Goal: Task Accomplishment & Management: Use online tool/utility

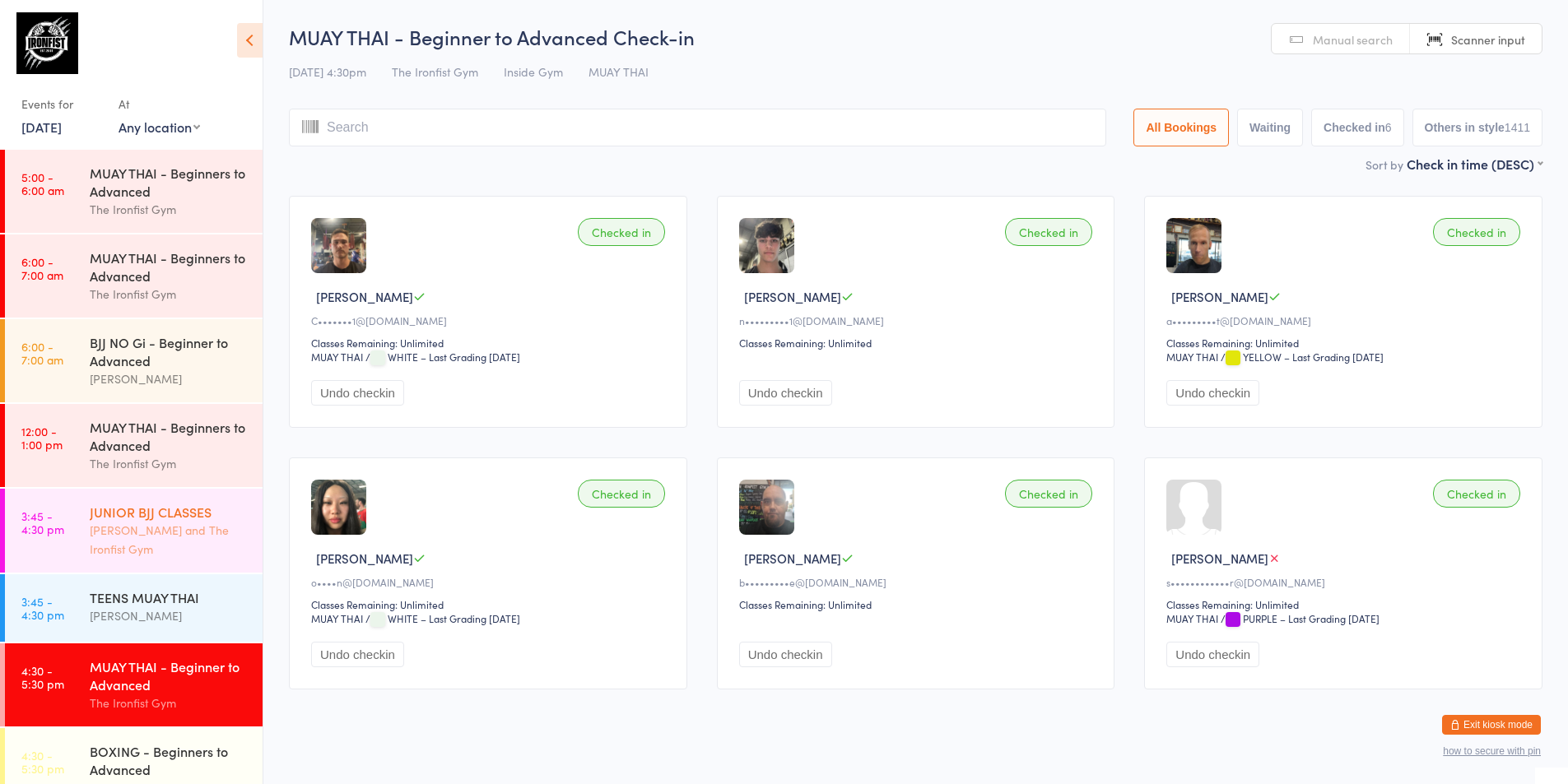
click at [107, 508] on div "JUNIOR BJJ CLASSES" at bounding box center [170, 512] width 159 height 18
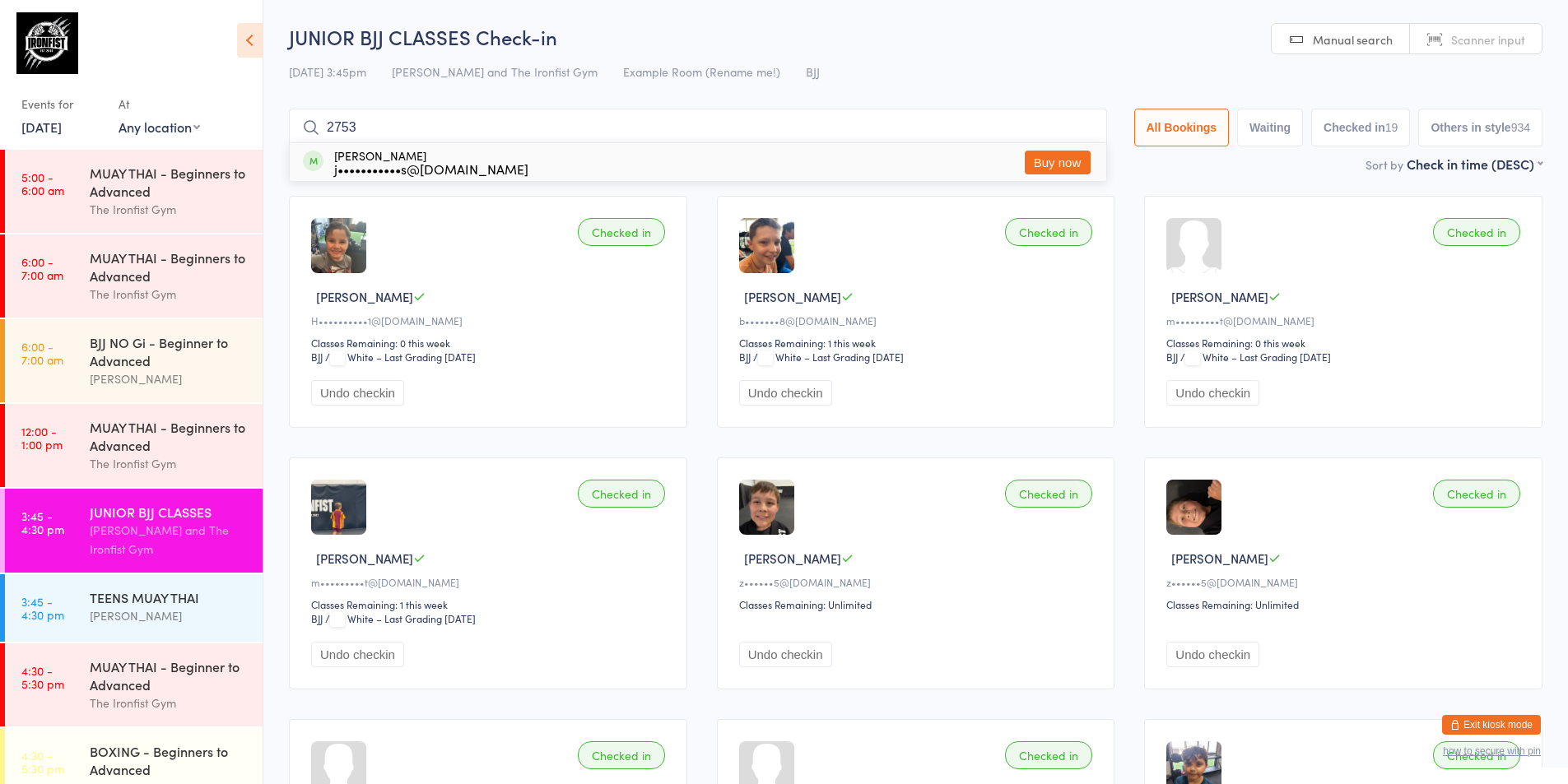
type input "2753"
drag, startPoint x: 1032, startPoint y: 150, endPoint x: 828, endPoint y: 137, distance: 204.4
click at [1028, 151] on button "Buy now" at bounding box center [1058, 162] width 66 height 24
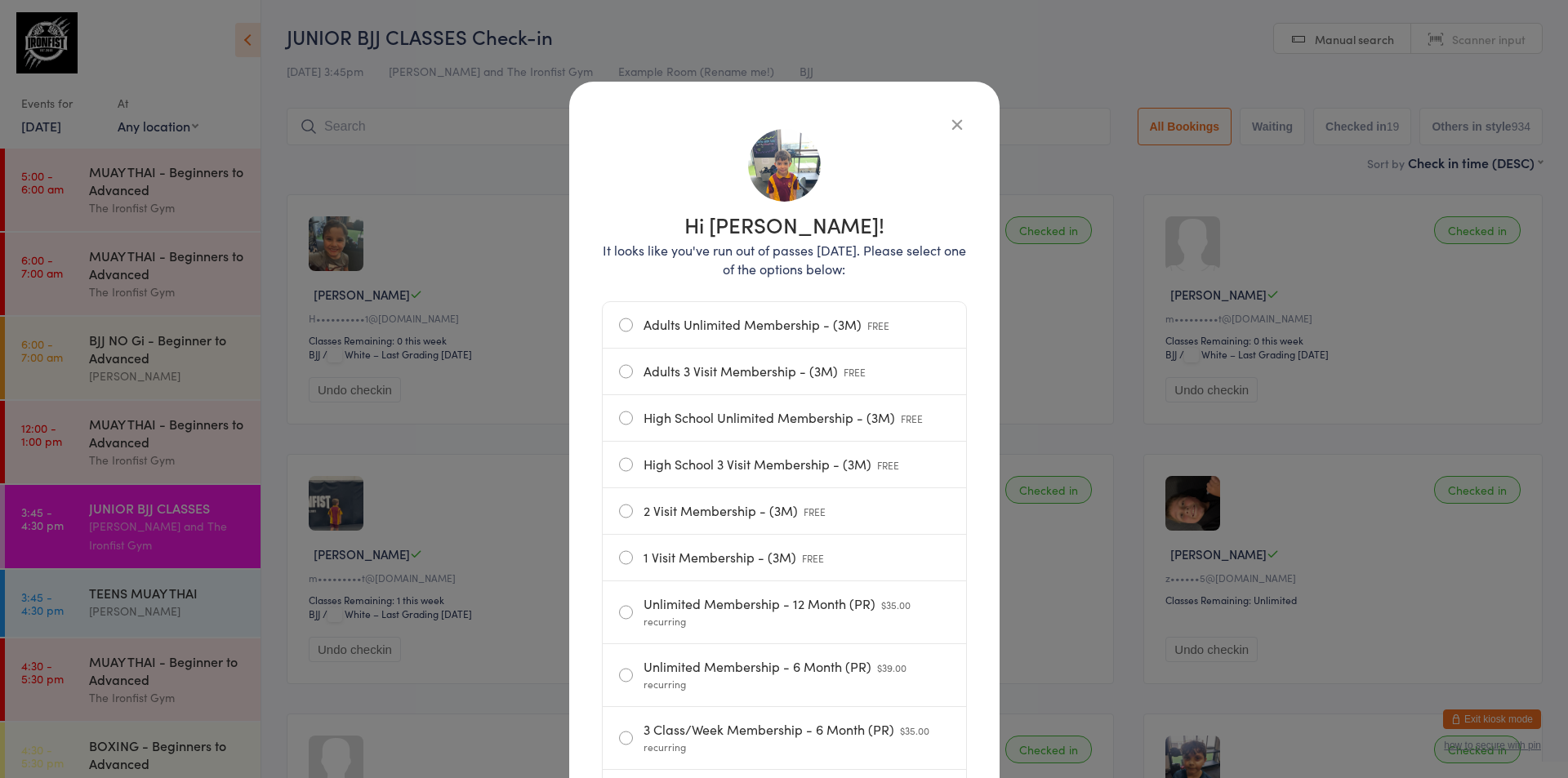
click at [953, 118] on icon "button" at bounding box center [957, 124] width 18 height 18
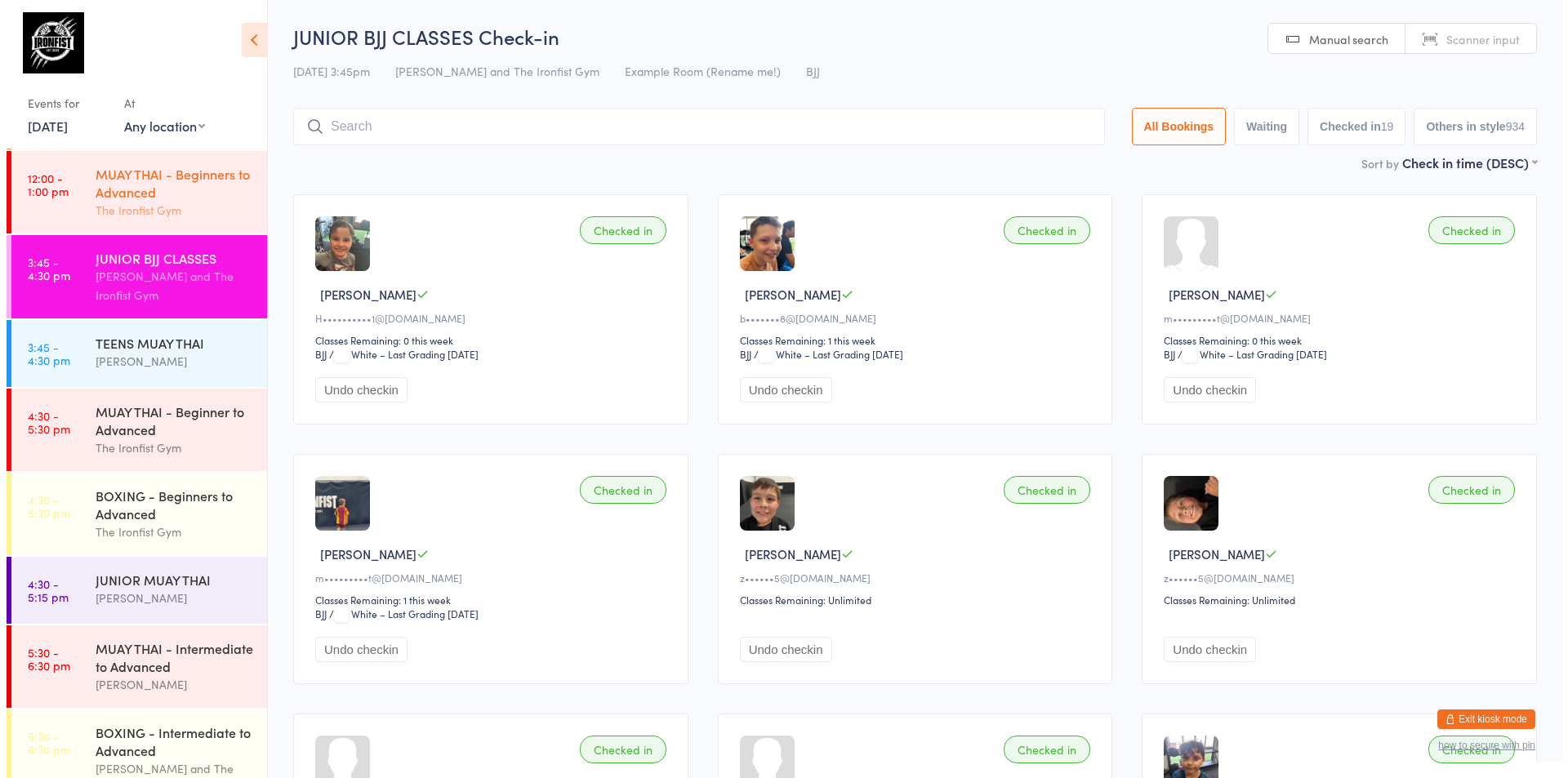
scroll to position [81, 0]
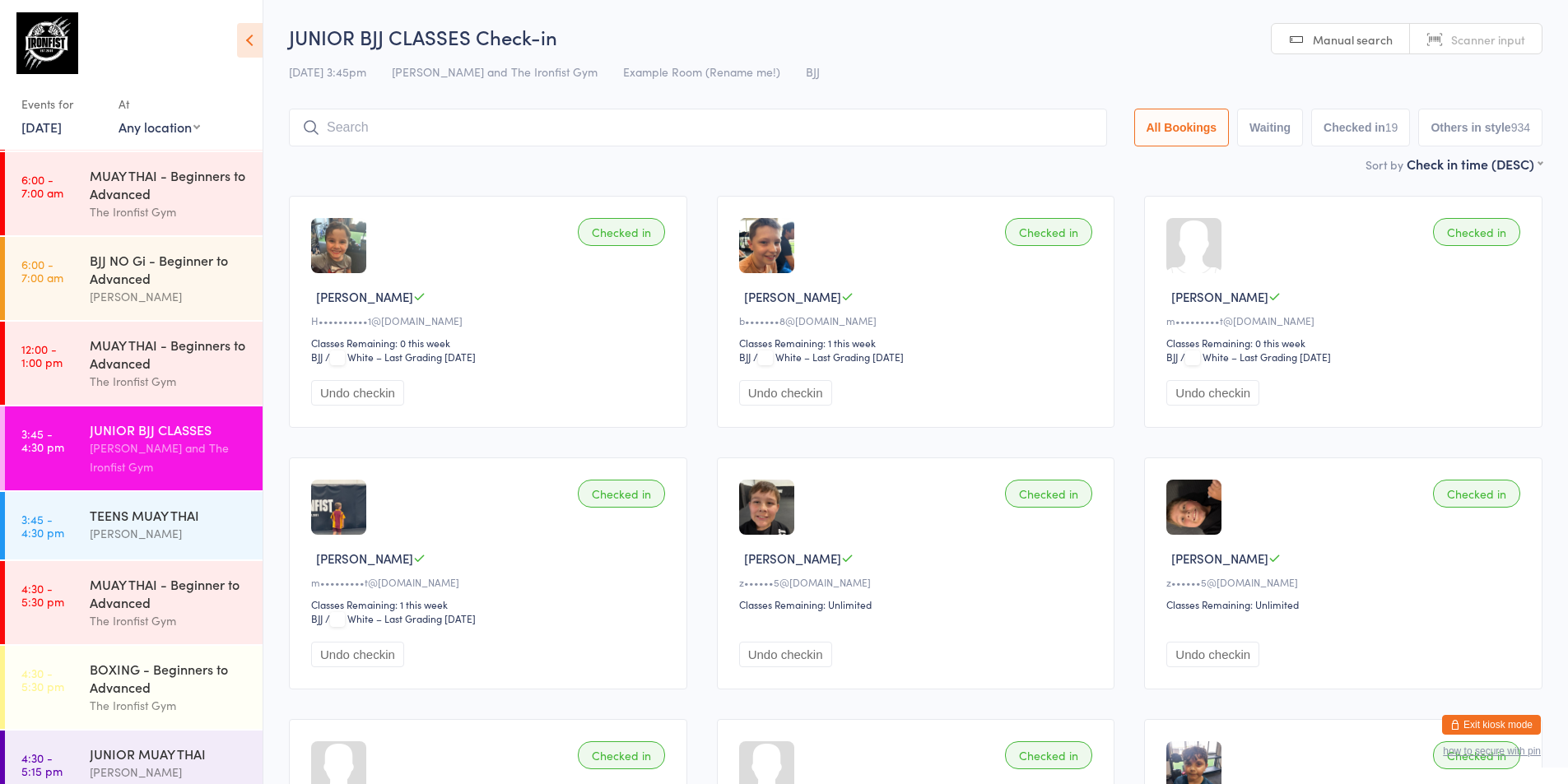
click at [62, 125] on link "[DATE]" at bounding box center [41, 127] width 40 height 18
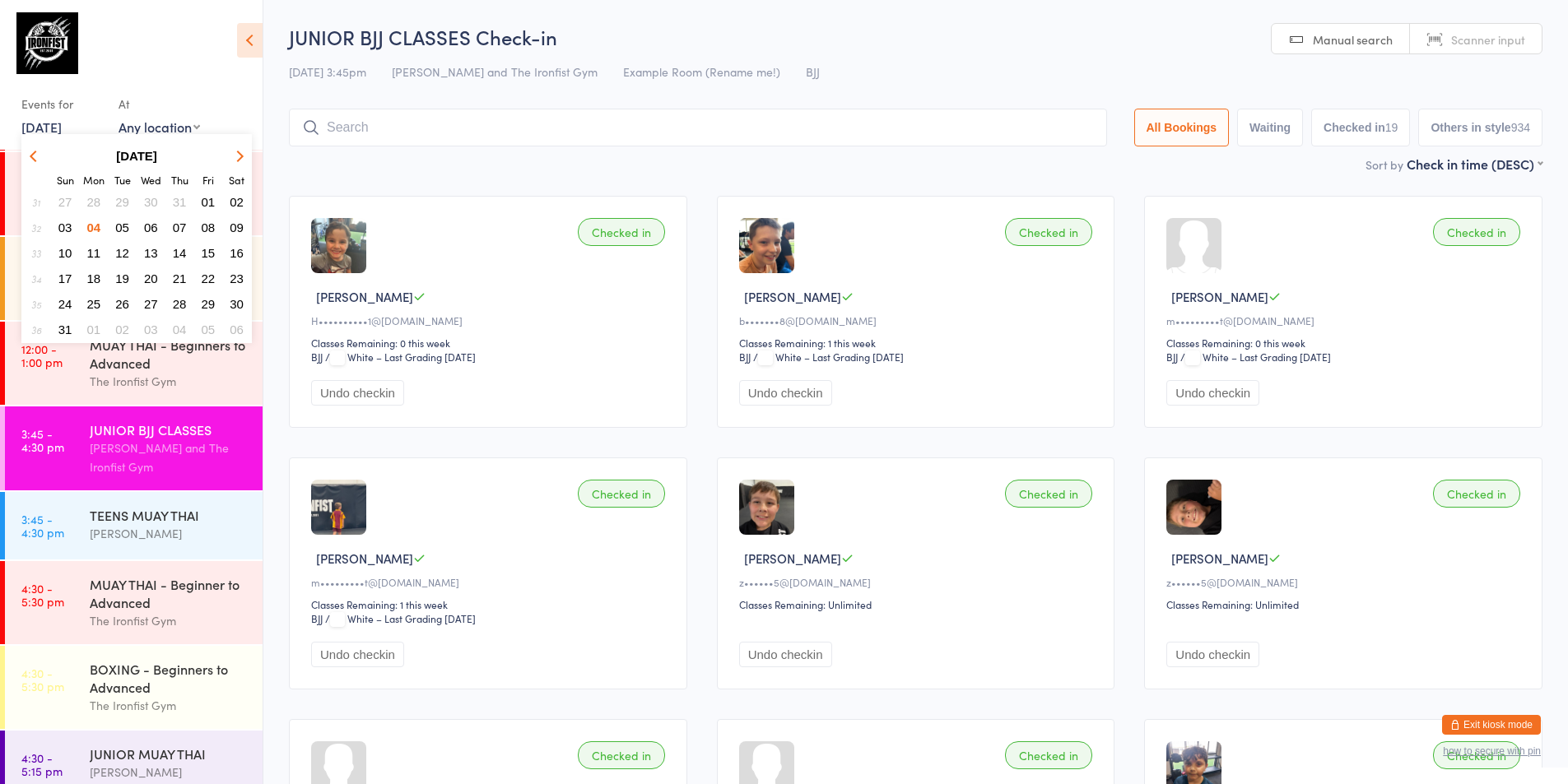
click at [101, 249] on button "11" at bounding box center [94, 252] width 26 height 22
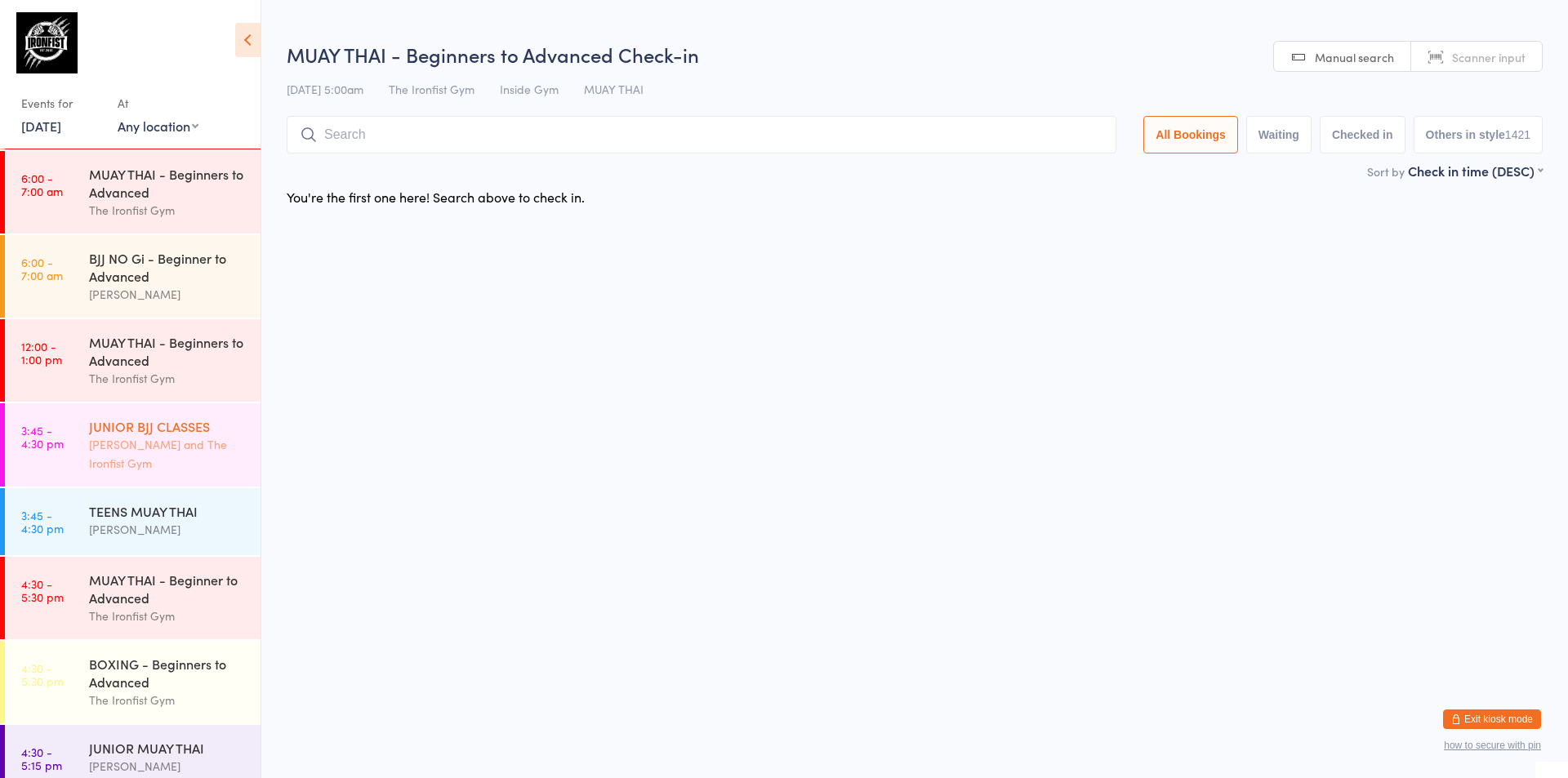
click at [114, 467] on div "[PERSON_NAME] and The Ironfist Gym" at bounding box center [168, 454] width 158 height 37
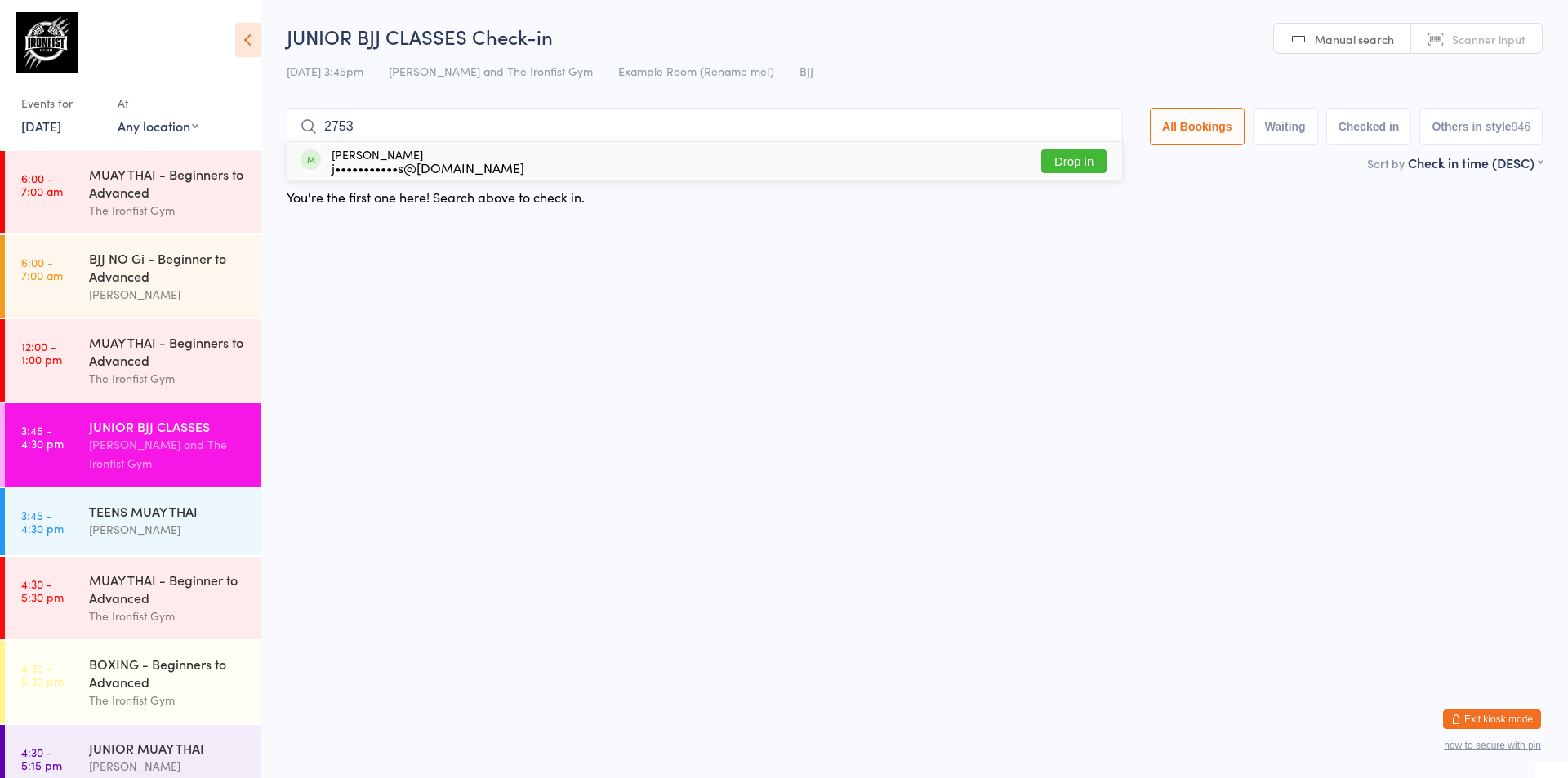
type input "2753"
click at [1062, 157] on button "Drop in" at bounding box center [1074, 161] width 66 height 24
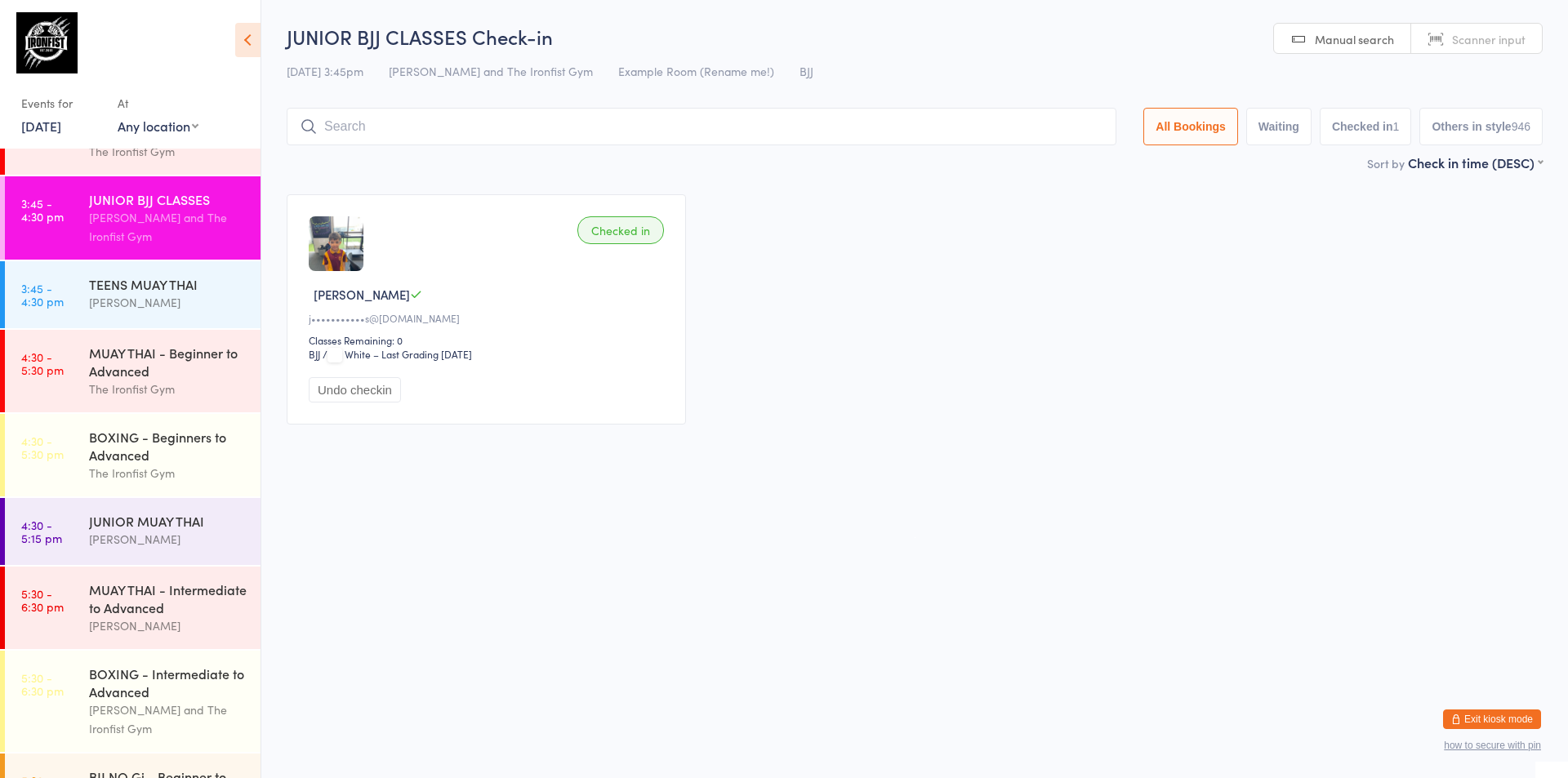
scroll to position [327, 0]
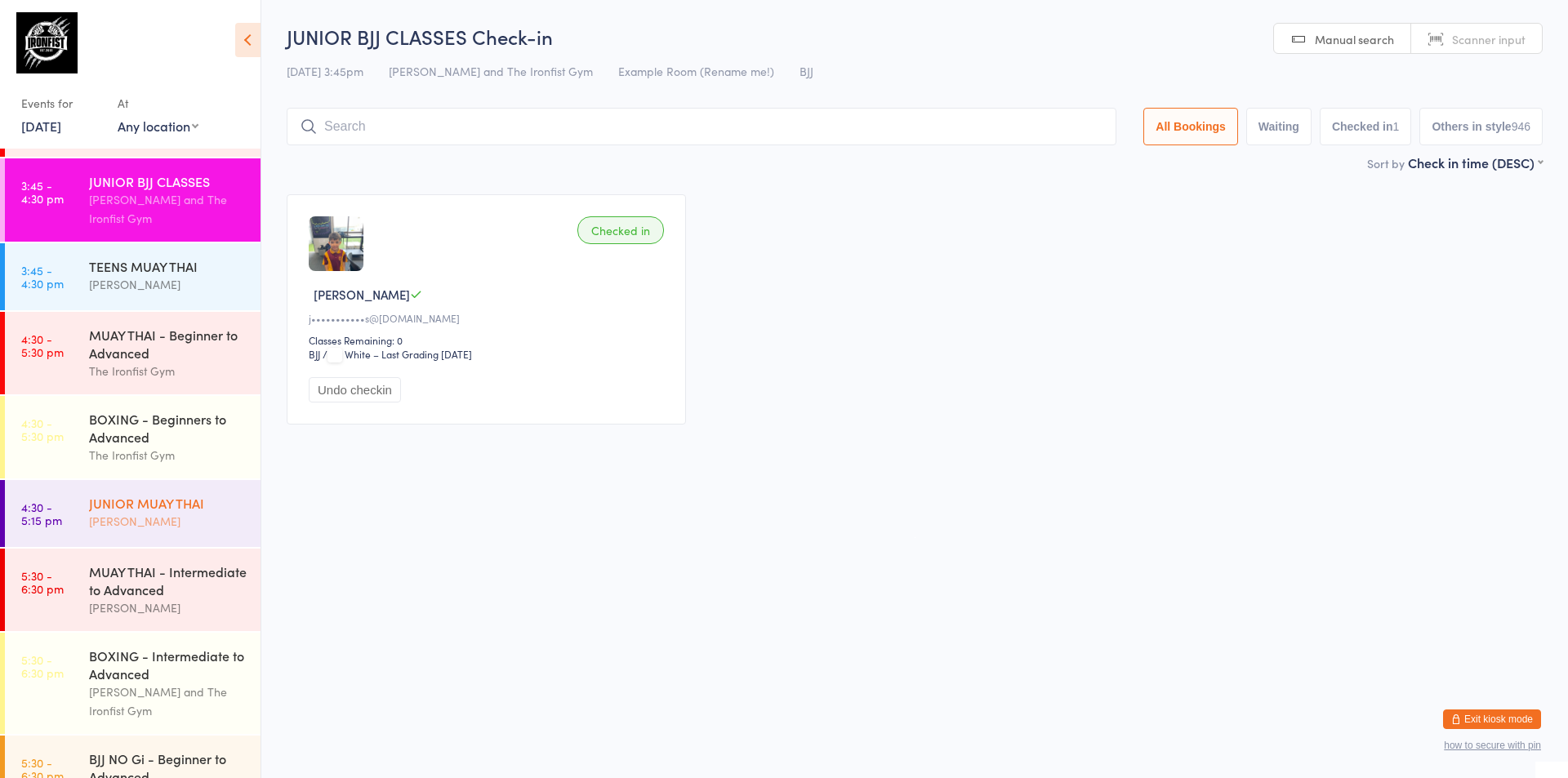
click at [161, 531] on div "JUNIOR MUAY THAI [PERSON_NAME]" at bounding box center [175, 512] width 172 height 65
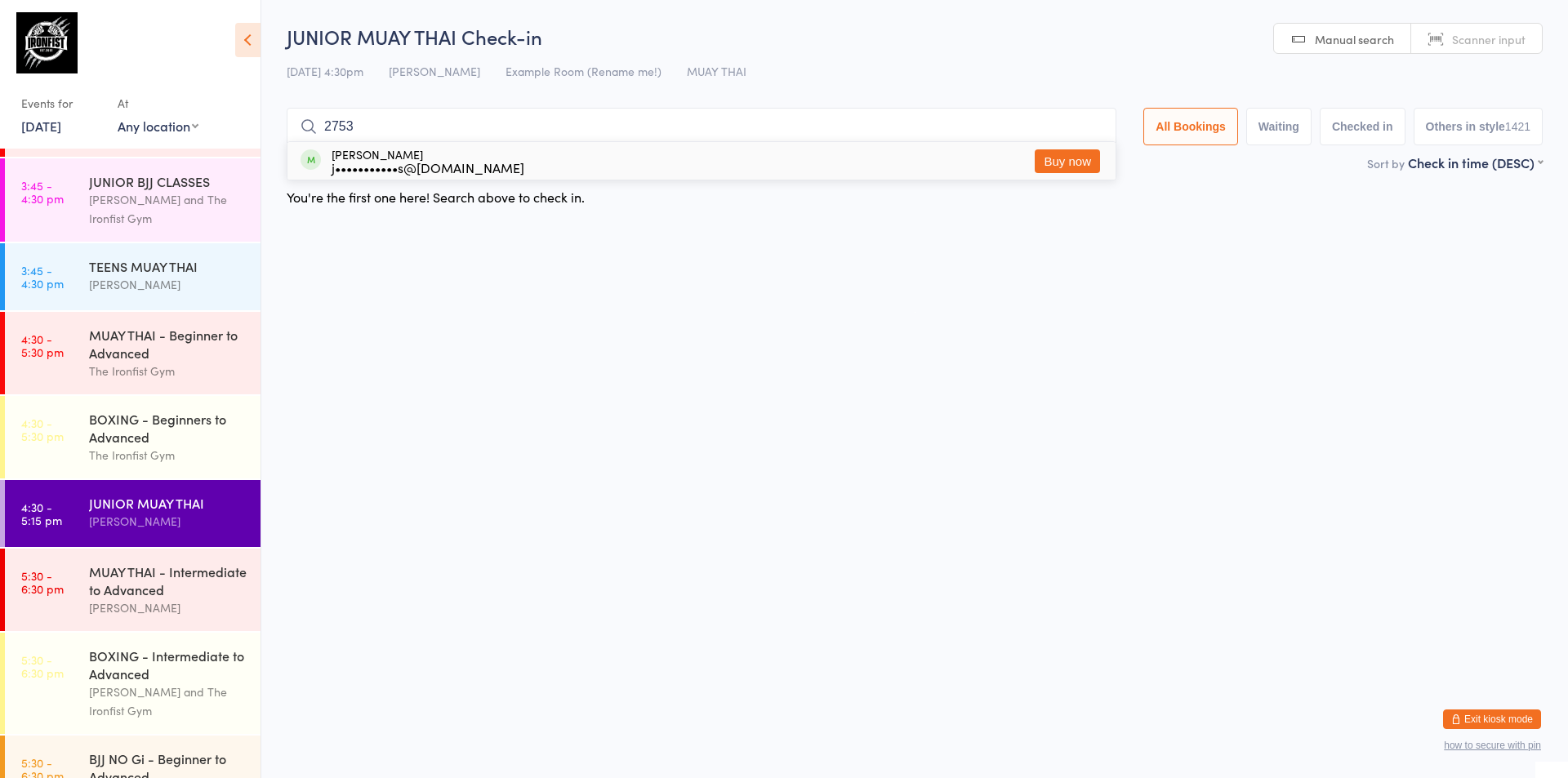
type input "2753"
click at [1054, 166] on button "Buy now" at bounding box center [1068, 161] width 66 height 24
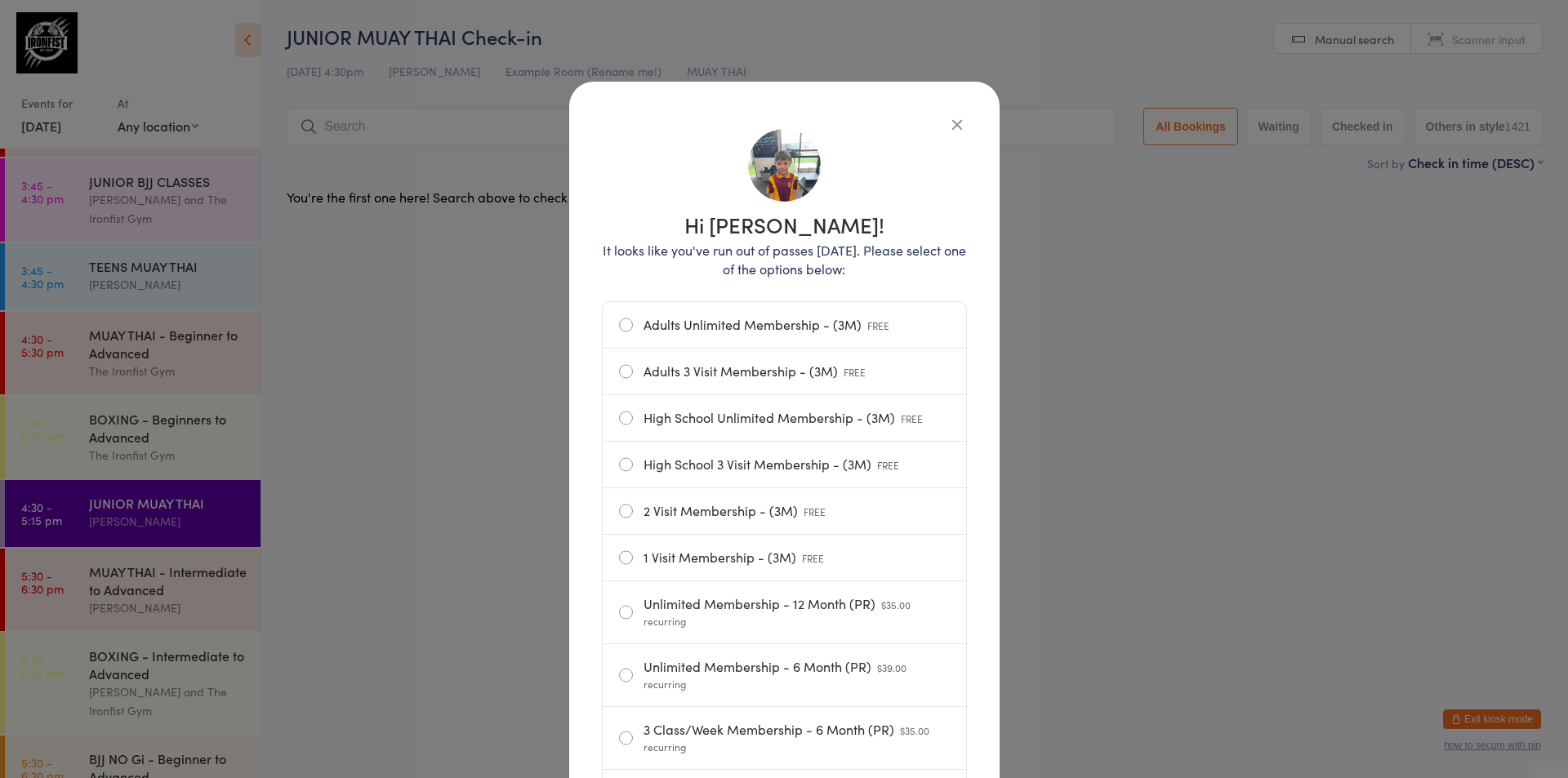
click at [954, 125] on icon "button" at bounding box center [957, 124] width 18 height 18
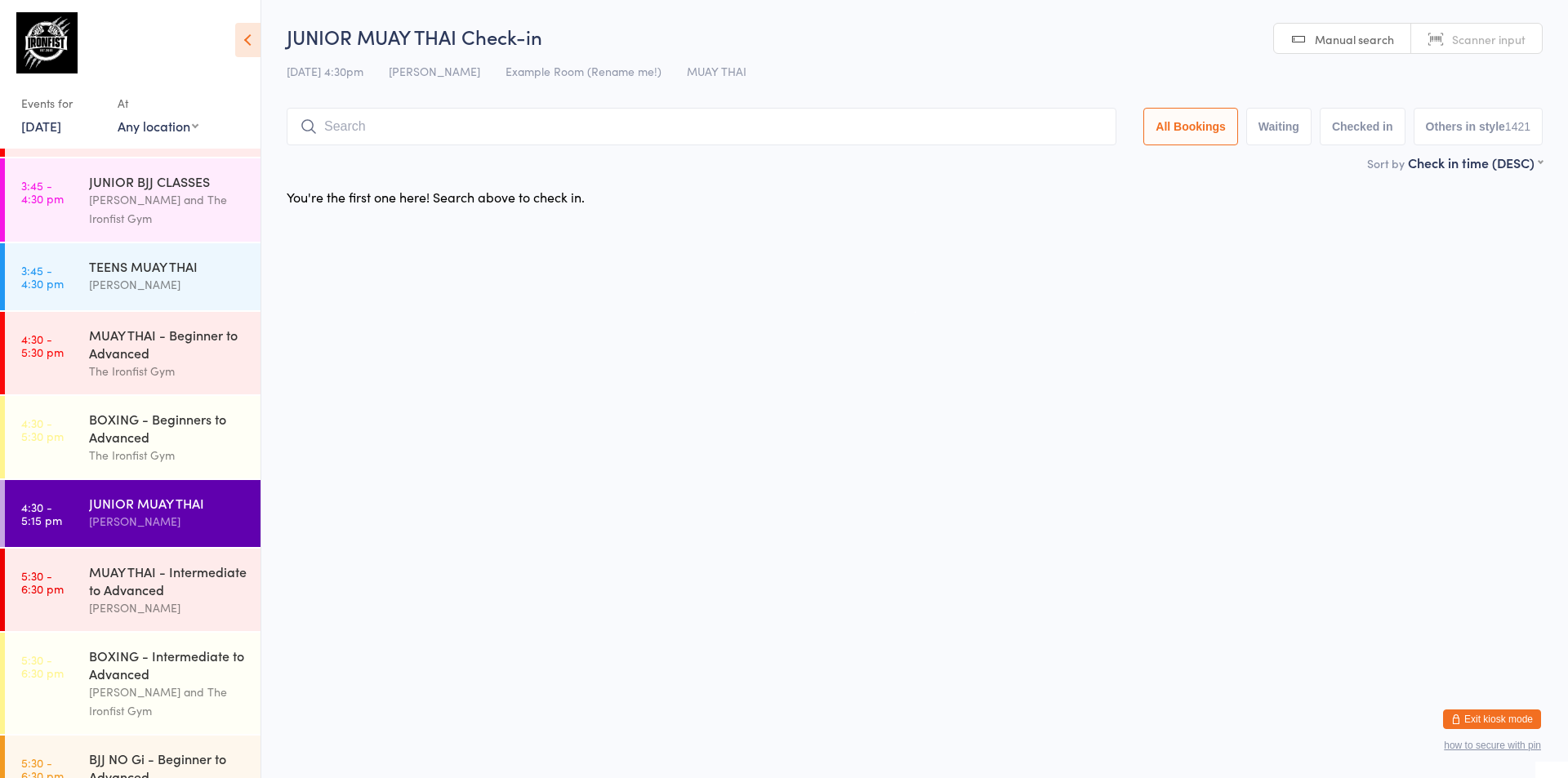
drag, startPoint x: 1354, startPoint y: 28, endPoint x: 1364, endPoint y: 34, distance: 11.7
click at [1356, 28] on link "Manual search" at bounding box center [1342, 39] width 137 height 31
click at [1434, 38] on link "Scanner input" at bounding box center [1477, 39] width 131 height 31
type input "2753"
click at [1066, 159] on button "Drop in" at bounding box center [1068, 161] width 66 height 24
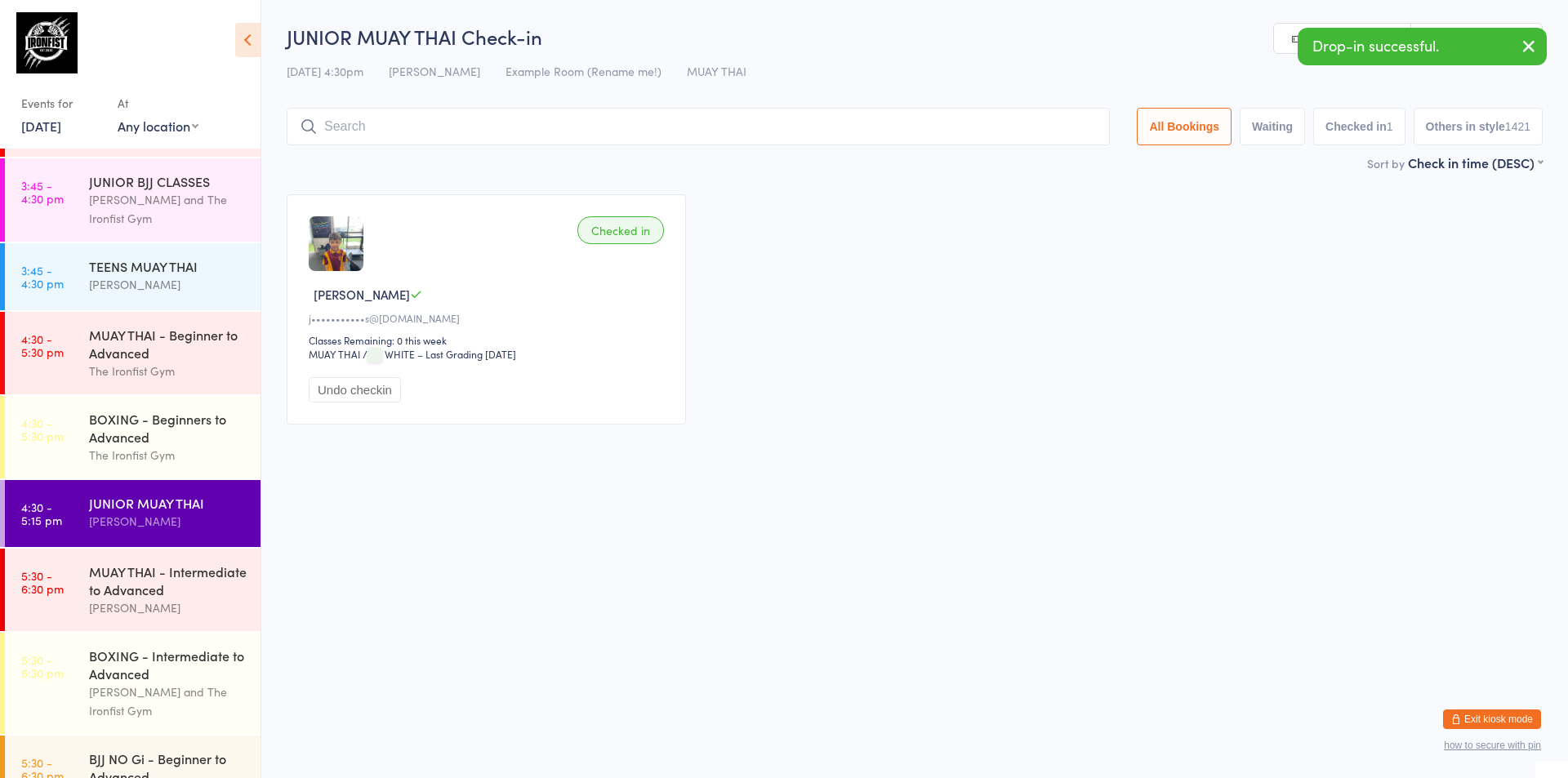
click at [1526, 44] on icon "button" at bounding box center [1529, 46] width 19 height 20
click at [1506, 36] on span "Scanner input" at bounding box center [1488, 39] width 73 height 16
type input "2546"
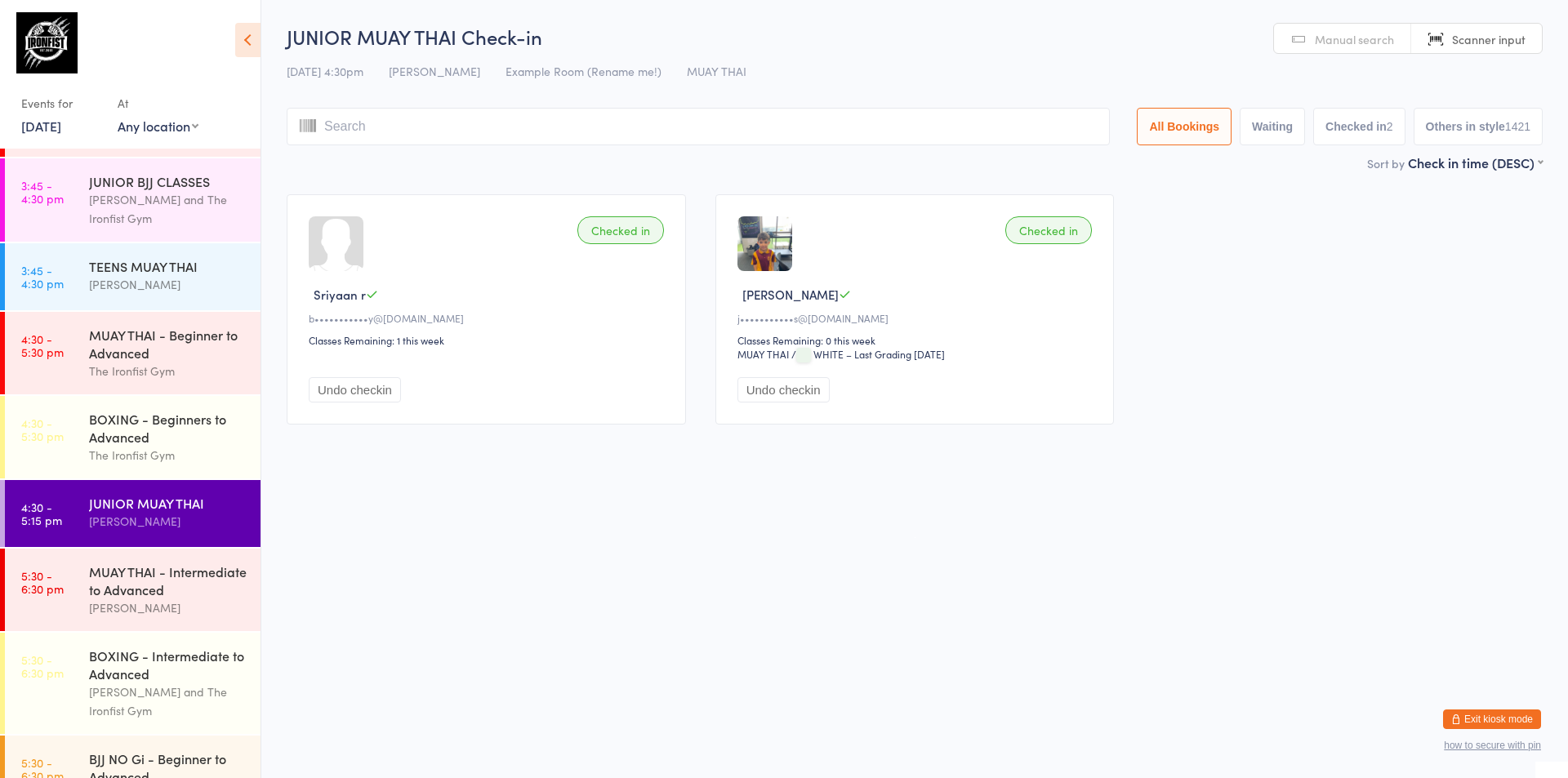
click at [1325, 42] on span "Manual search" at bounding box center [1354, 39] width 79 height 16
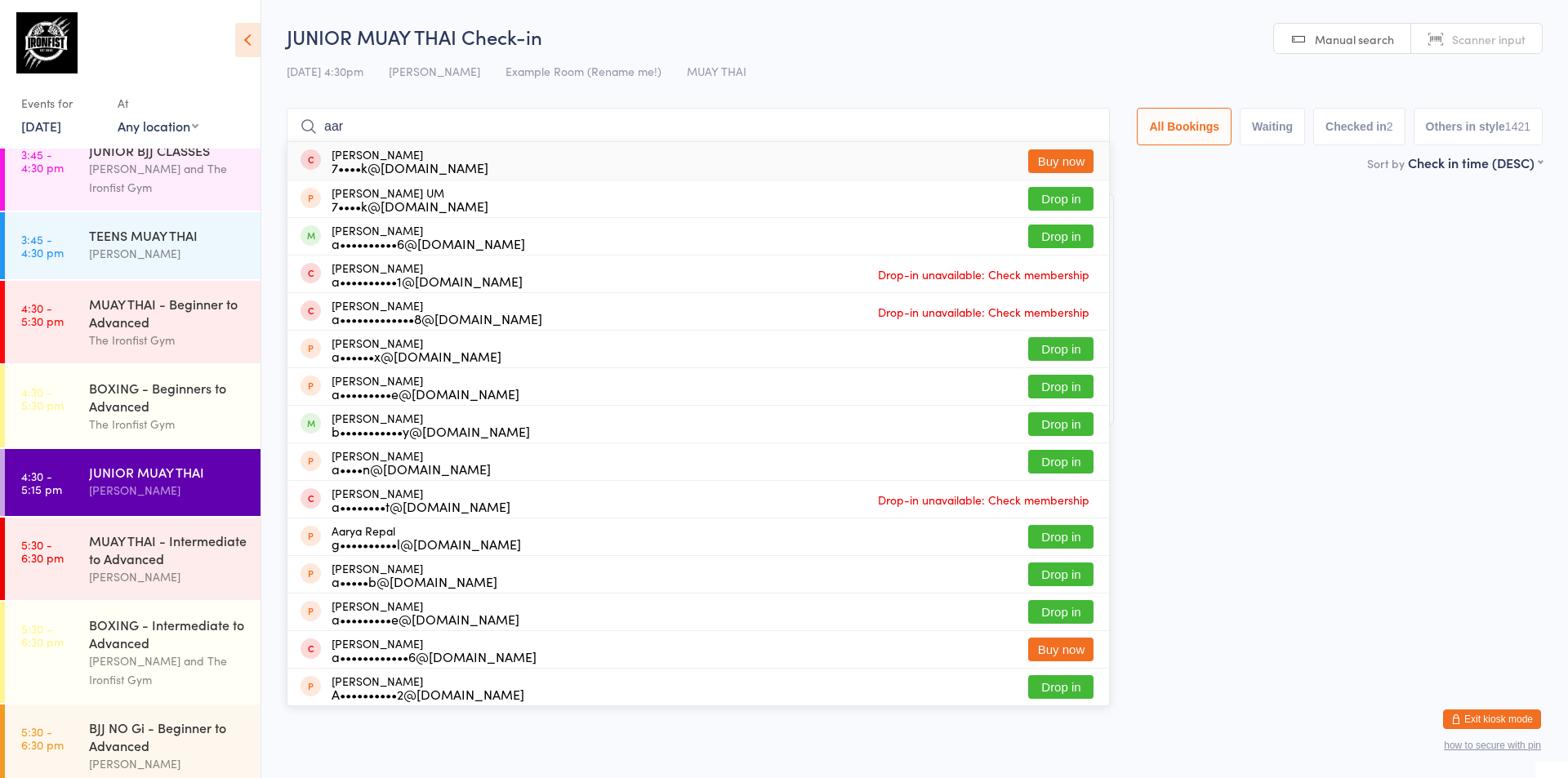
scroll to position [298, 0]
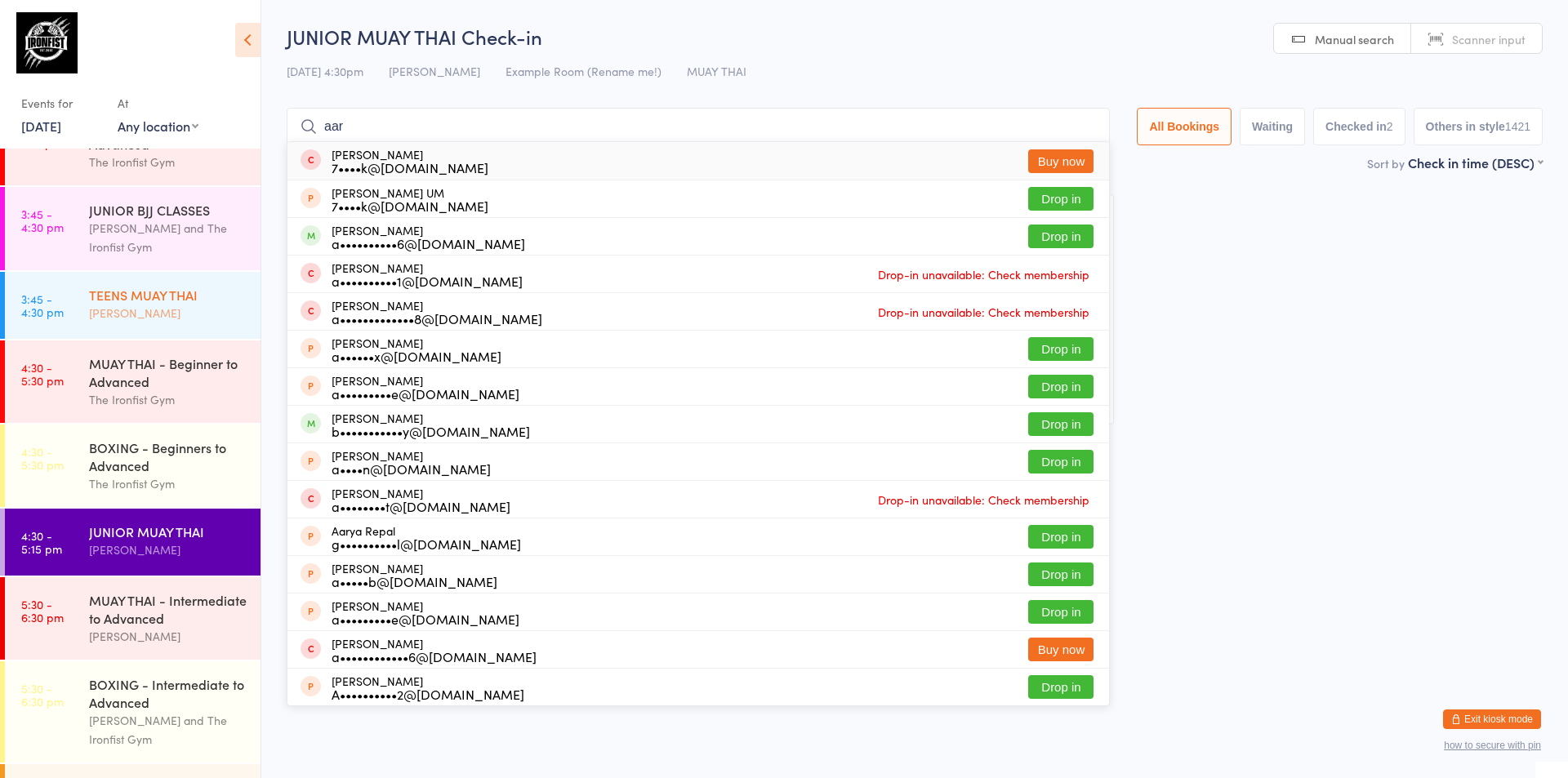
type input "aar"
click at [65, 287] on link "3:45 - 4:30 pm TEENS MUAY THAI [PERSON_NAME]" at bounding box center [133, 305] width 256 height 67
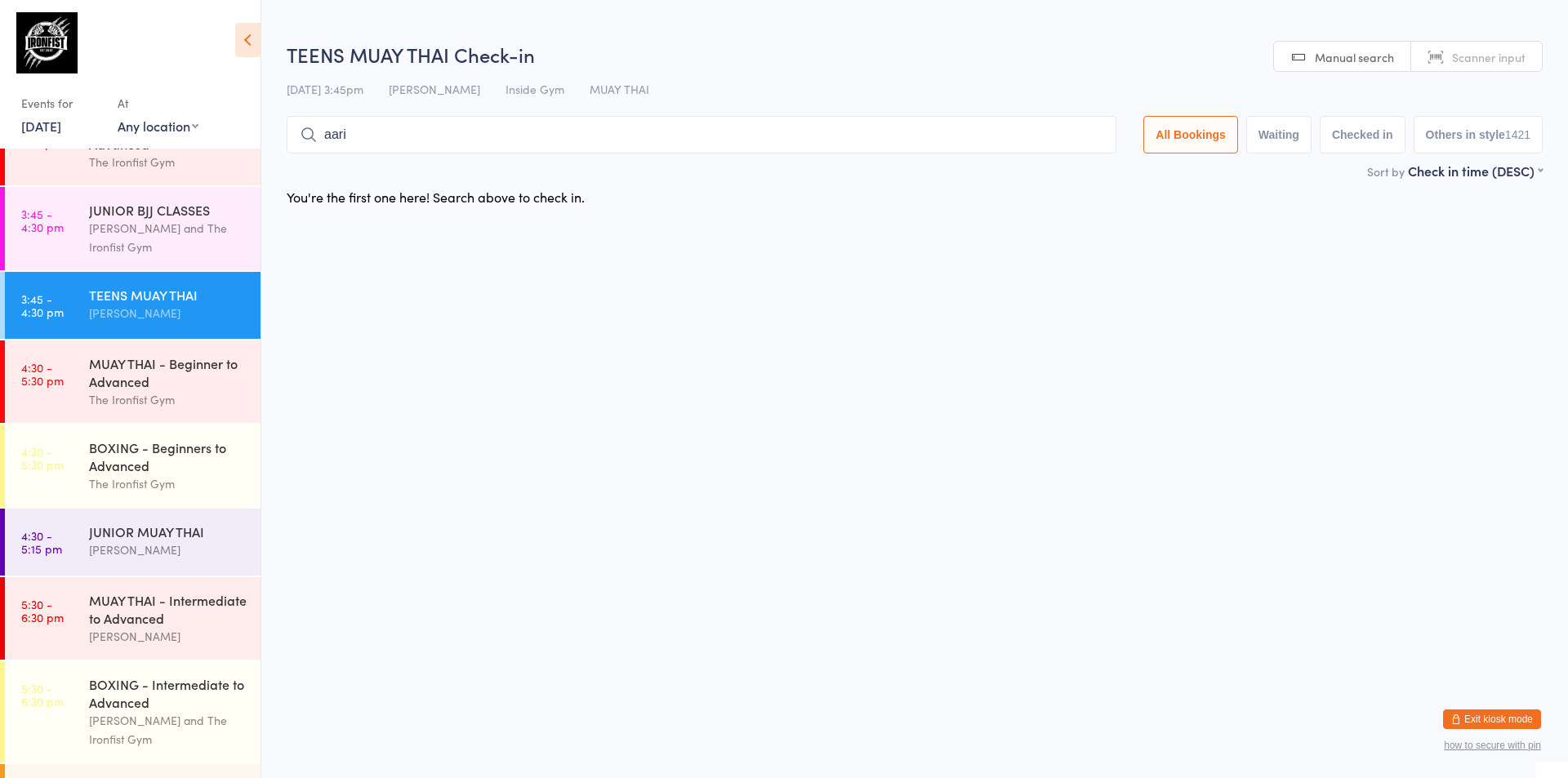
type input "aarit"
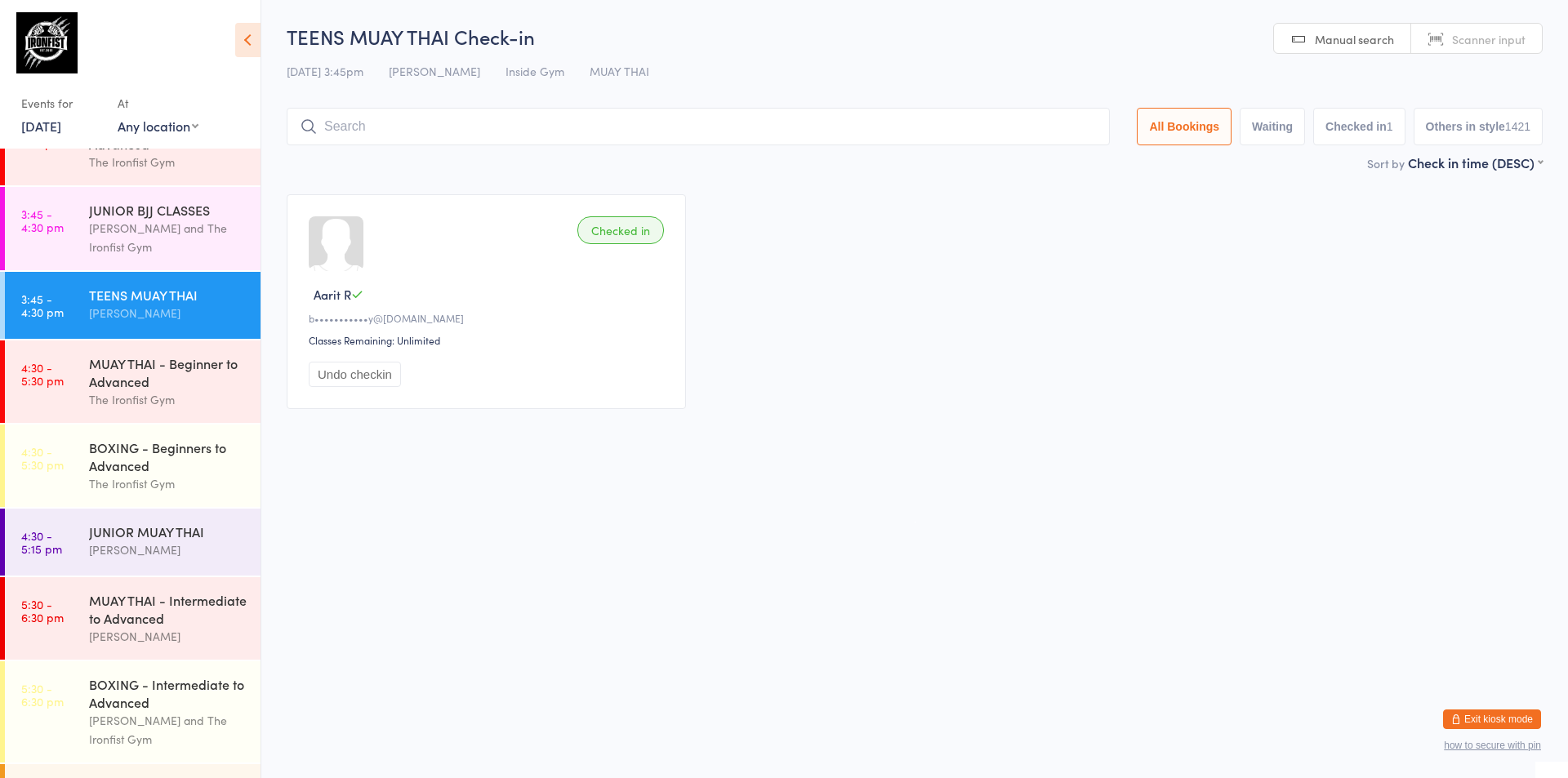
click at [612, 235] on div "Checked in" at bounding box center [621, 229] width 87 height 27
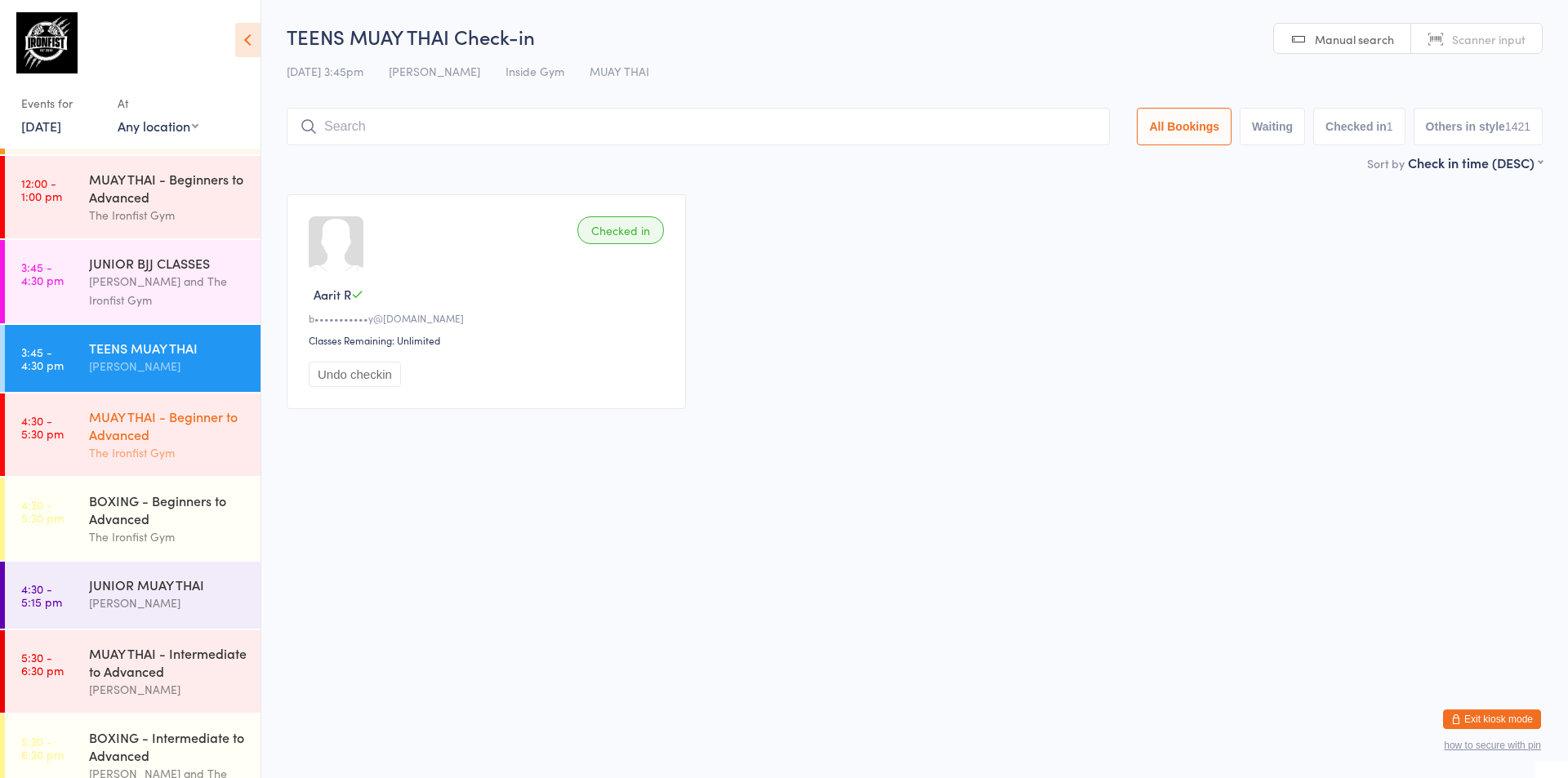
scroll to position [216, 0]
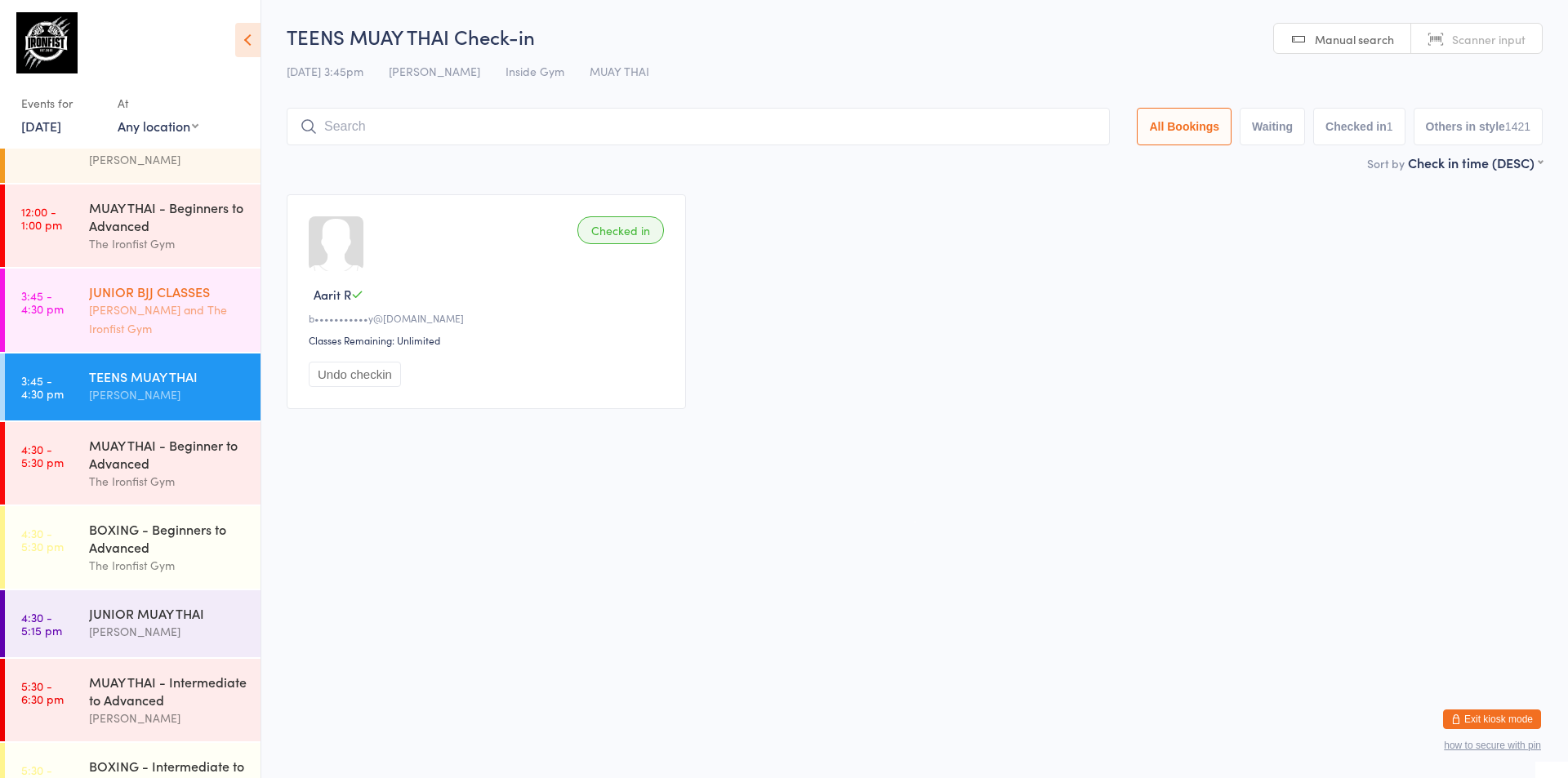
click at [167, 319] on div "[PERSON_NAME] and The Ironfist Gym" at bounding box center [168, 319] width 158 height 37
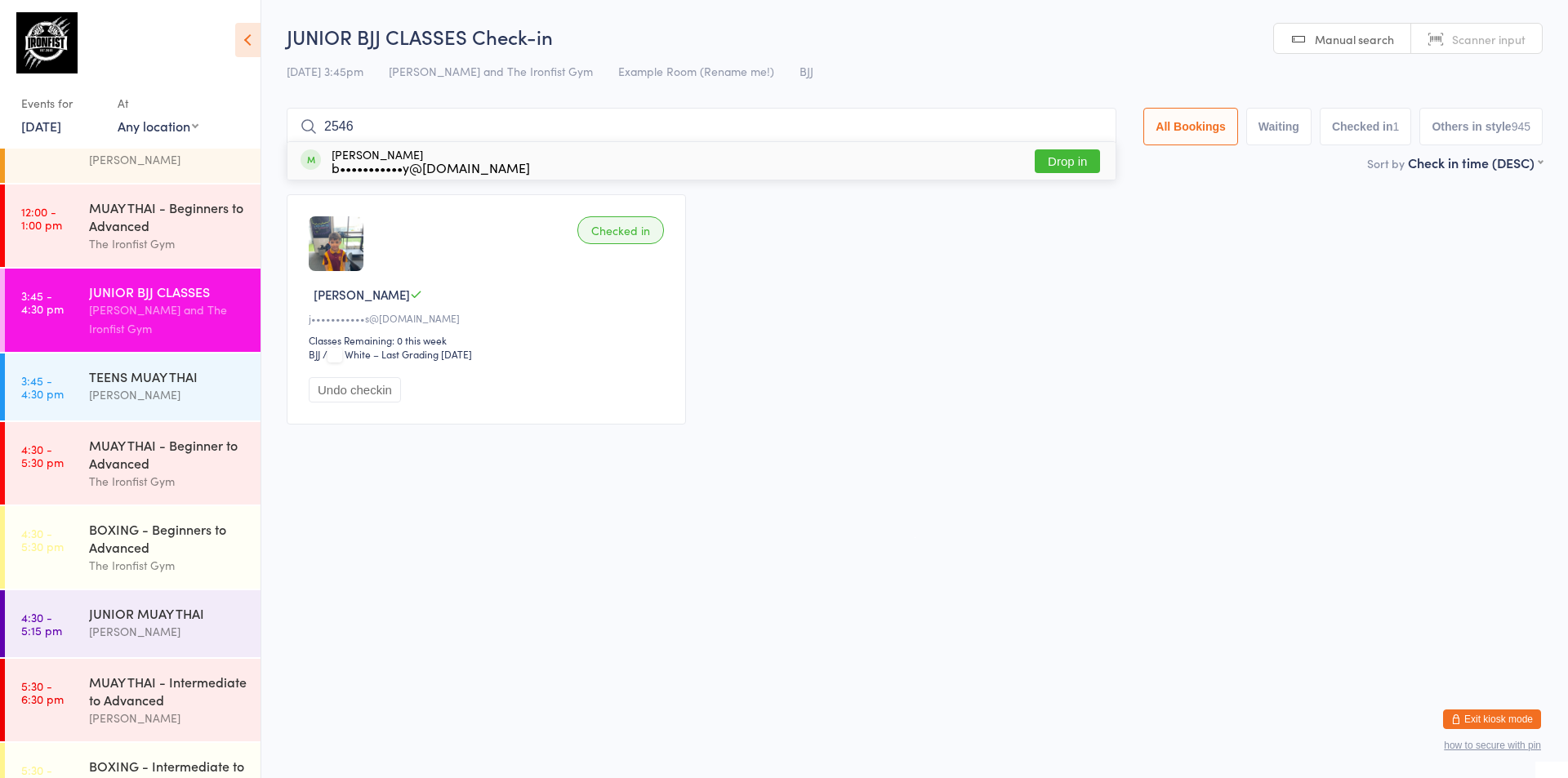
type input "2546"
click at [1069, 164] on button "Drop in" at bounding box center [1068, 161] width 66 height 24
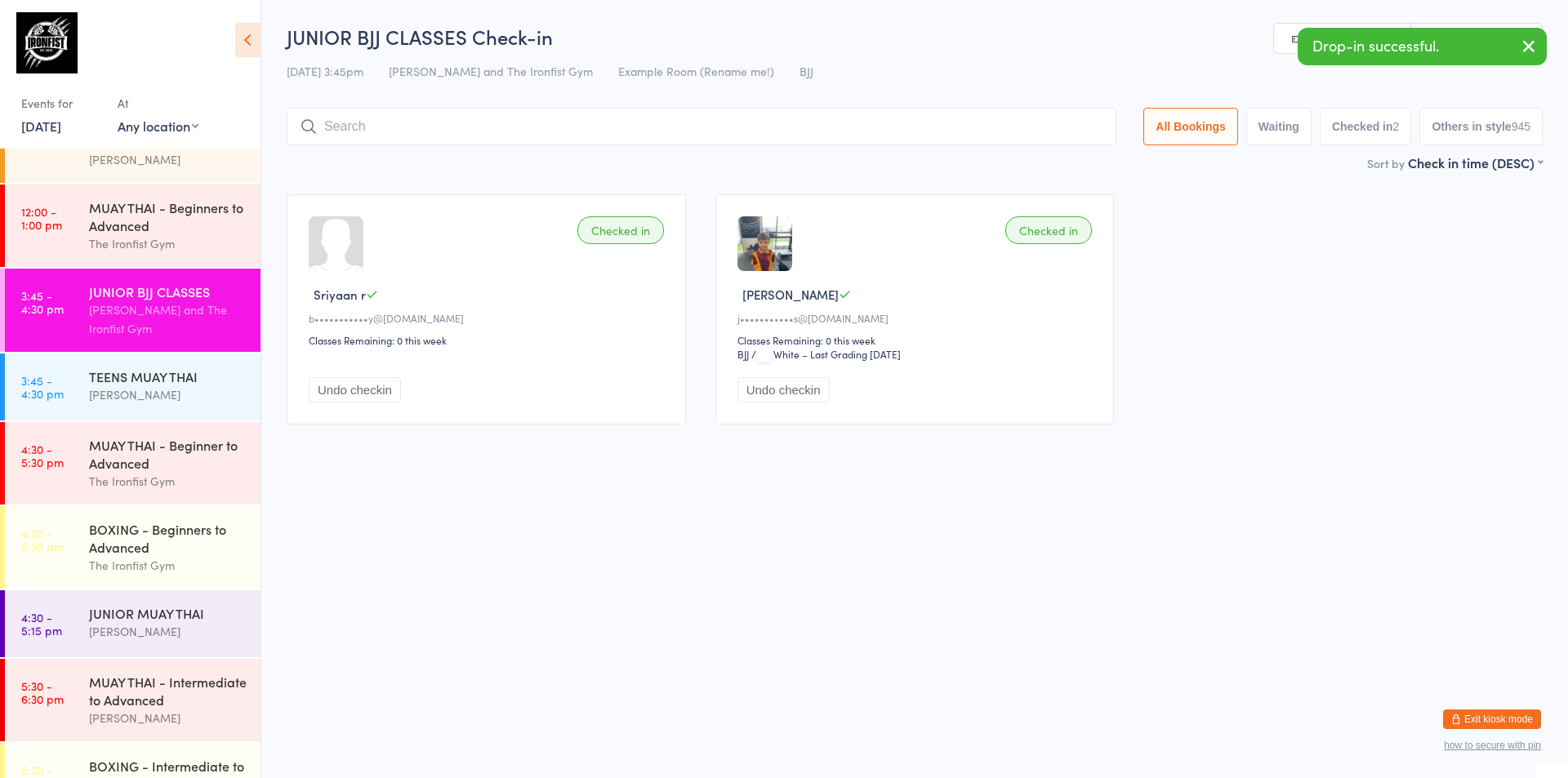
click at [1282, 41] on link "Manual search" at bounding box center [1342, 39] width 137 height 31
type input "2830"
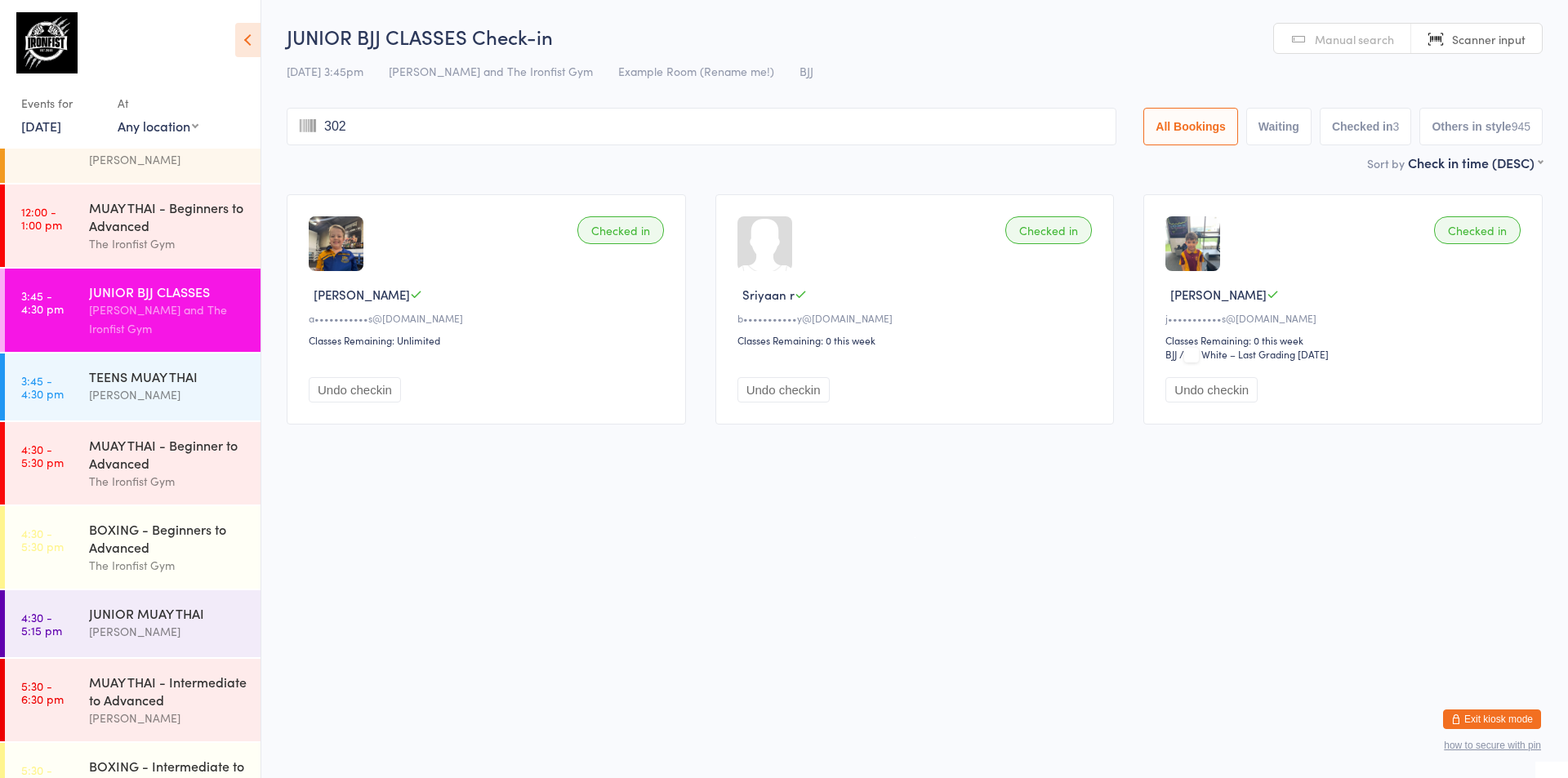
type input "3027"
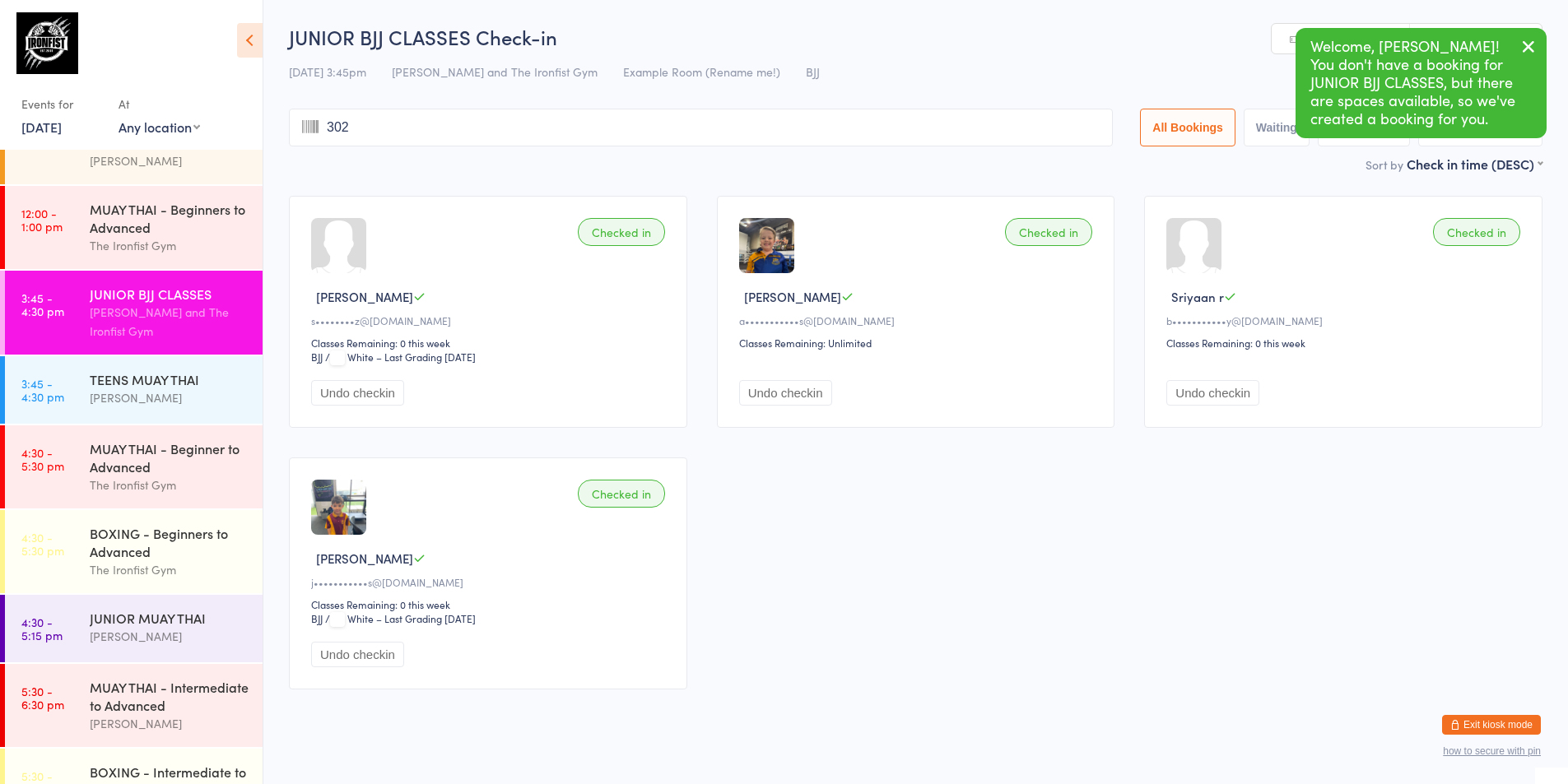
type input "3027"
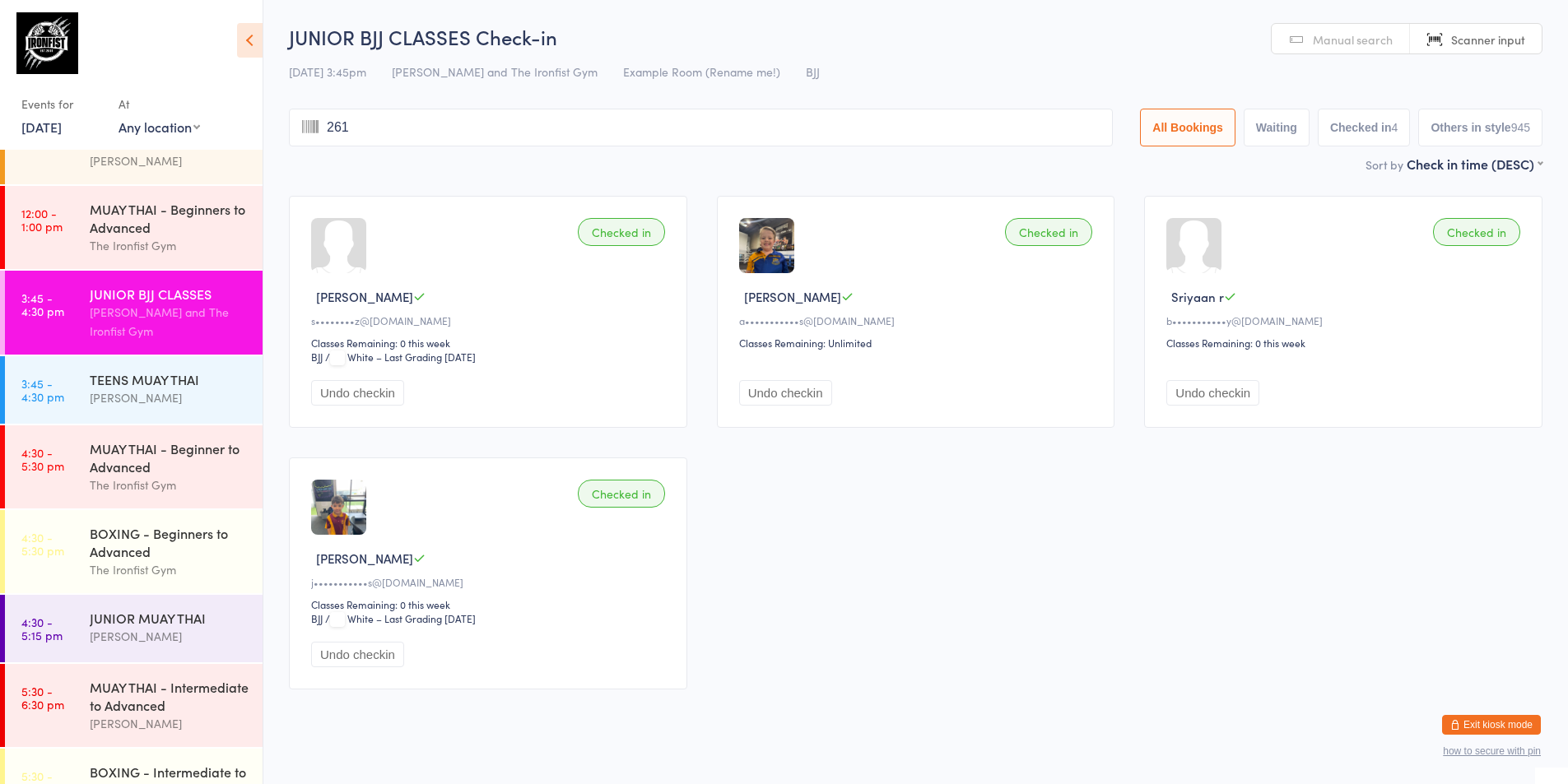
type input "2617"
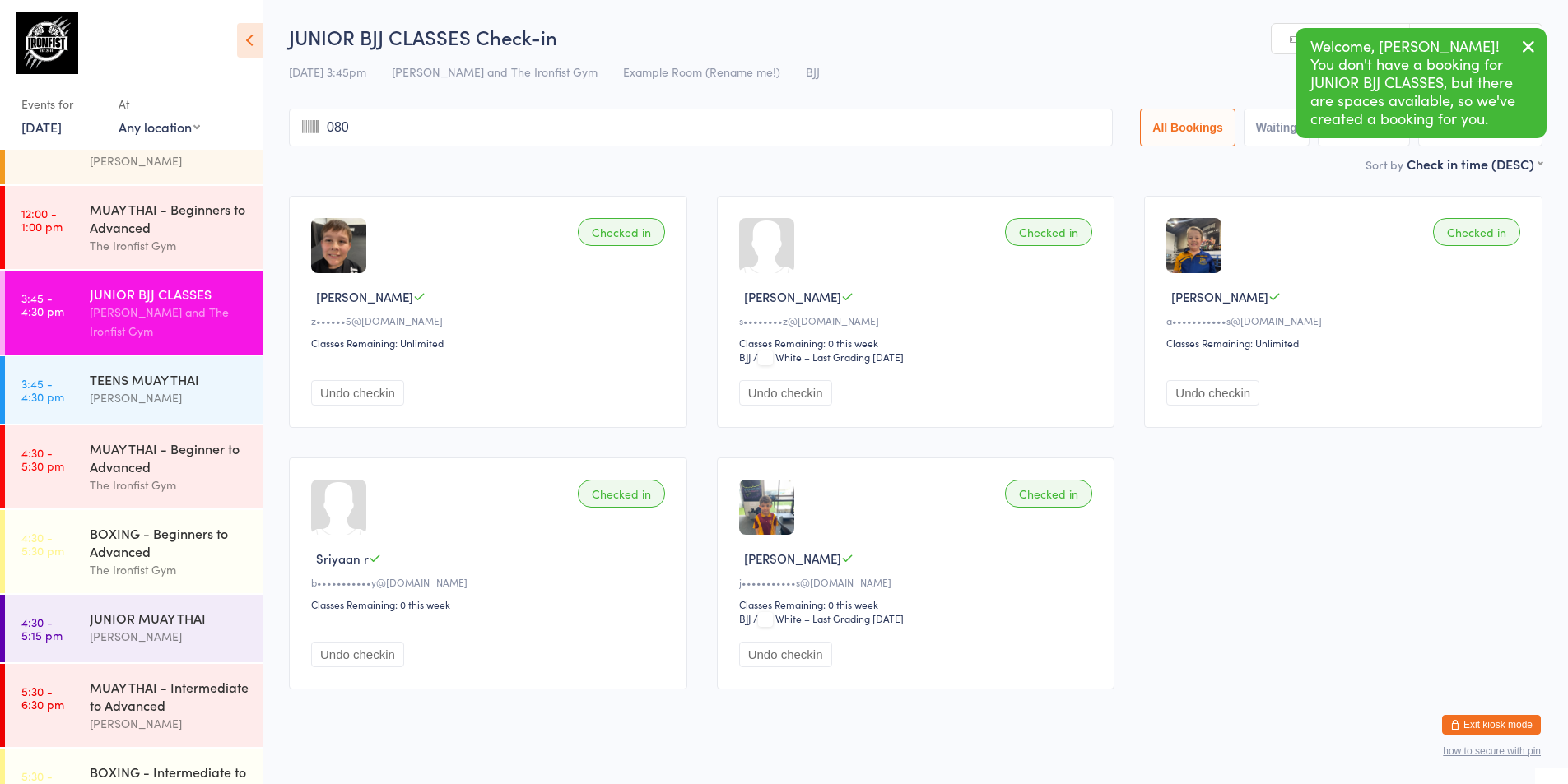
type input "0805"
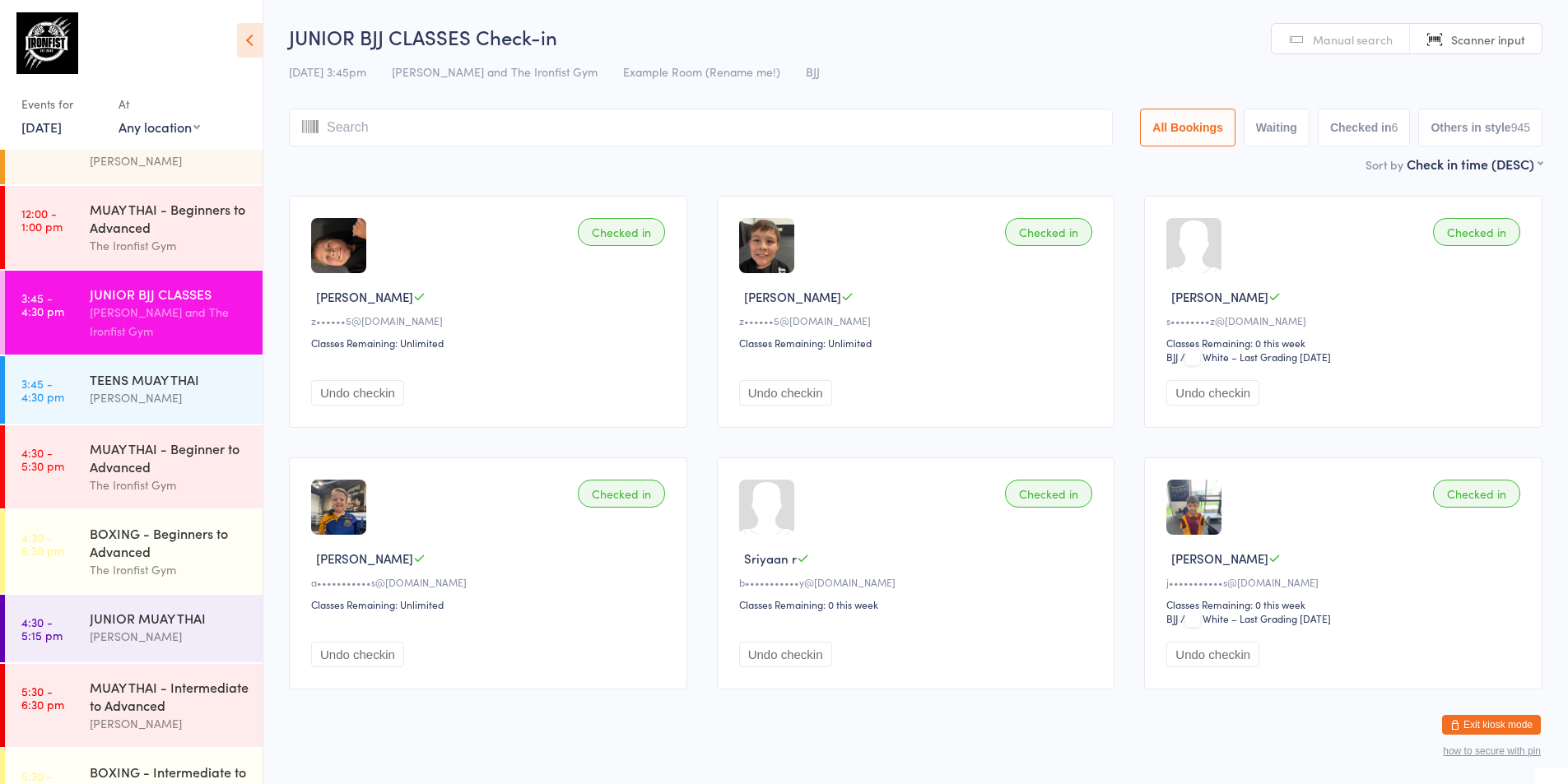
drag, startPoint x: 1580, startPoint y: 772, endPoint x: 119, endPoint y: 327, distance: 1527.3
click at [119, 327] on div "[PERSON_NAME] and The Ironfist Gym" at bounding box center [170, 321] width 159 height 37
type input "2067"
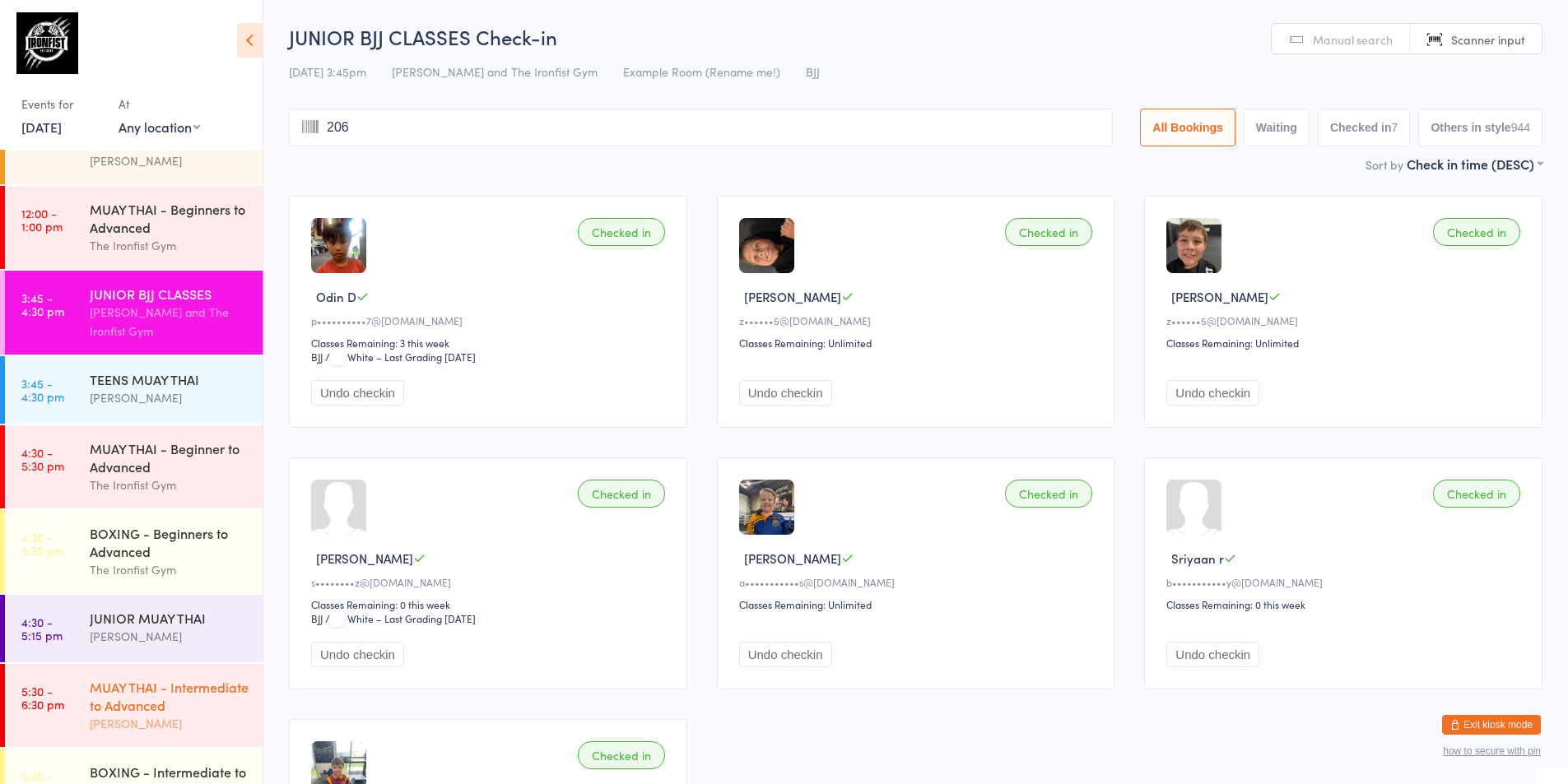
type input "2064"
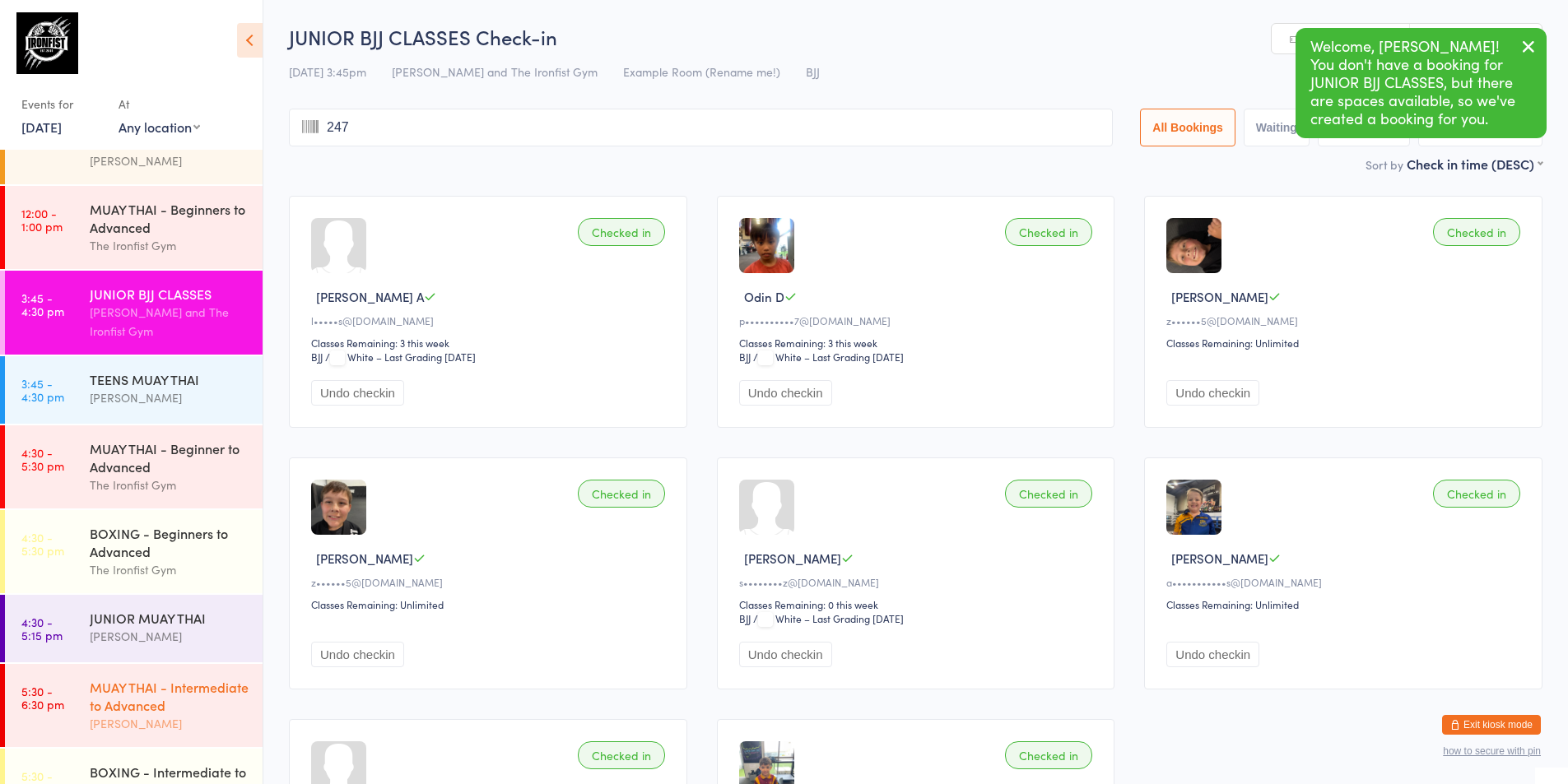
type input "2477"
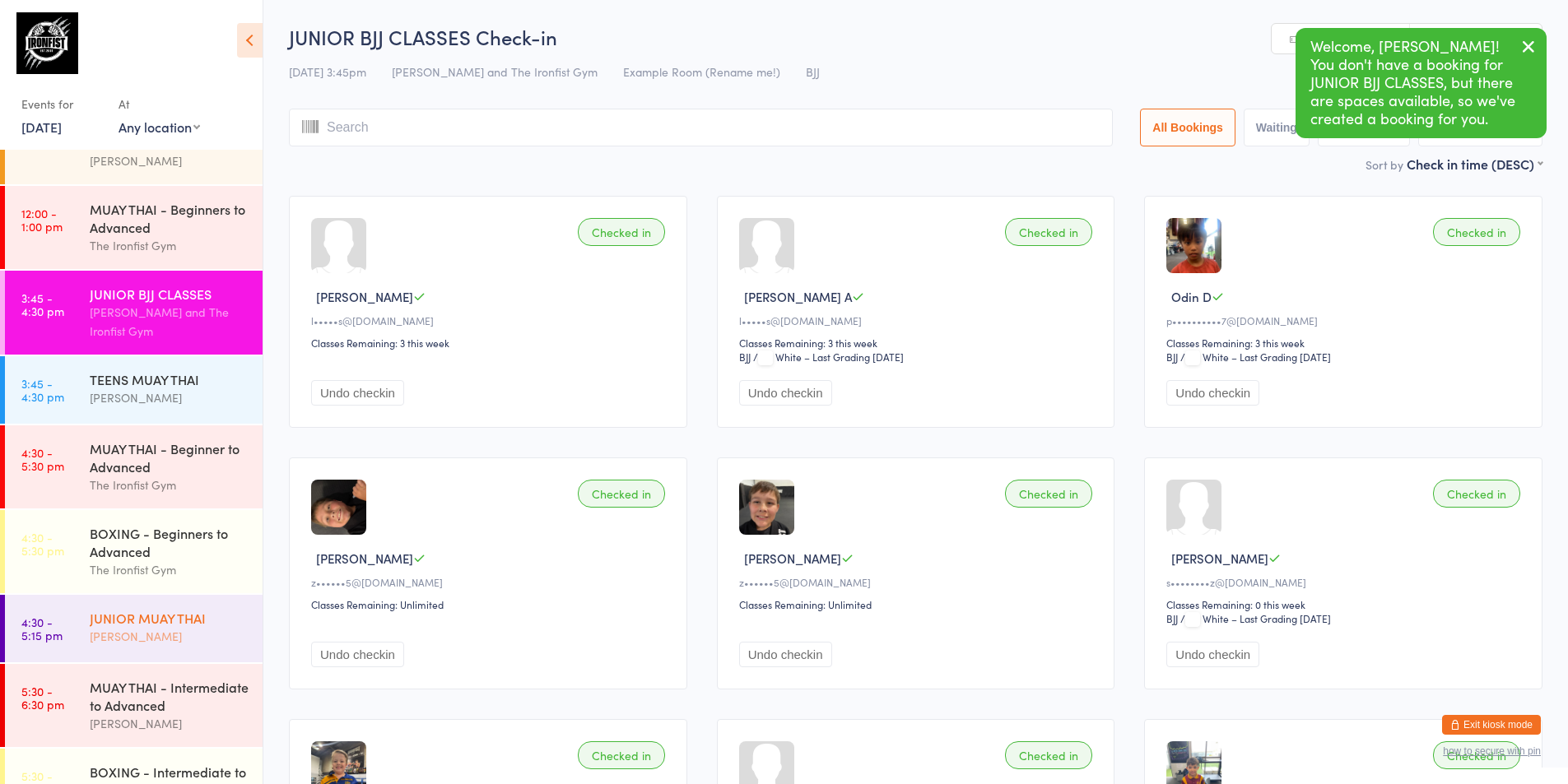
click at [128, 652] on div "JUNIOR MUAY THAI [PERSON_NAME]" at bounding box center [177, 627] width 173 height 65
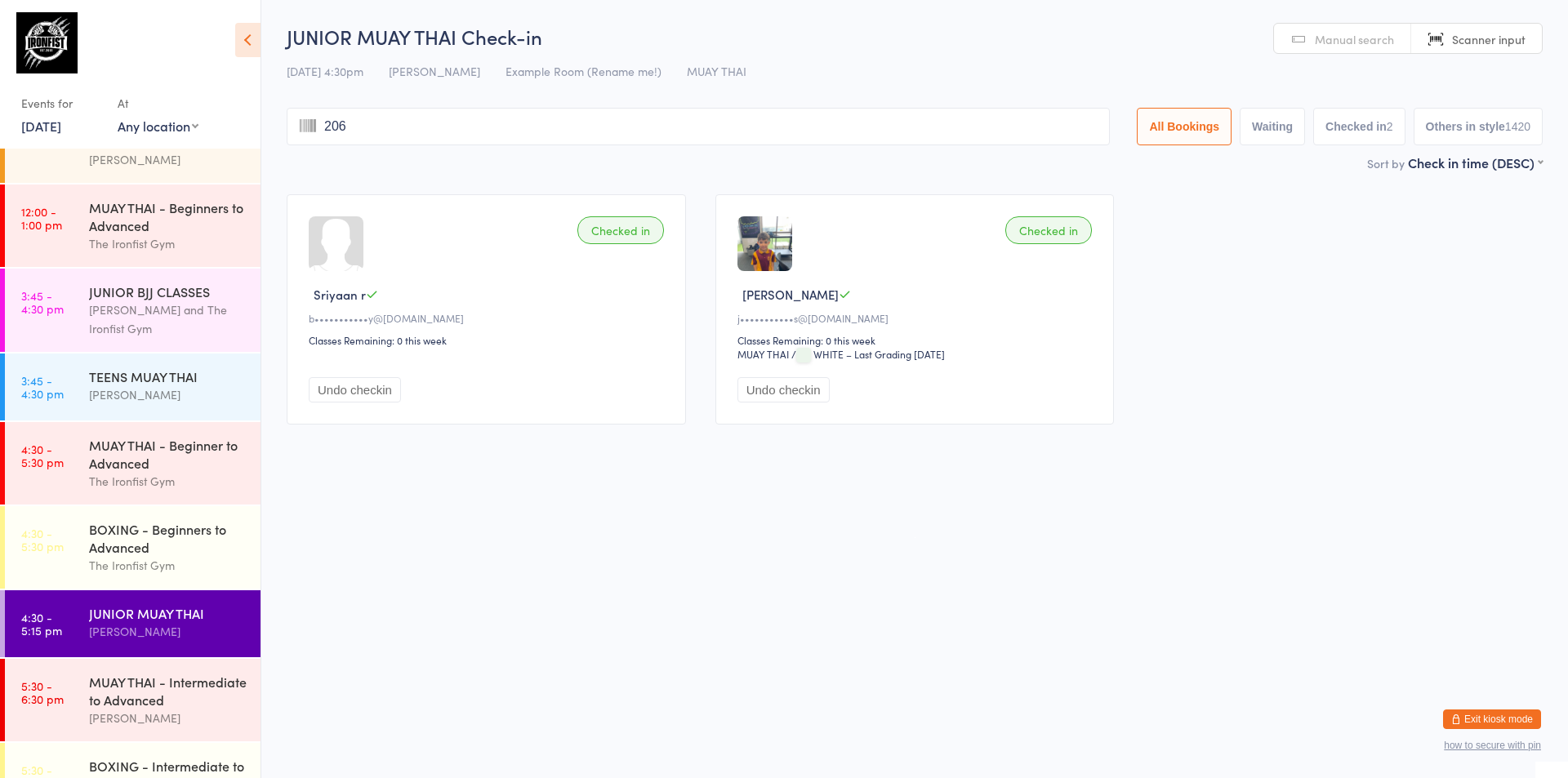
type input "2064"
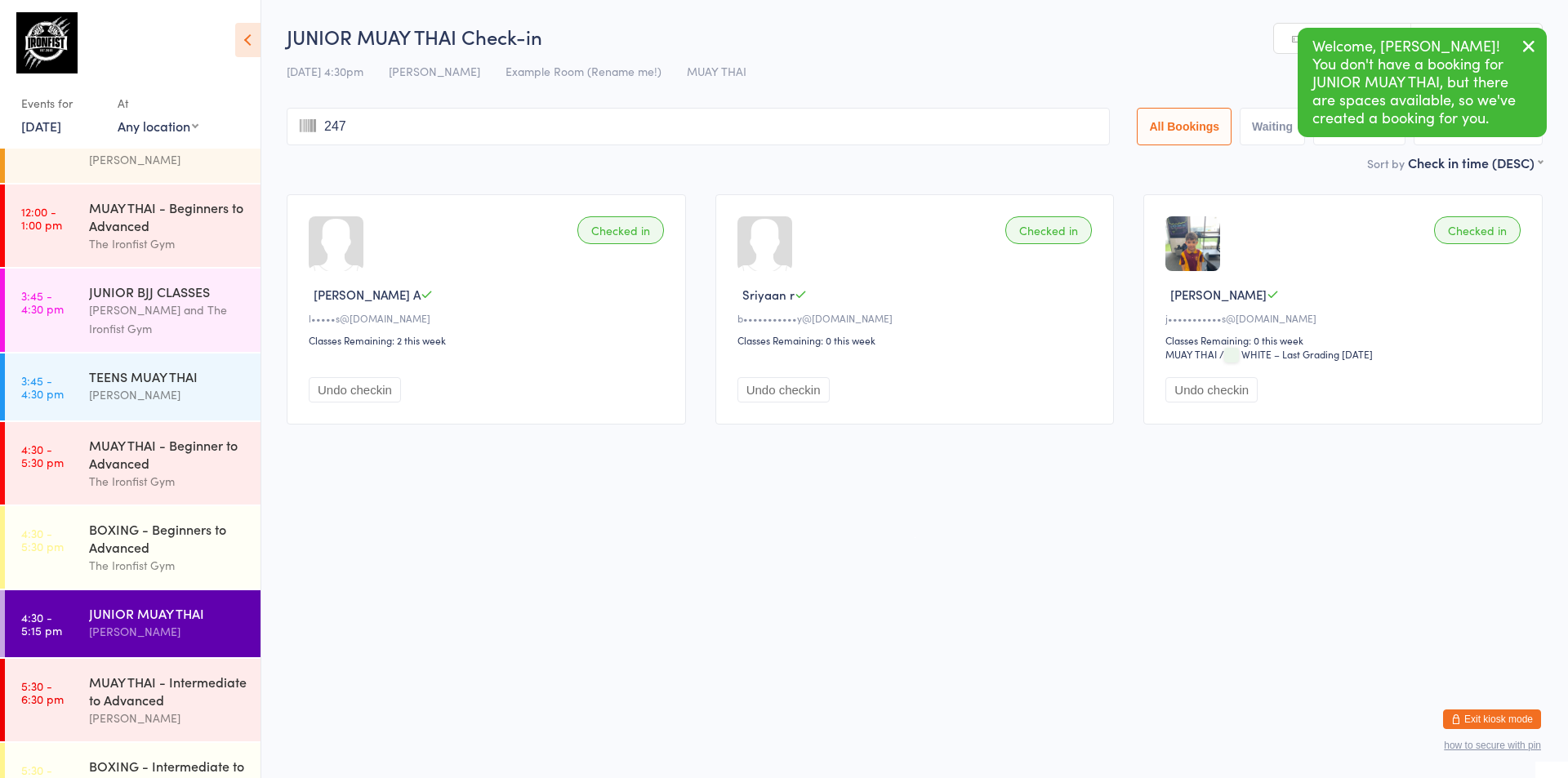
type input "2477"
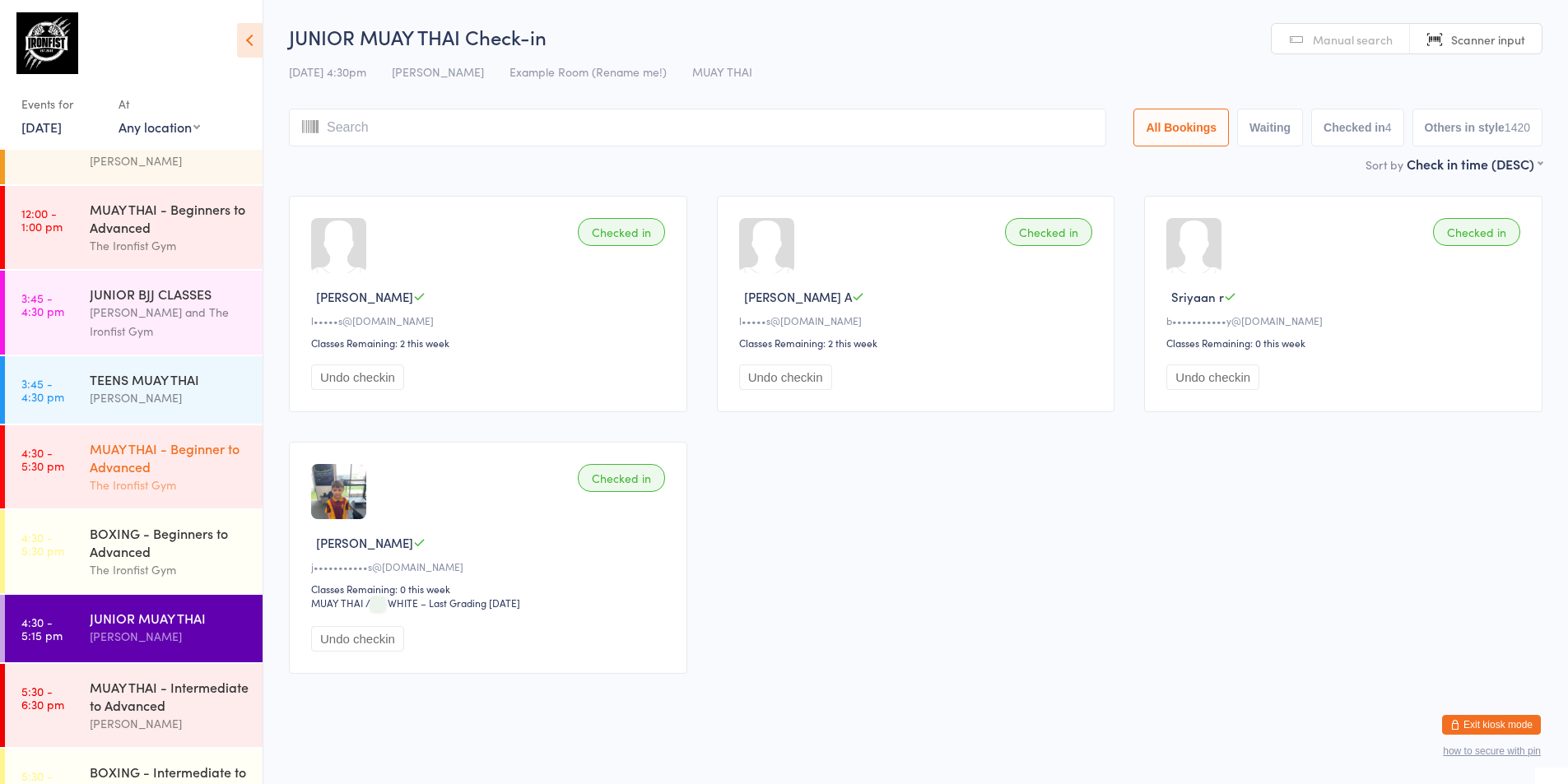
click at [158, 483] on div "The Ironfist Gym" at bounding box center [170, 484] width 159 height 19
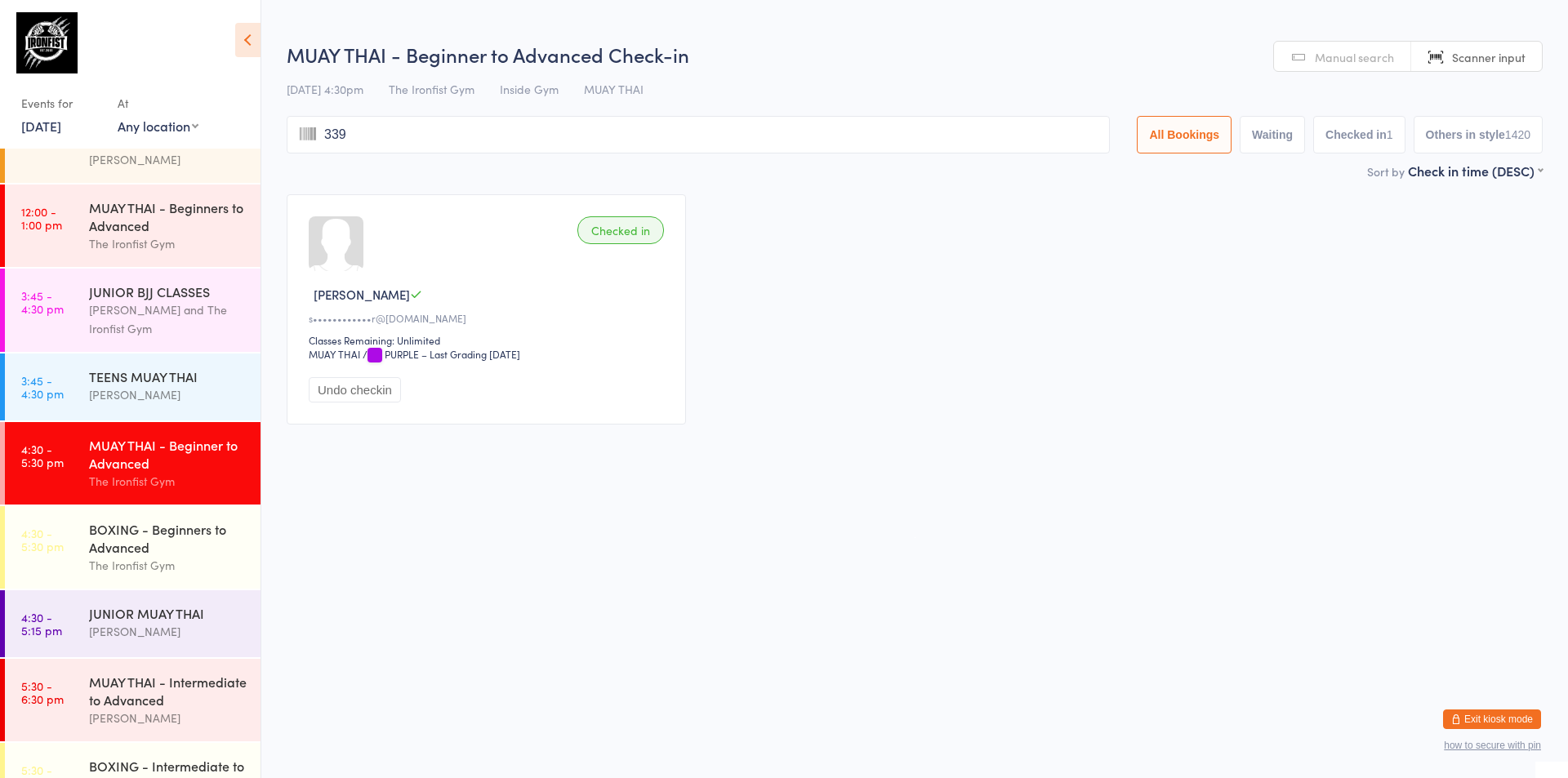
type input "3396"
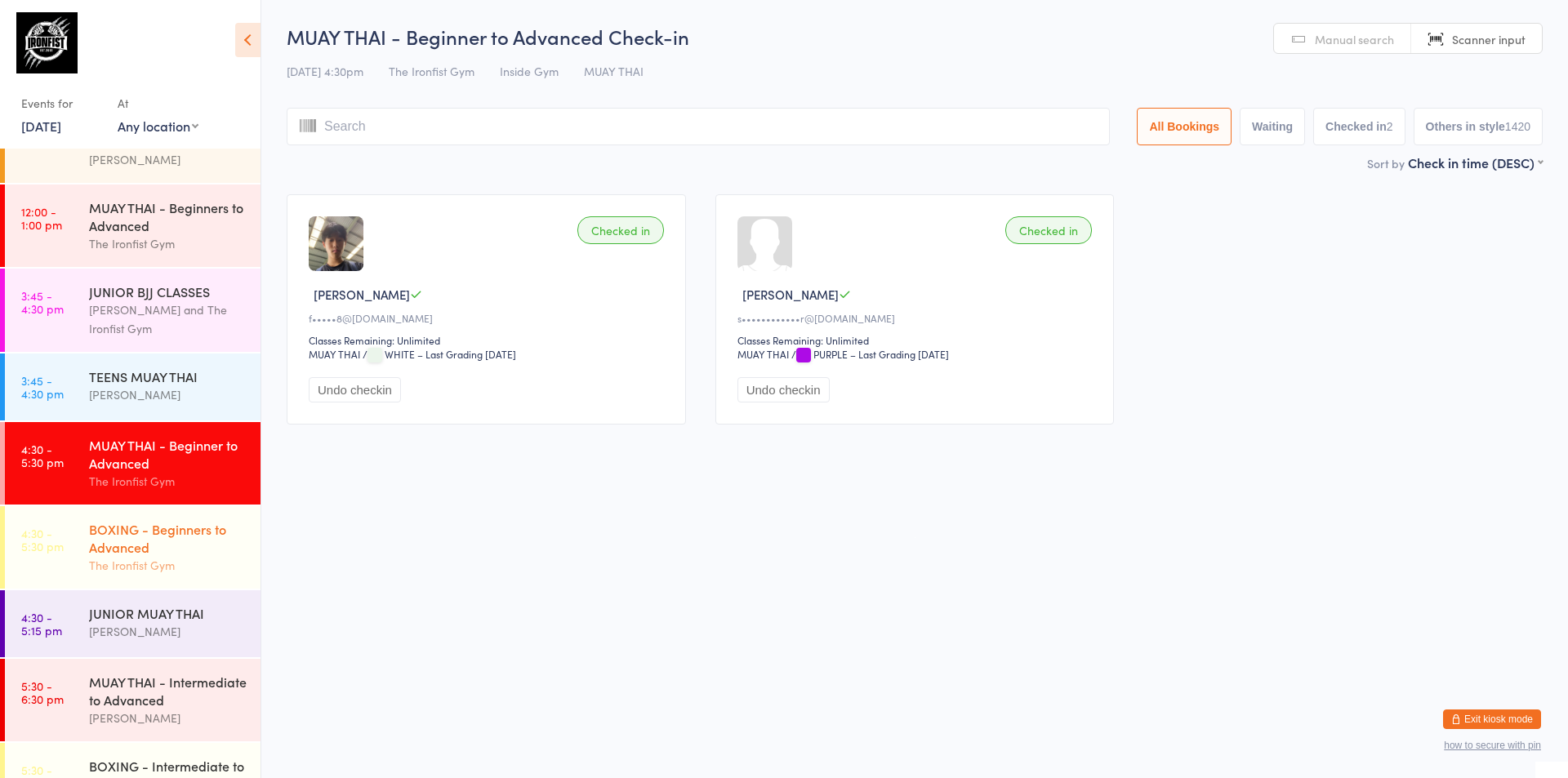
click at [104, 557] on div "The Ironfist Gym" at bounding box center [168, 565] width 158 height 19
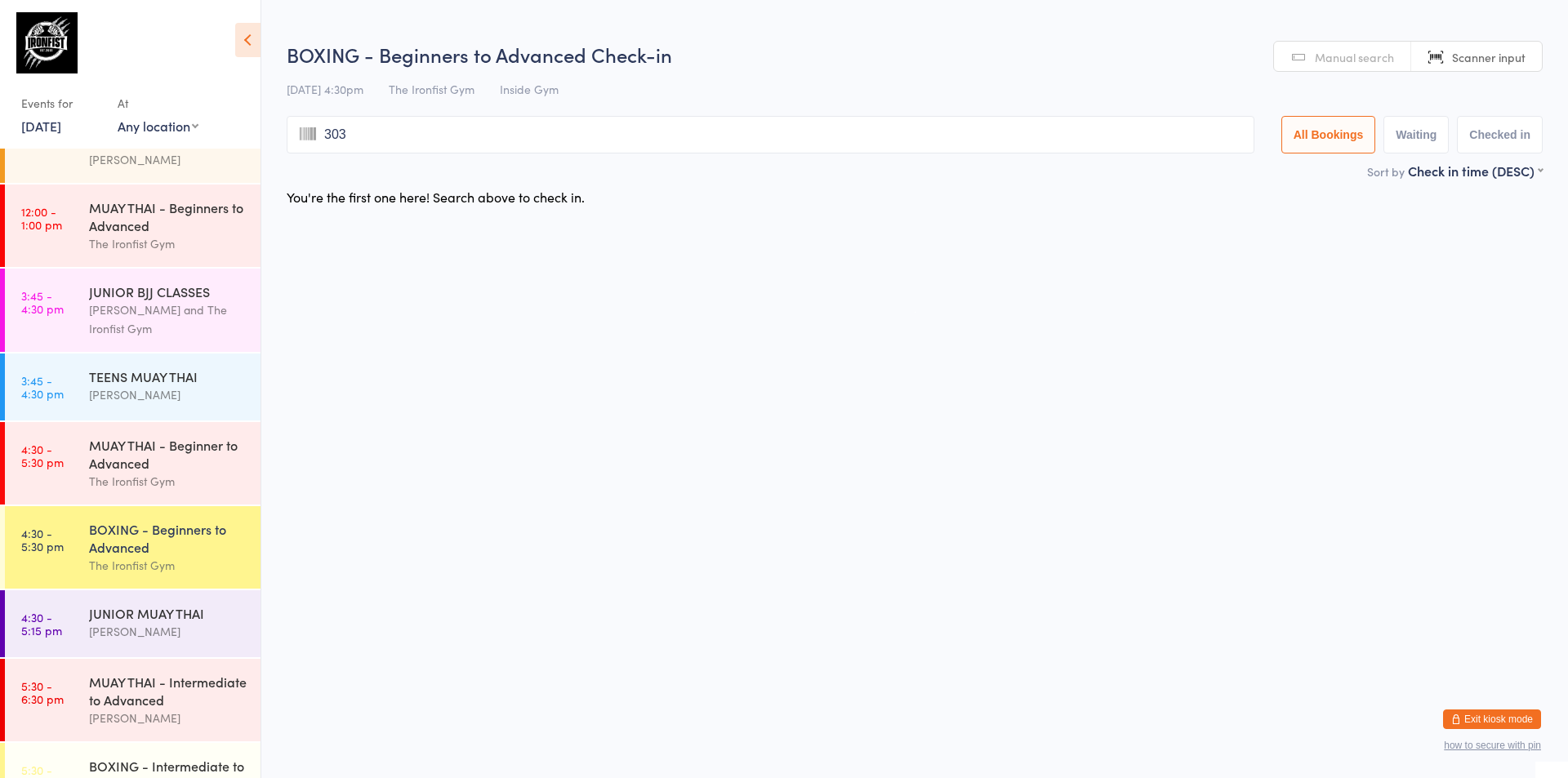
type input "3036"
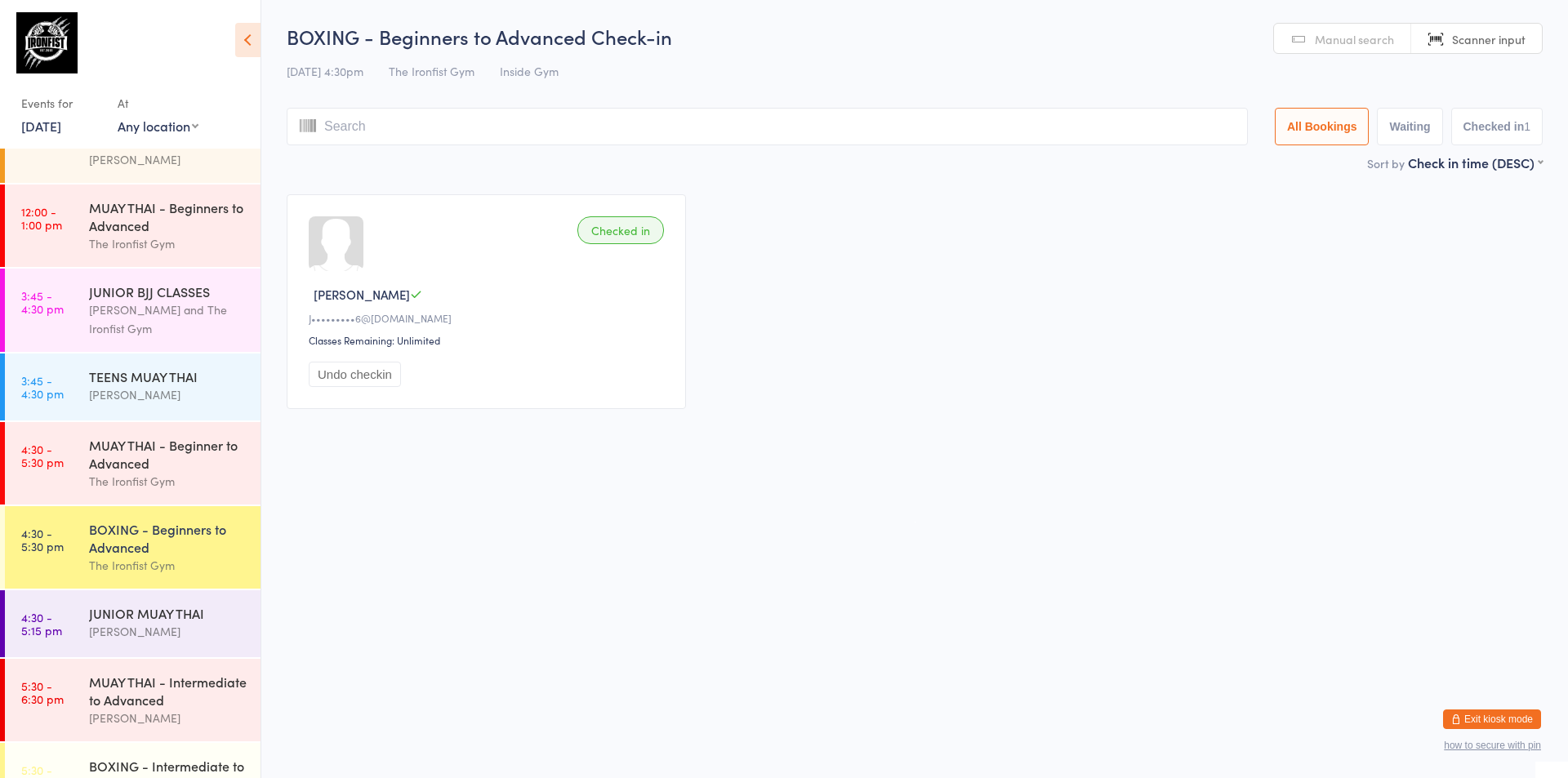
click at [104, 523] on div "BOXING - Beginners to Advanced" at bounding box center [168, 538] width 158 height 36
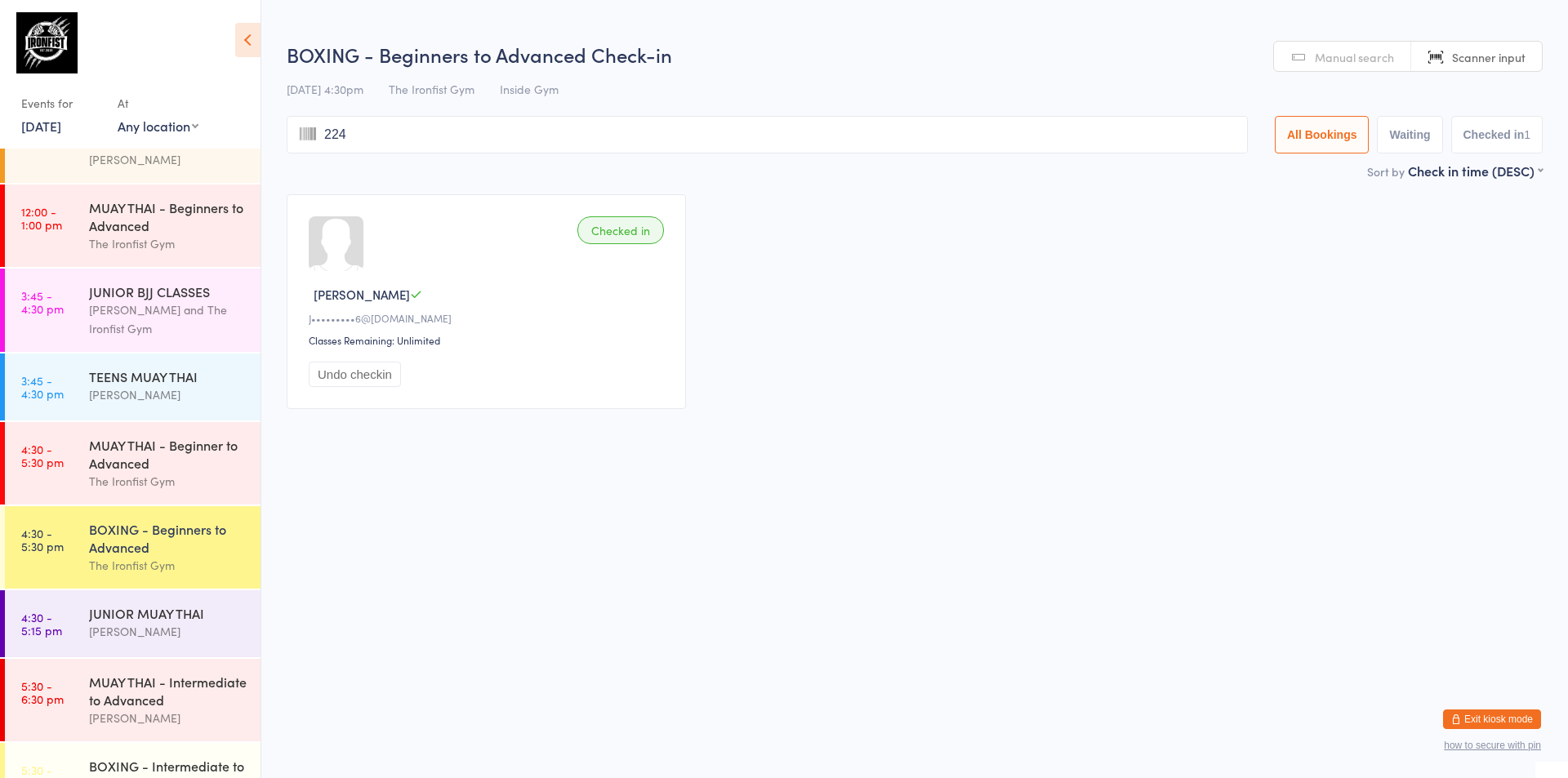
type input "2242"
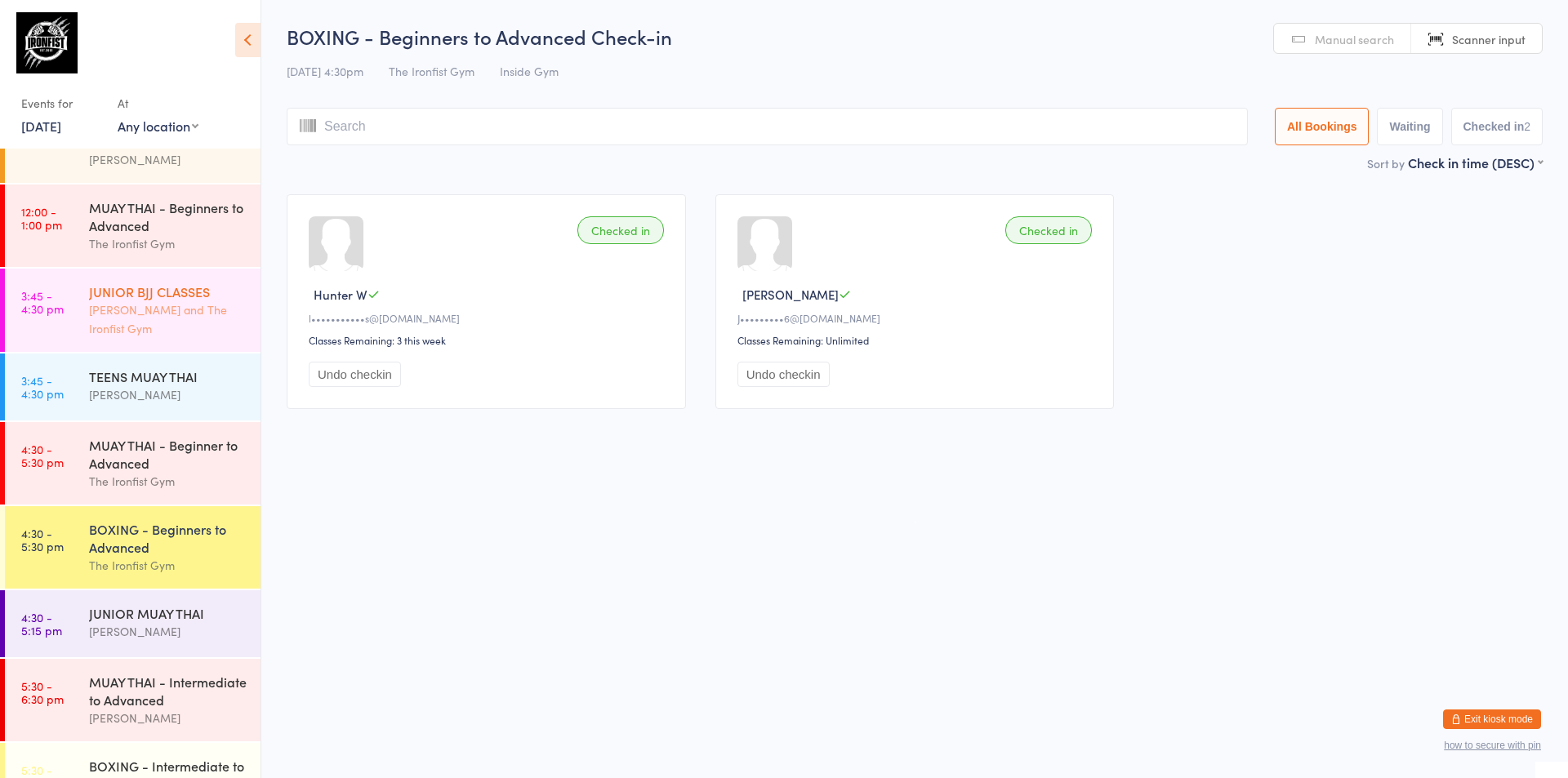
click at [146, 348] on div "JUNIOR BJJ CLASSES [PERSON_NAME] and The Ironfist Gym" at bounding box center [175, 310] width 172 height 83
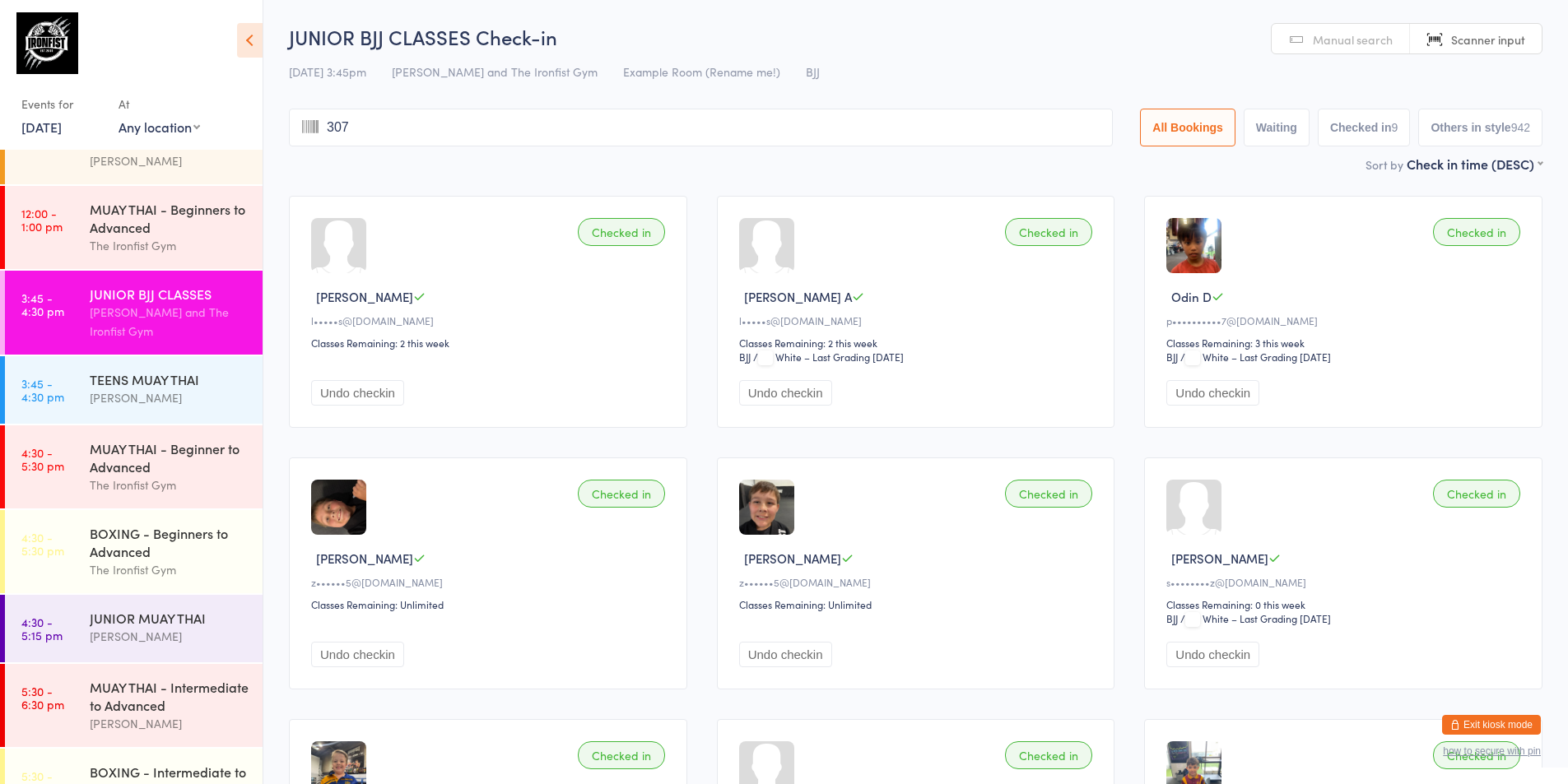
type input "3075"
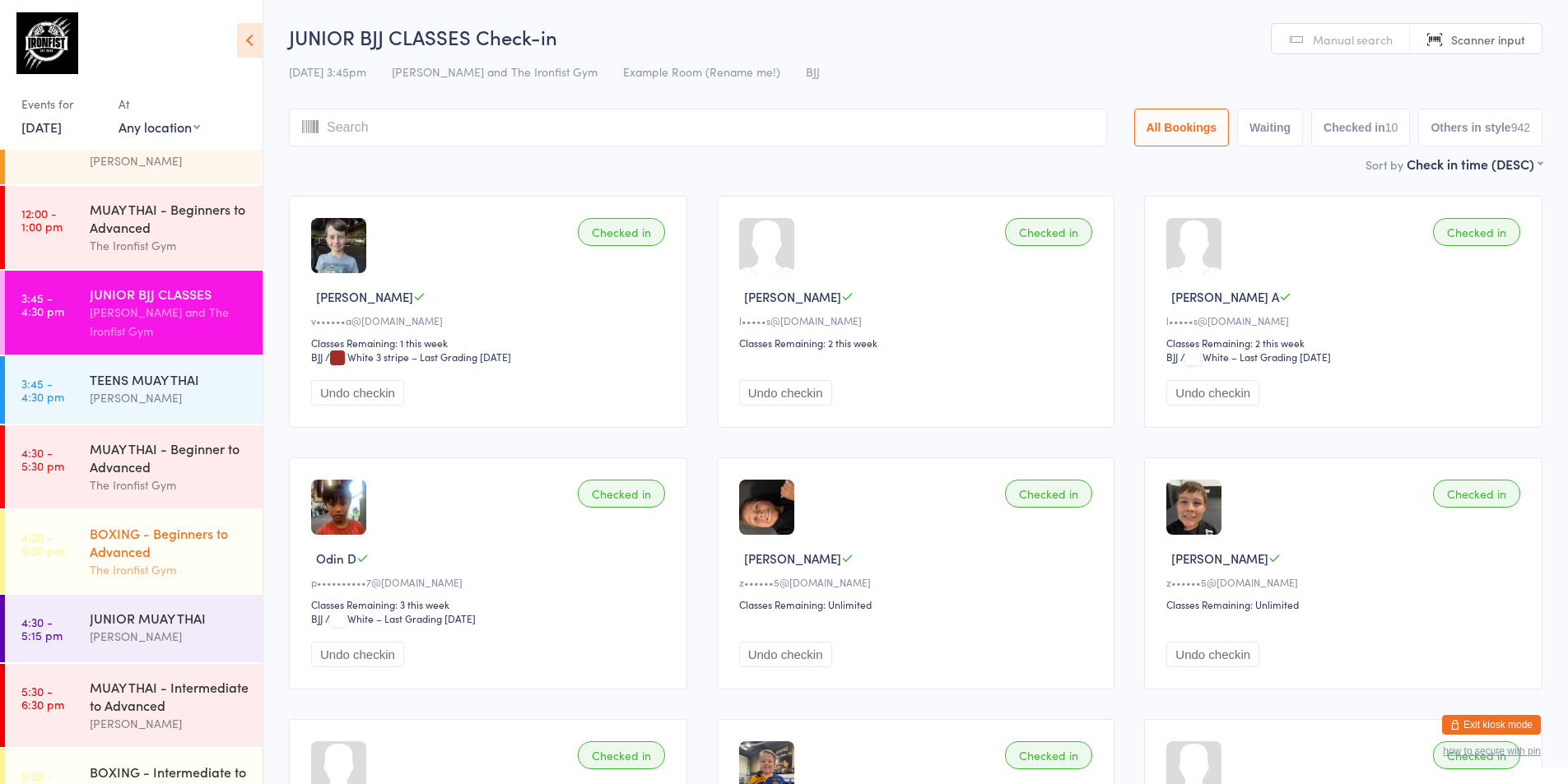
click at [86, 540] on link "4:30 - 5:30 pm BOXING - Beginners to Advanced The Ironfist Gym" at bounding box center [134, 551] width 258 height 83
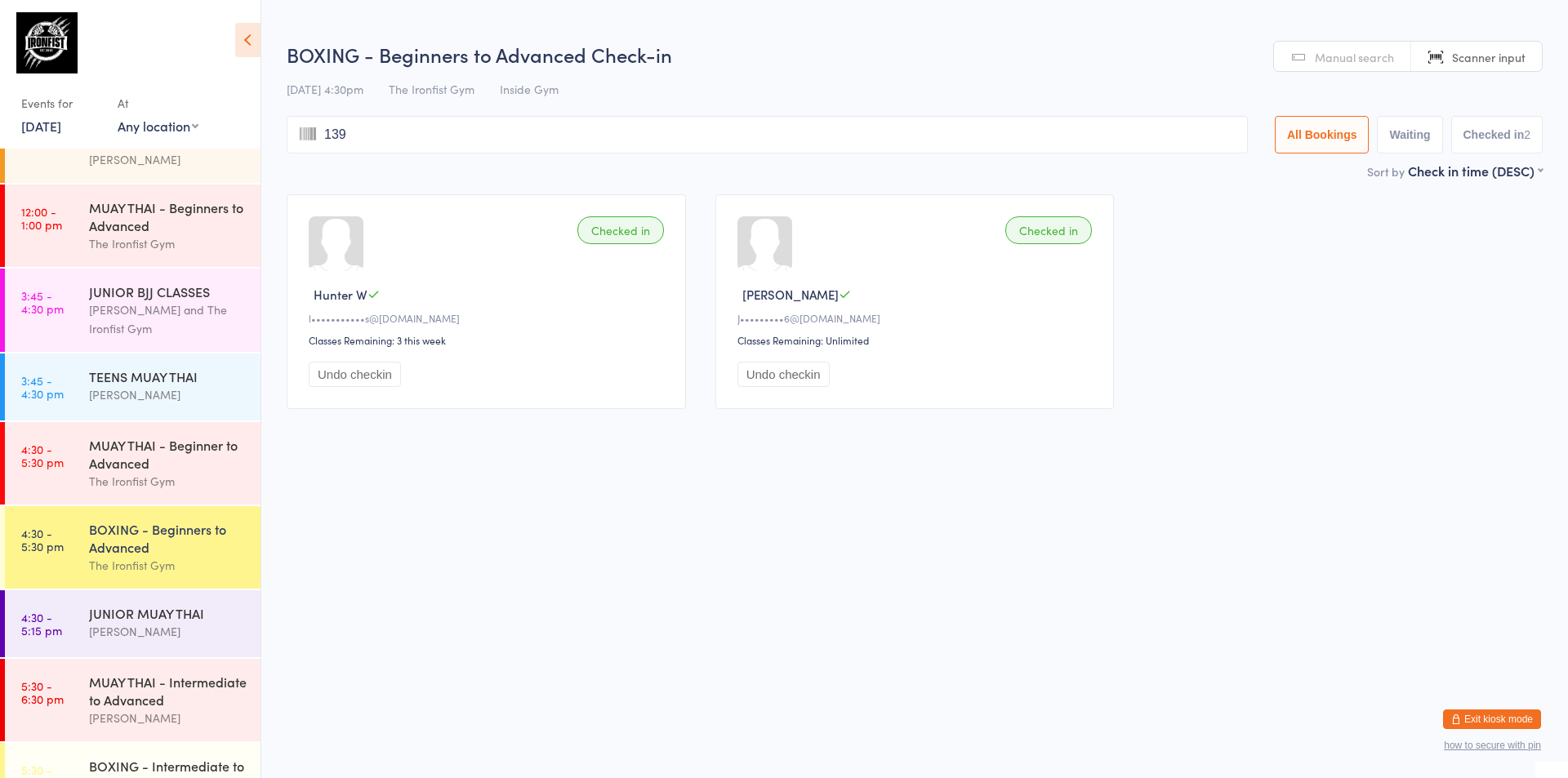
type input "1391"
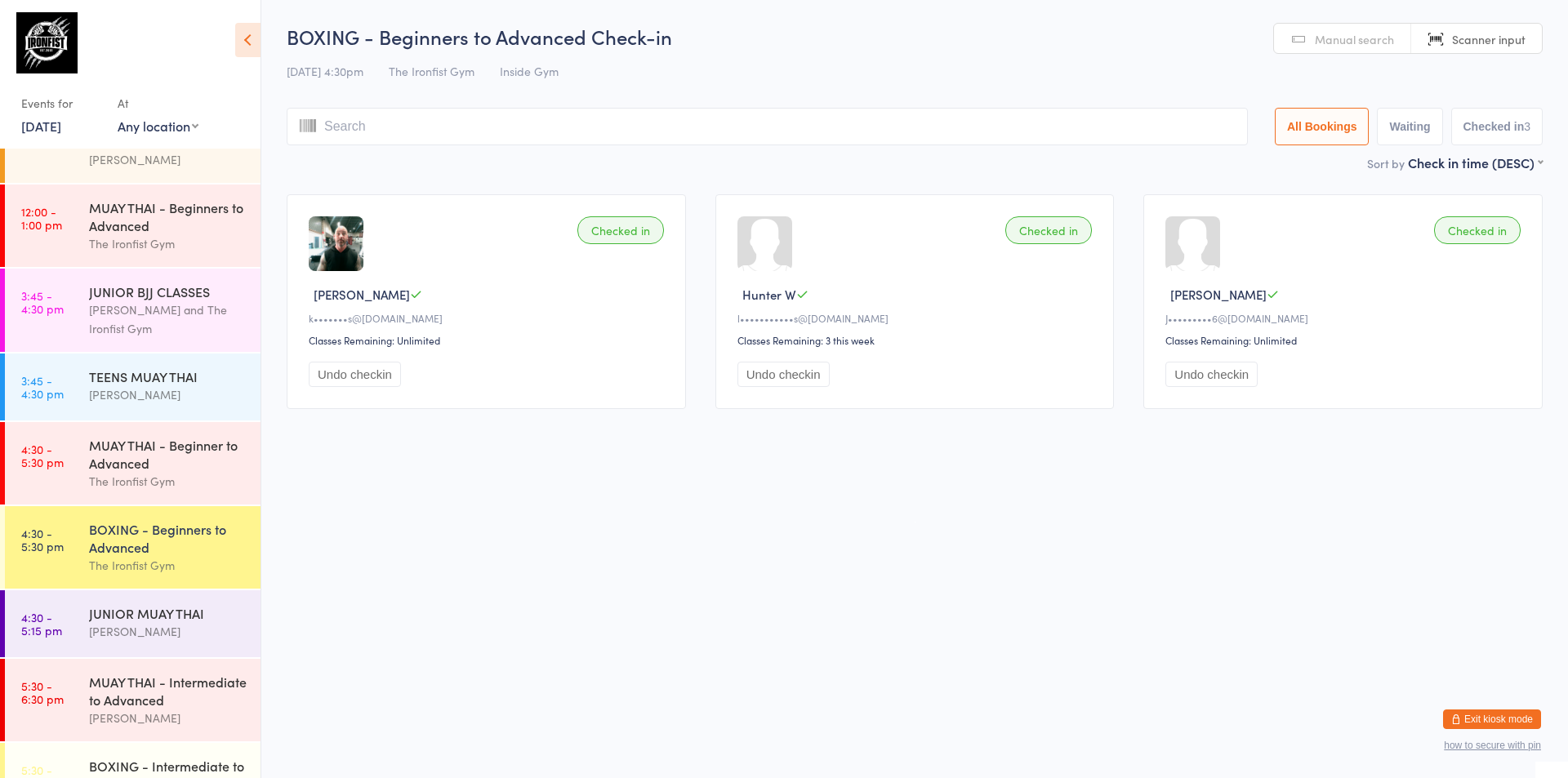
click at [136, 545] on div "BOXING - Beginners to Advanced" at bounding box center [168, 538] width 158 height 36
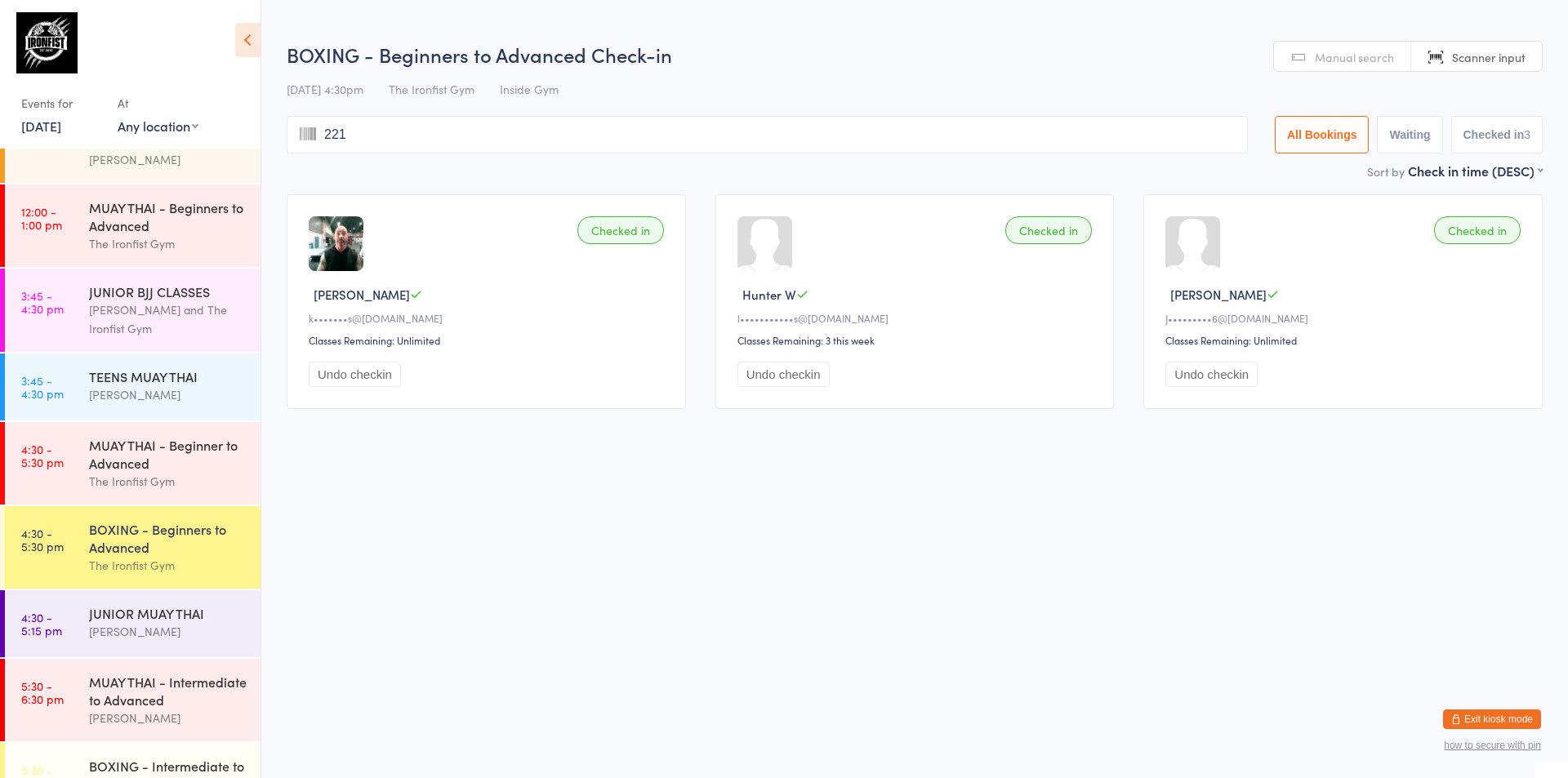
type input "2214"
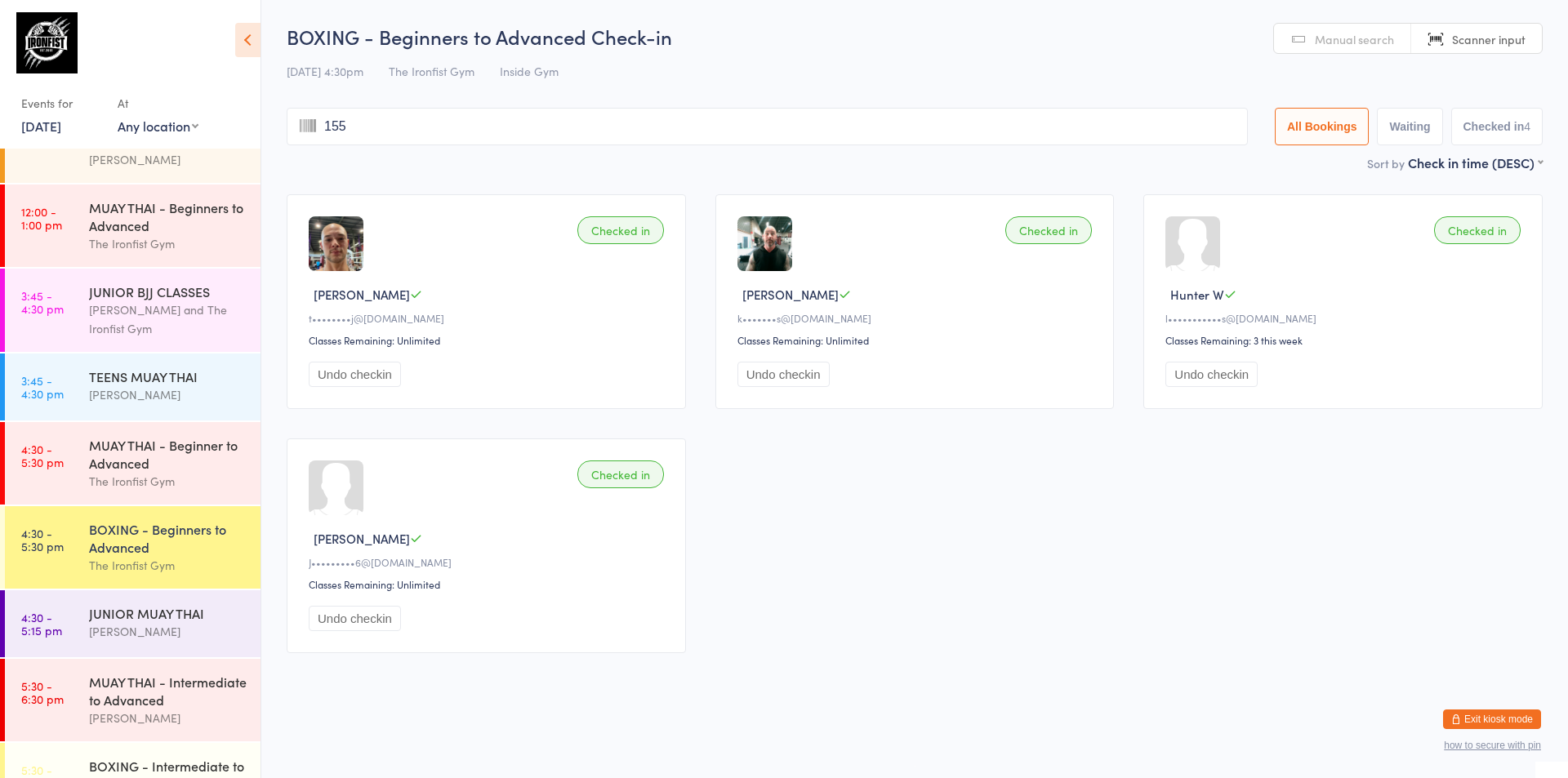
type input "1554"
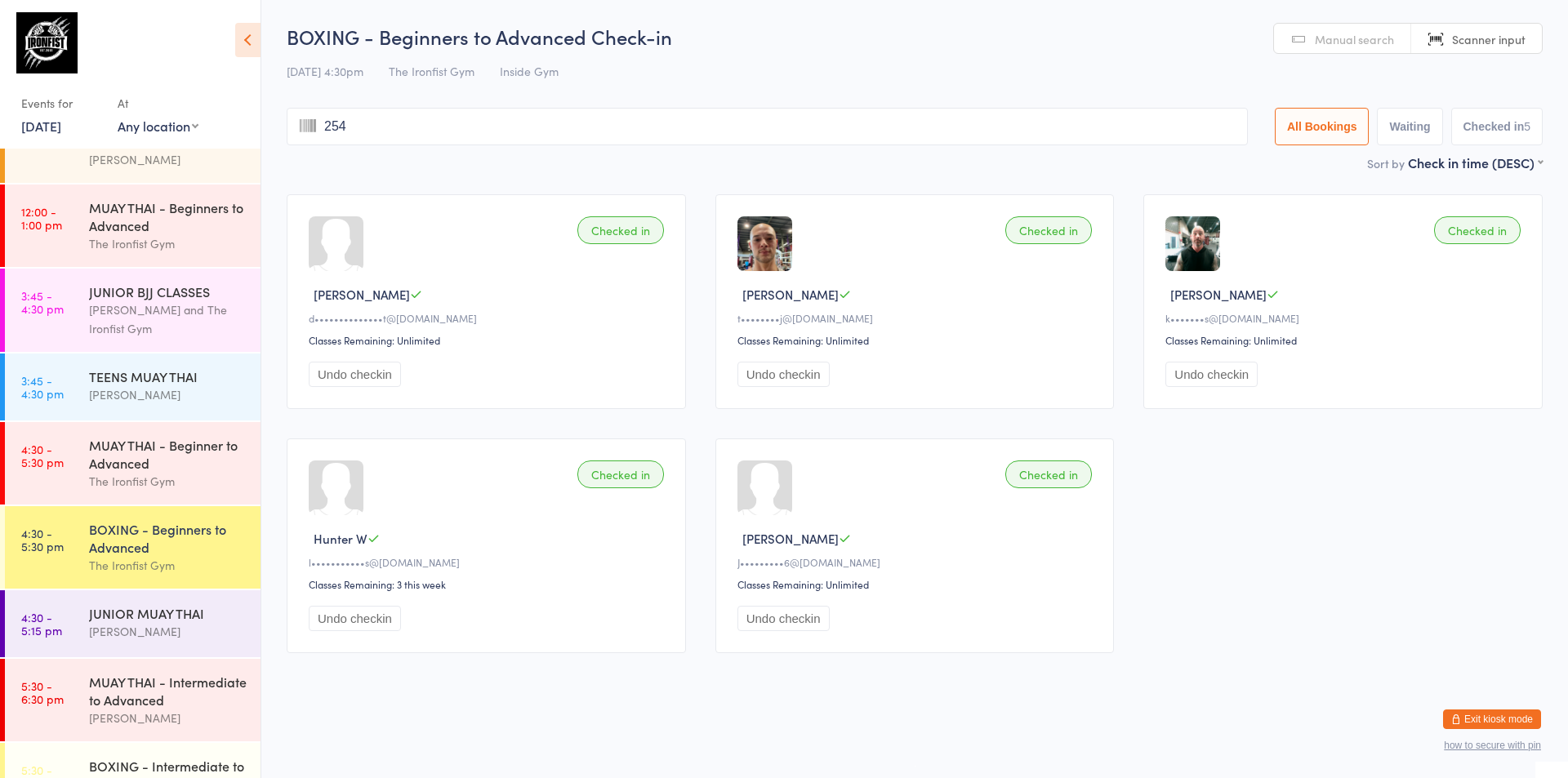
type input "2545"
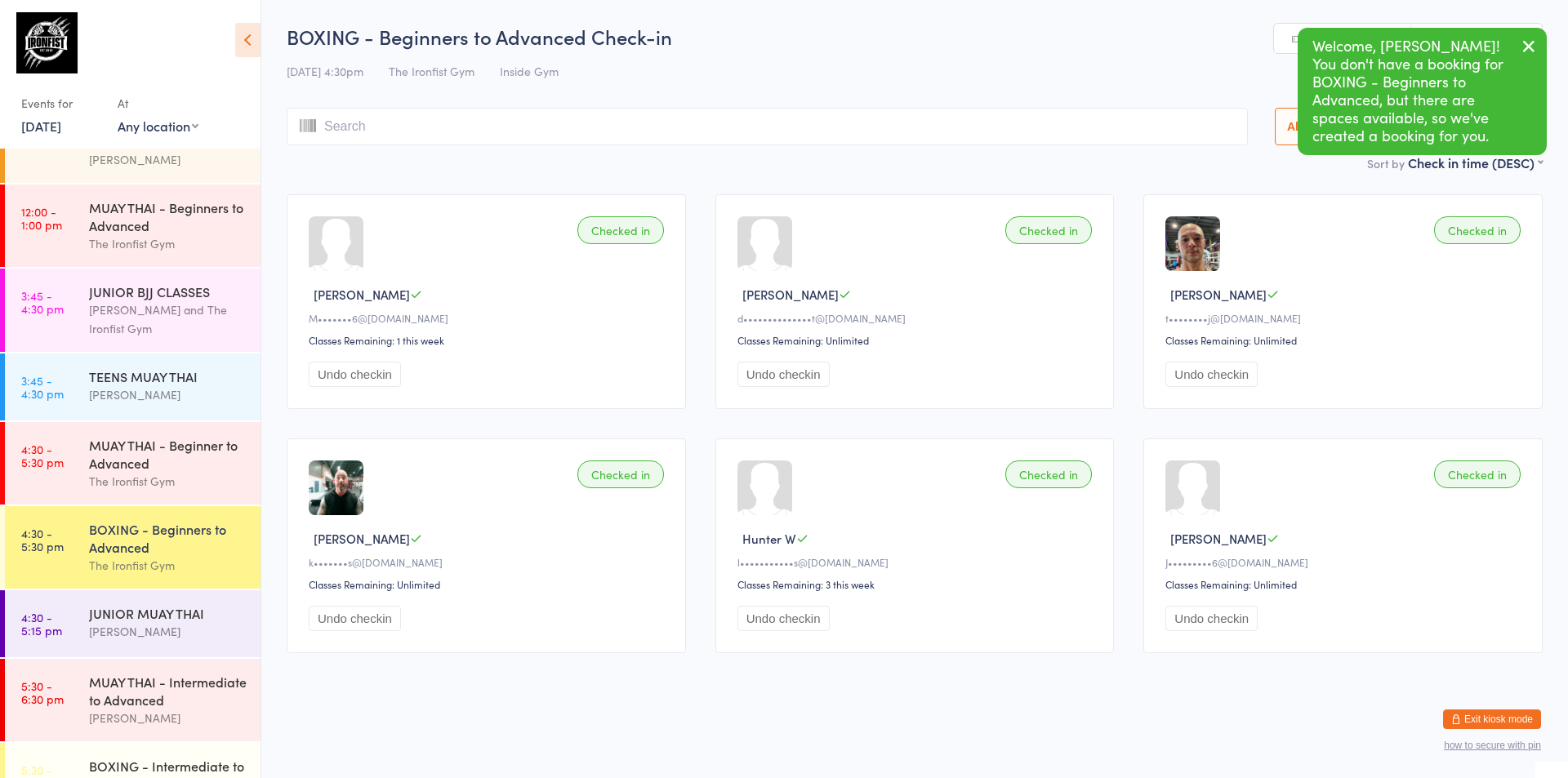
click at [133, 551] on div "BOXING - Beginners to Advanced" at bounding box center [168, 538] width 158 height 36
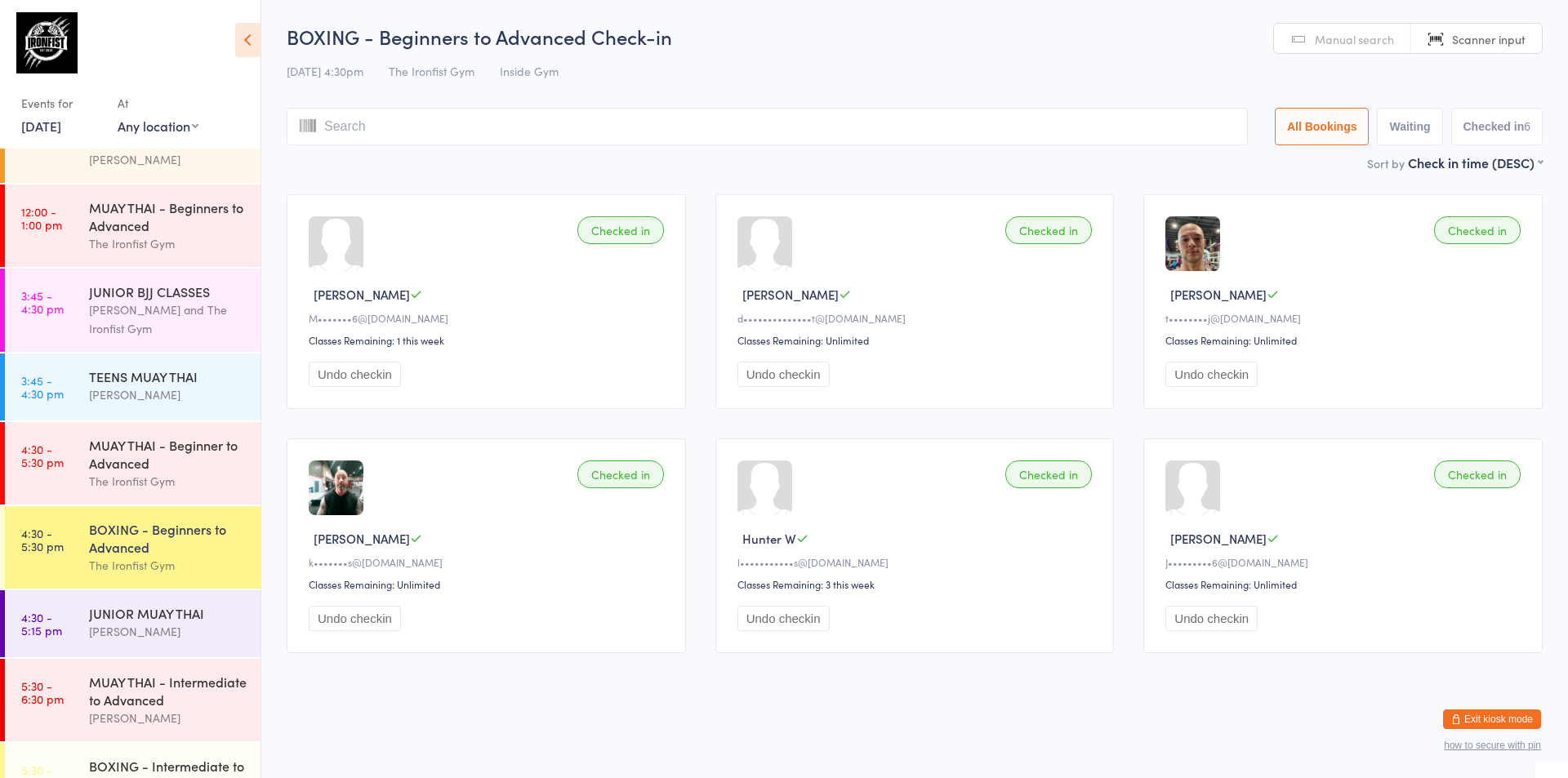
click at [161, 553] on div "BOXING - Beginners to Advanced" at bounding box center [168, 538] width 158 height 36
type input "0447"
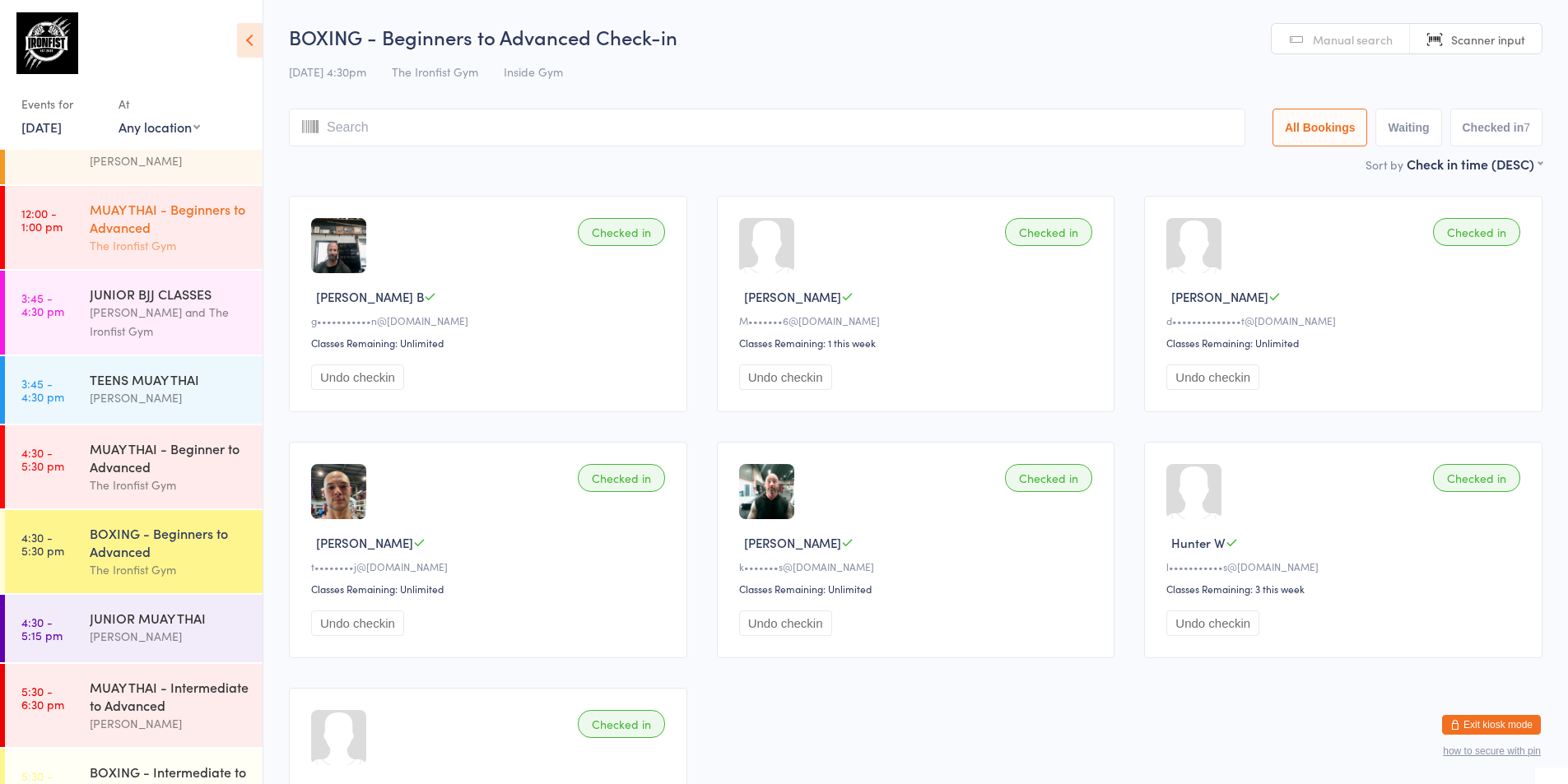
click at [153, 235] on div "MUAY THAI - Beginners to Advanced" at bounding box center [170, 218] width 159 height 37
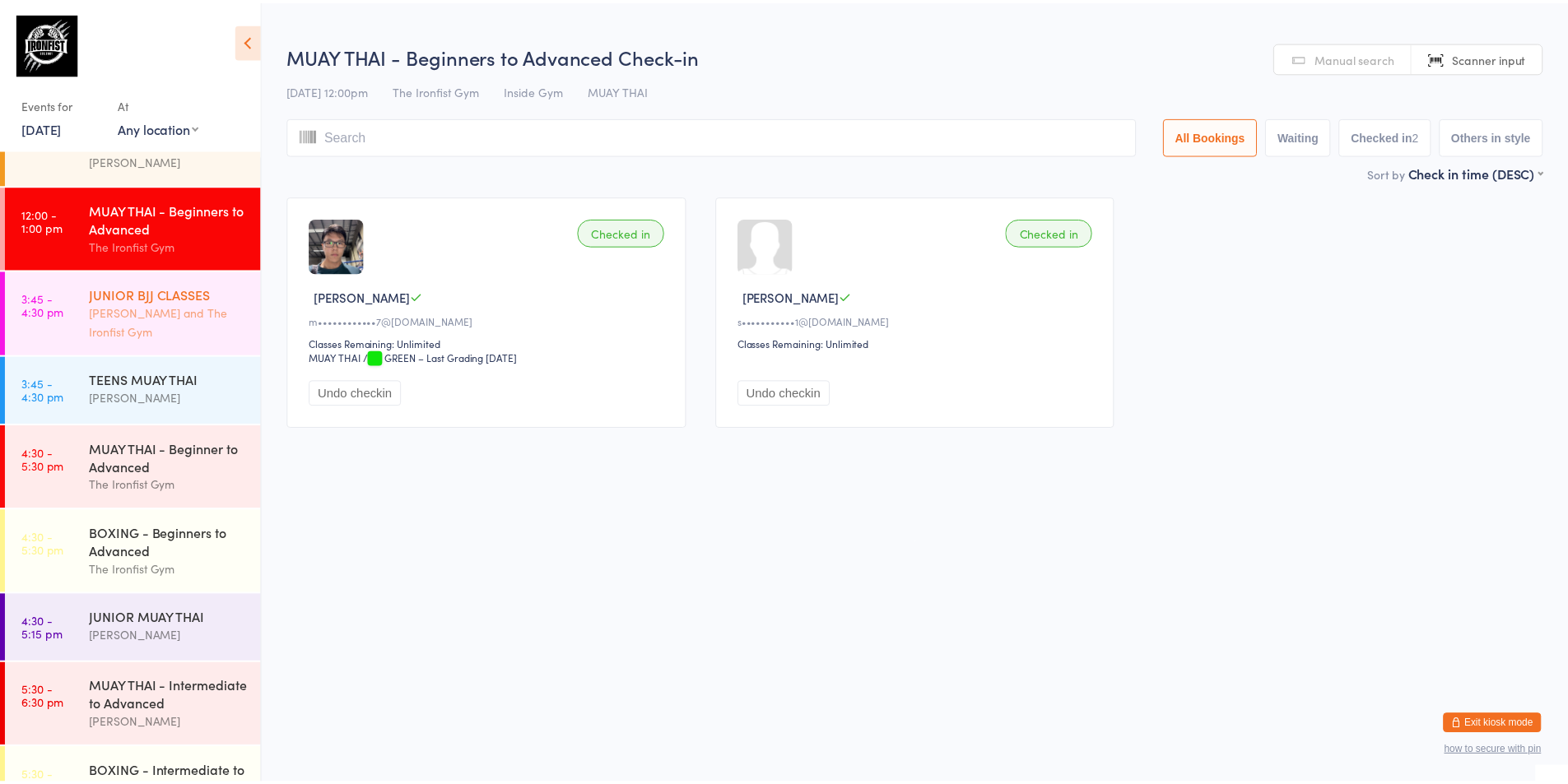
scroll to position [301, 0]
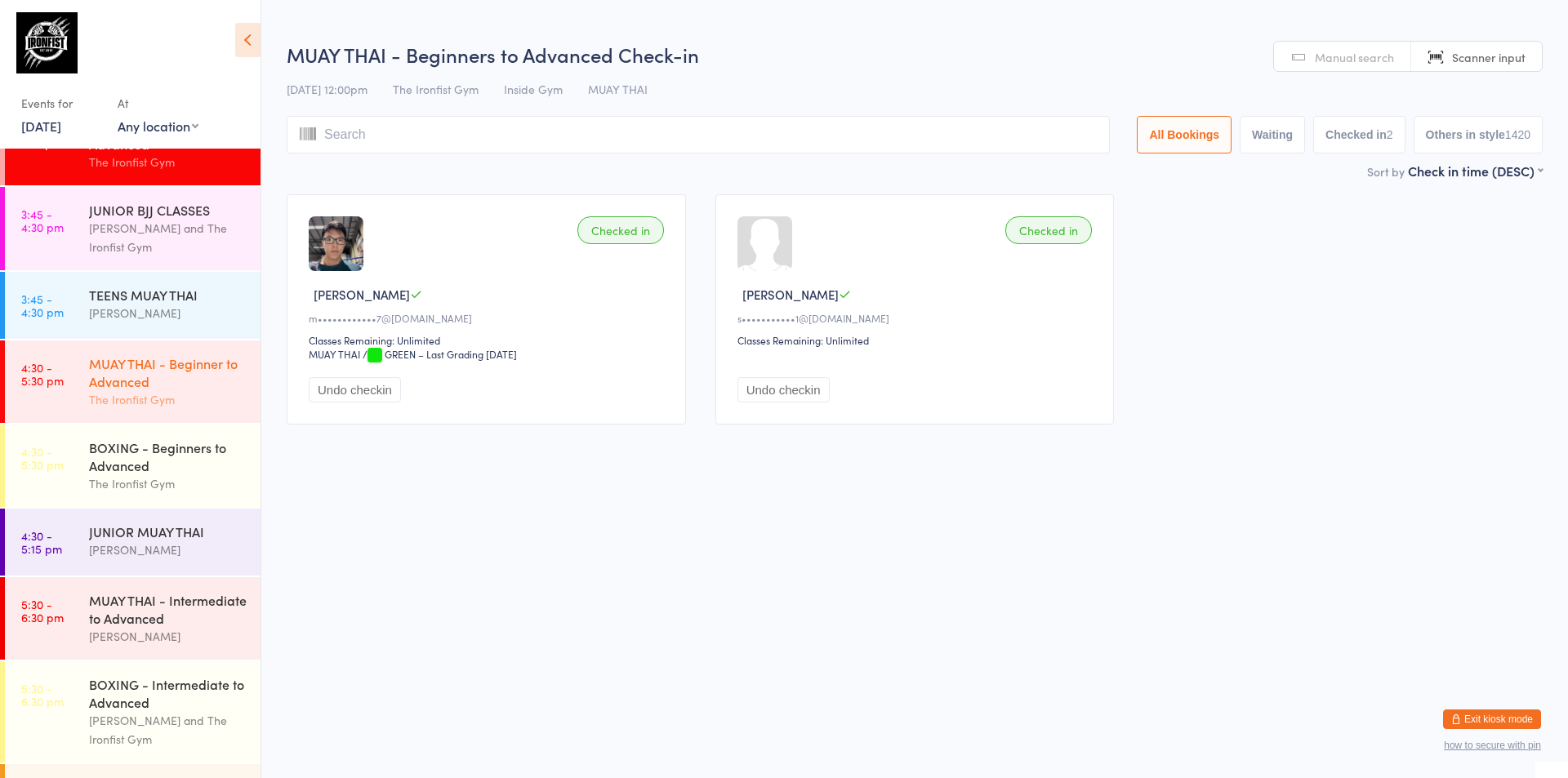
click at [152, 373] on div "MUAY THAI - Beginner to Advanced" at bounding box center [168, 372] width 158 height 36
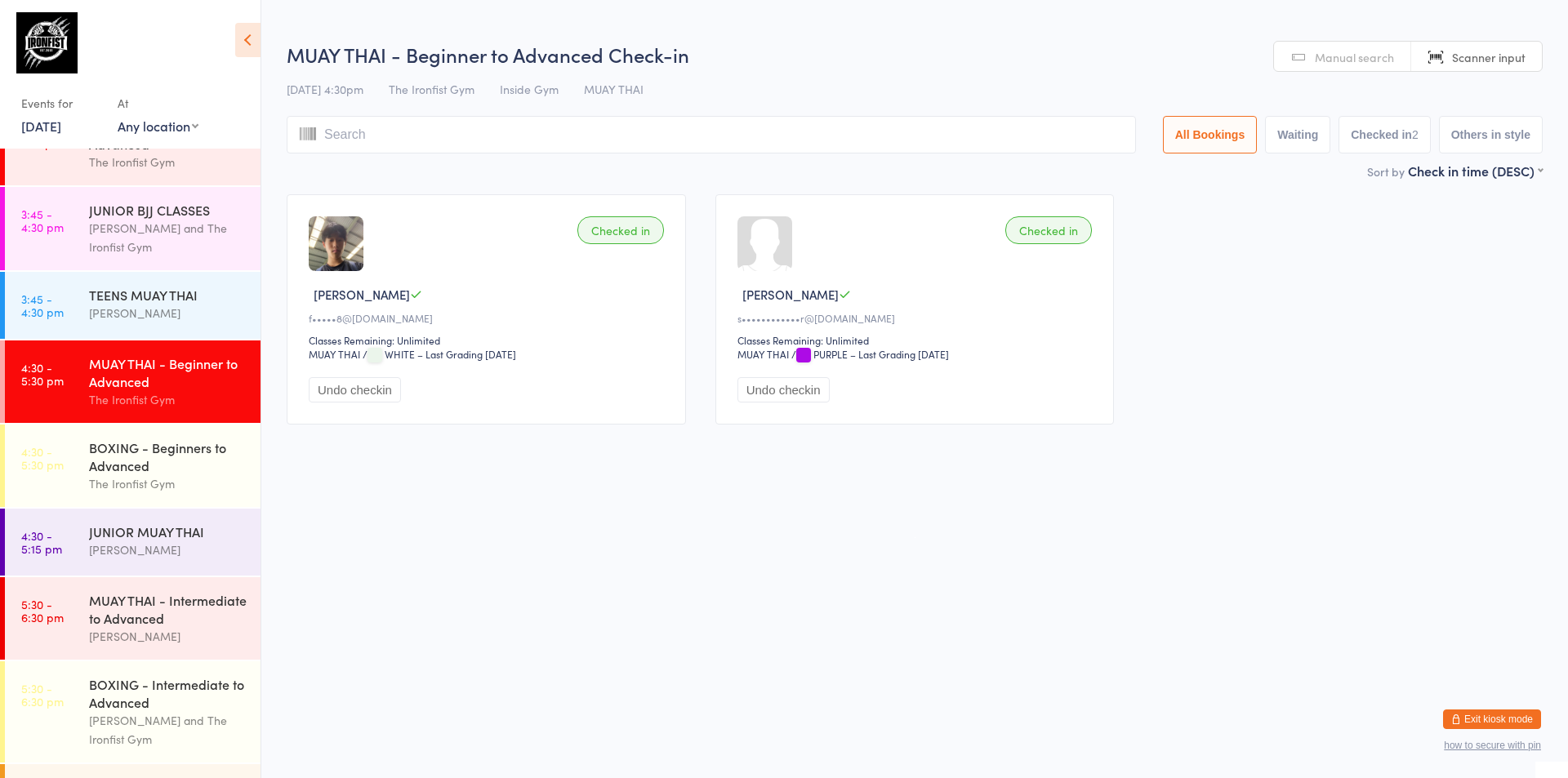
click at [429, 144] on input "search" at bounding box center [711, 135] width 849 height 37
type input "1684"
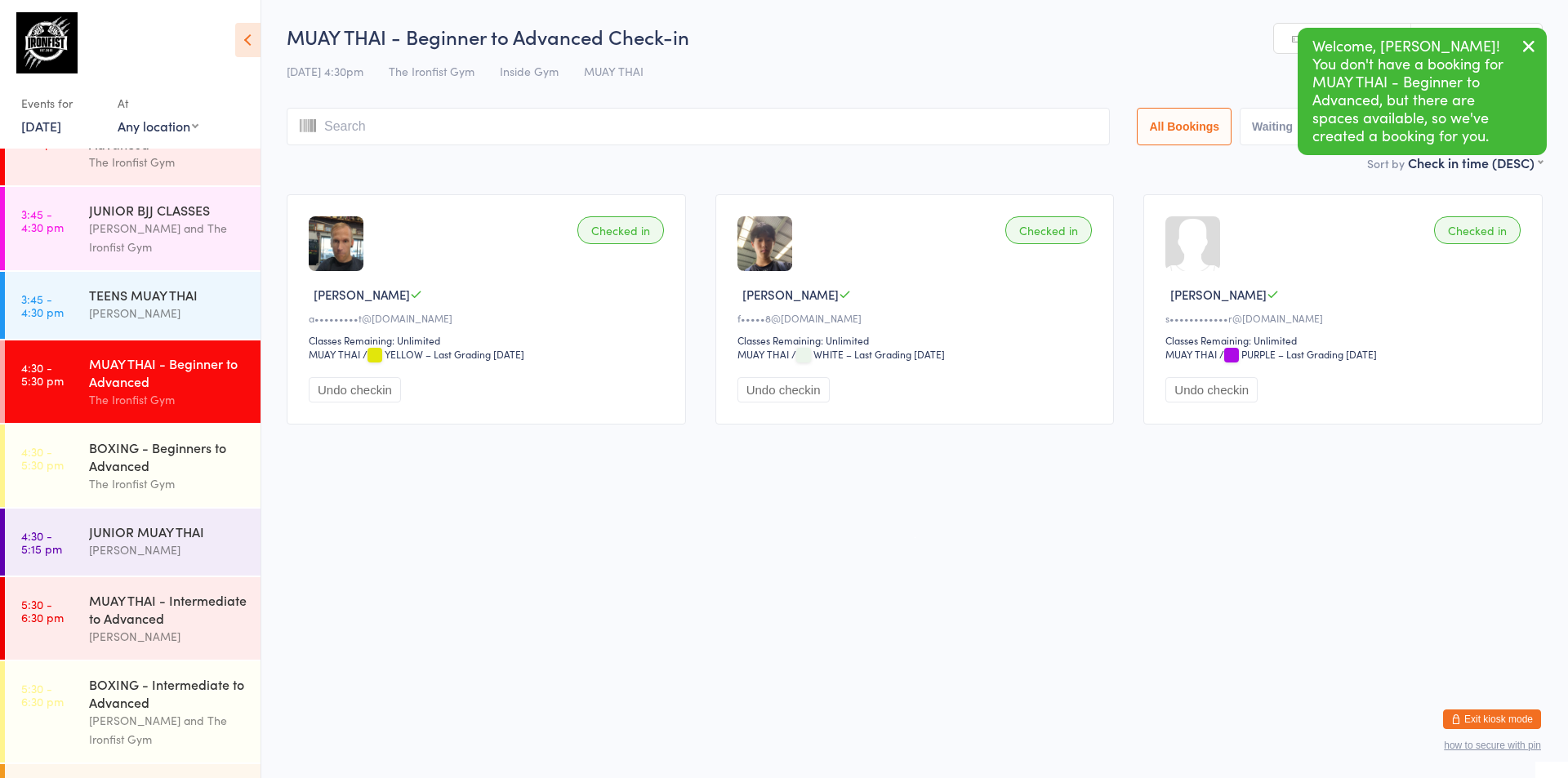
click at [565, 571] on html "You have now entered Kiosk Mode. Members will be able to check themselves in us…" at bounding box center [784, 389] width 1568 height 778
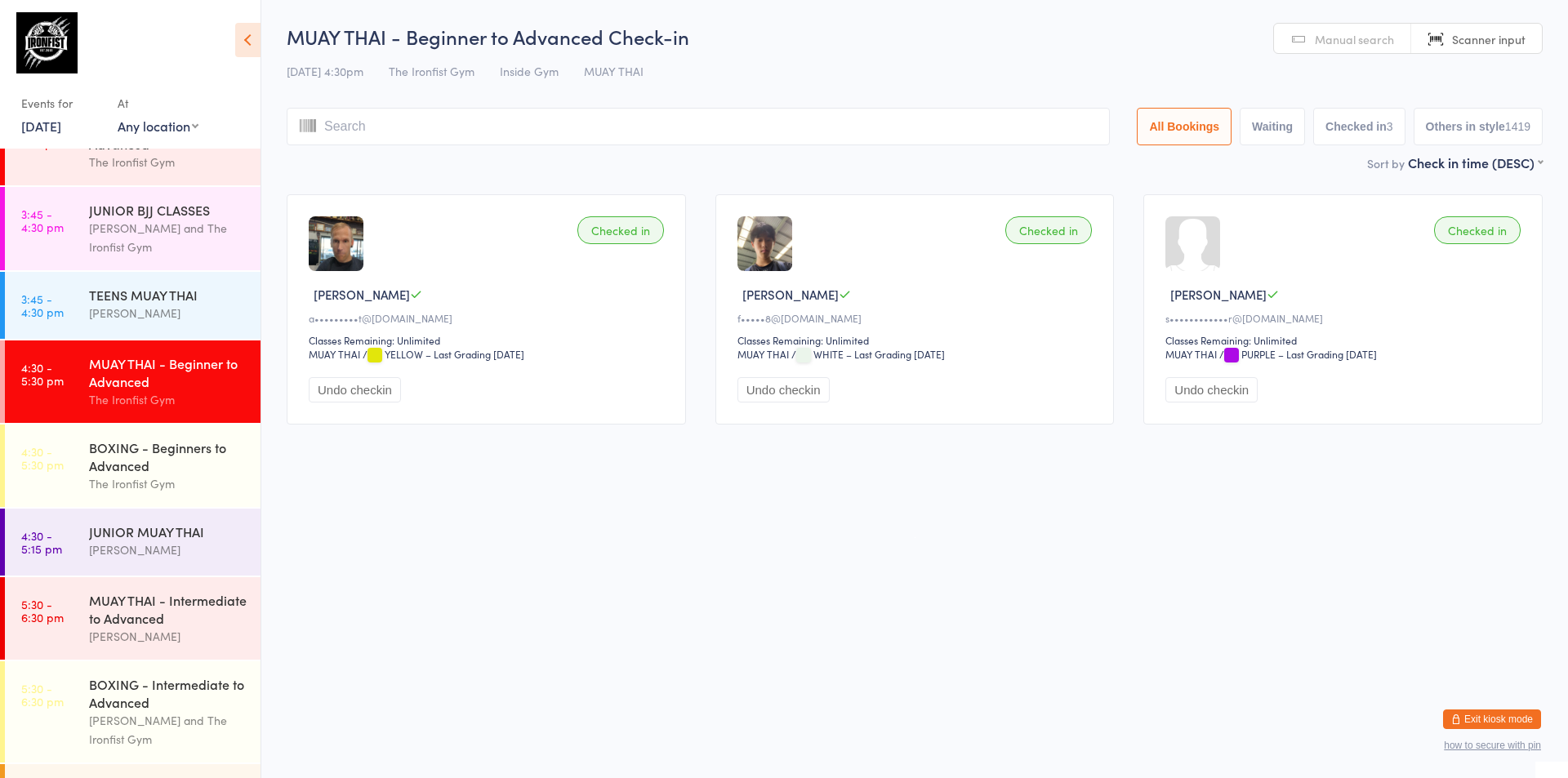
click at [76, 381] on link "4:30 - 5:30 pm MUAY THAI - Beginner to Advanced The Ironfist Gym" at bounding box center [133, 381] width 256 height 82
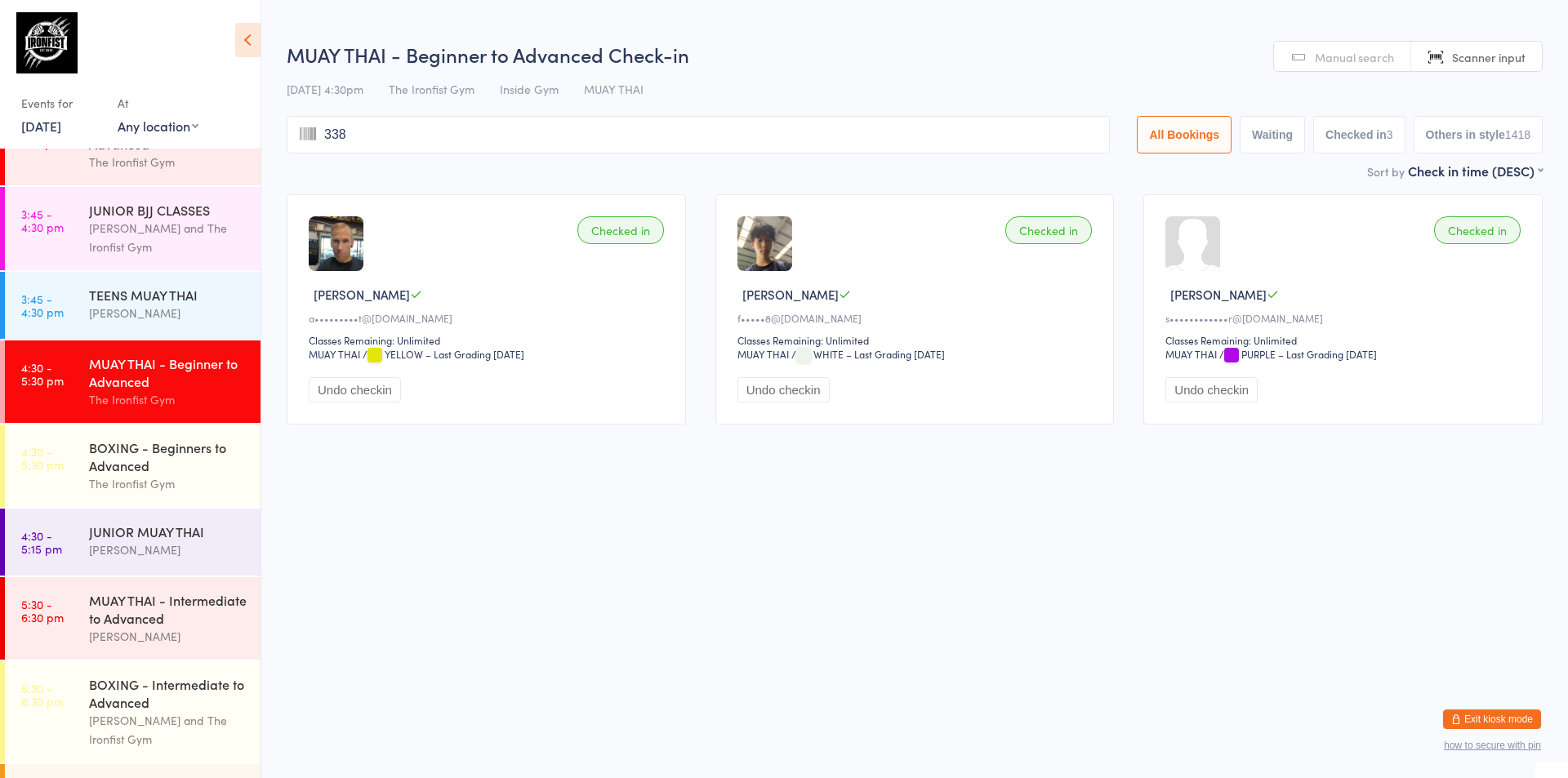
type input "3388"
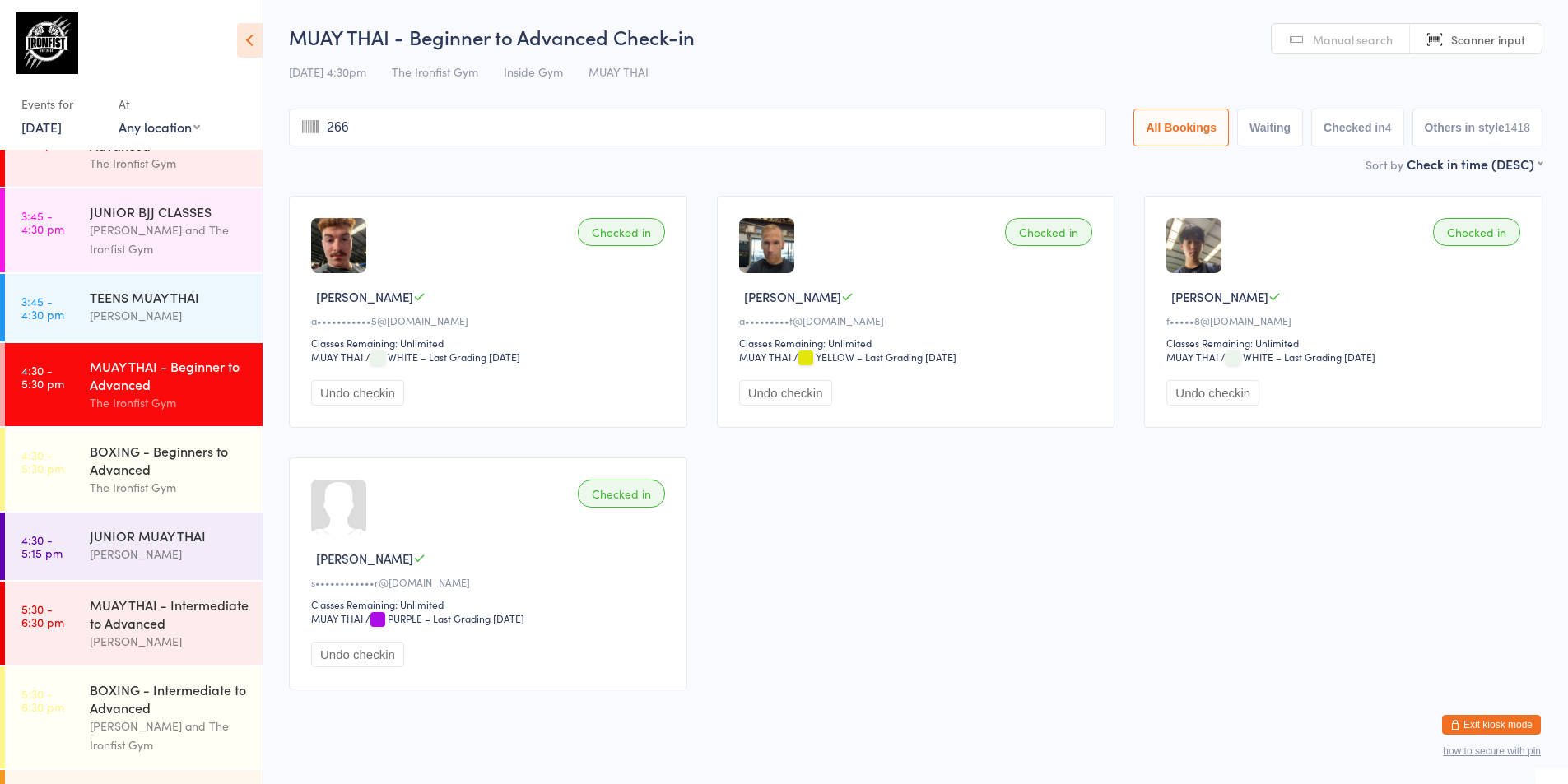
type input "2663"
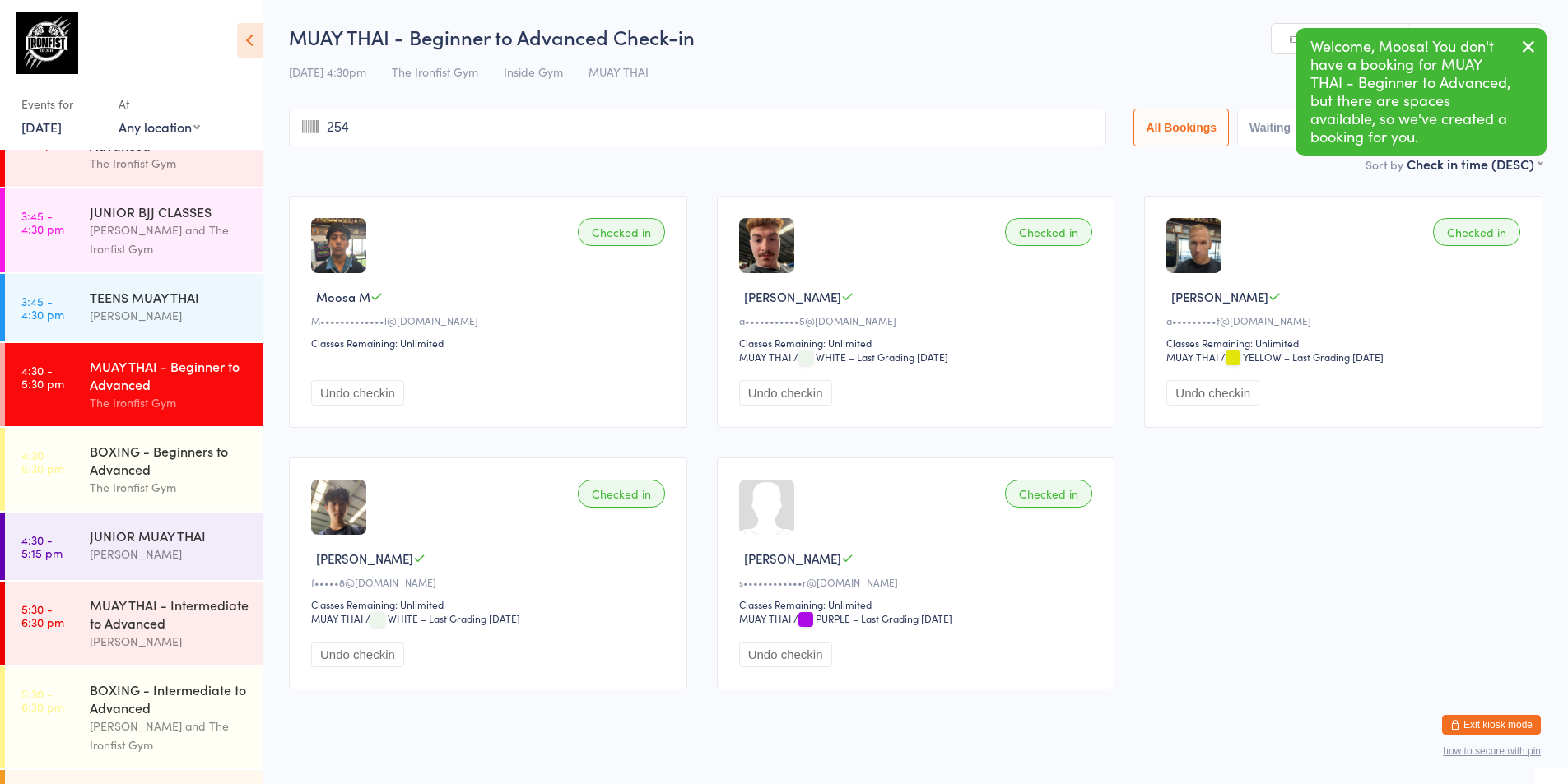
type input "2542"
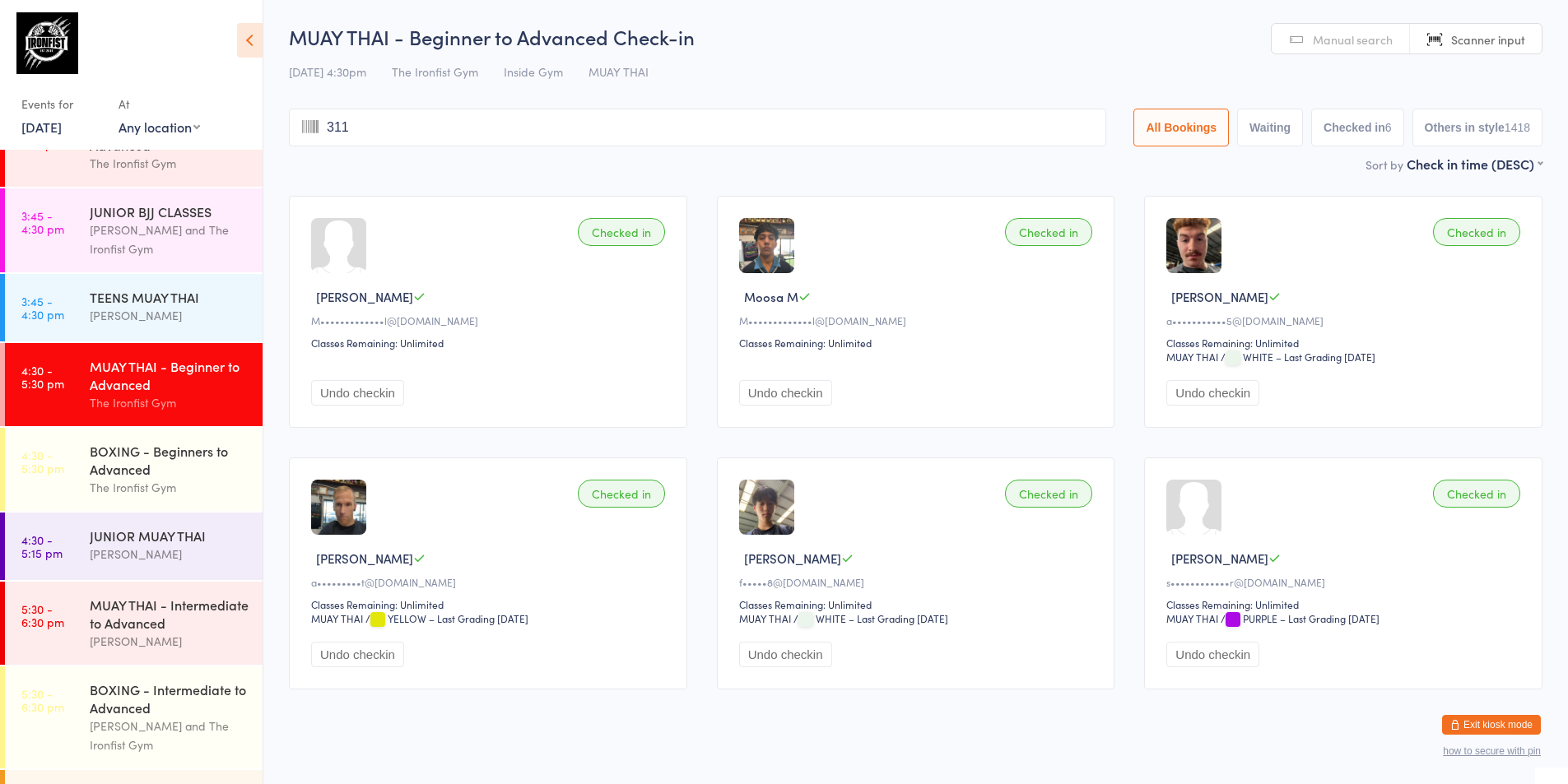
type input "3117"
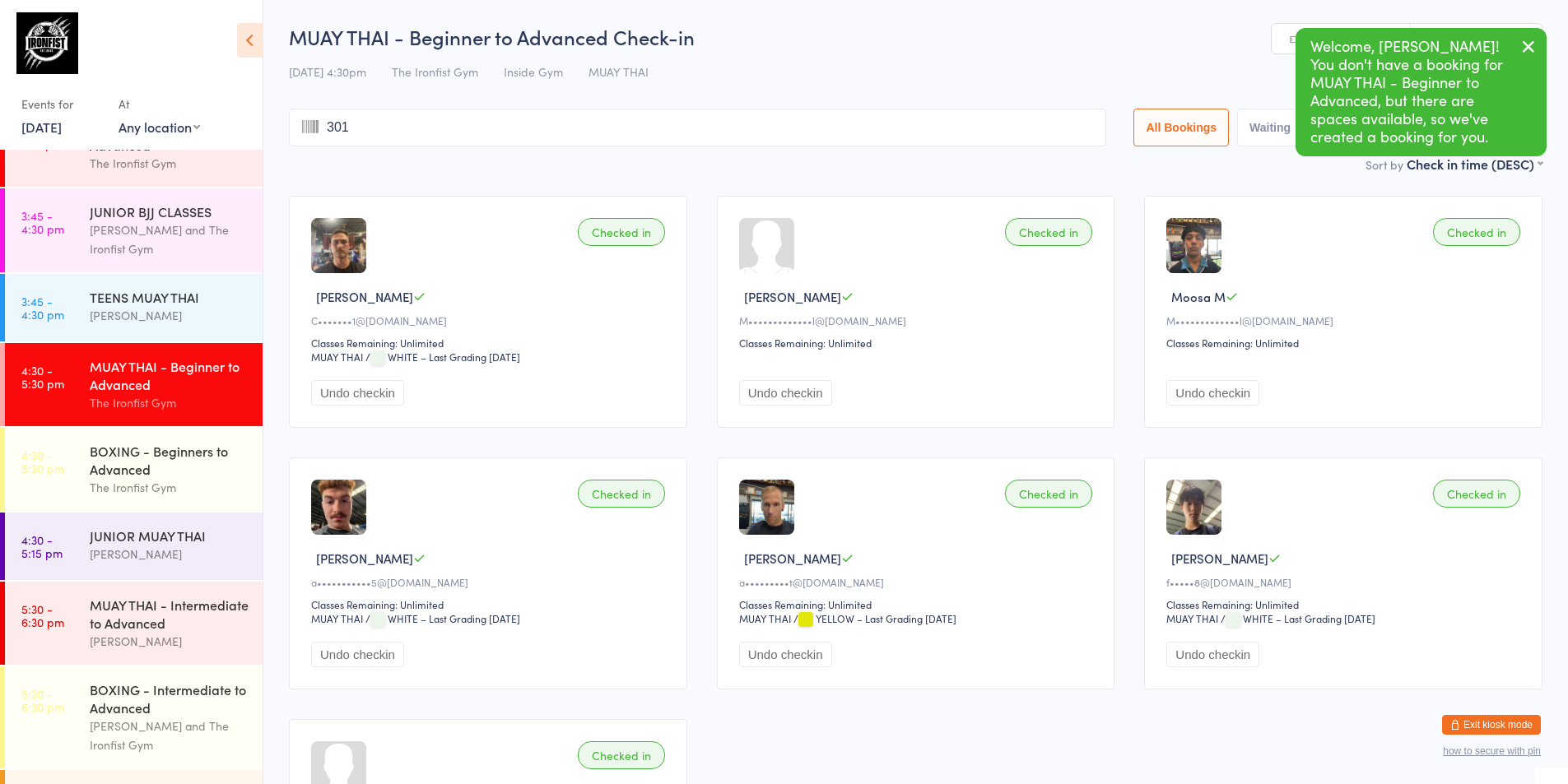
type input "3010"
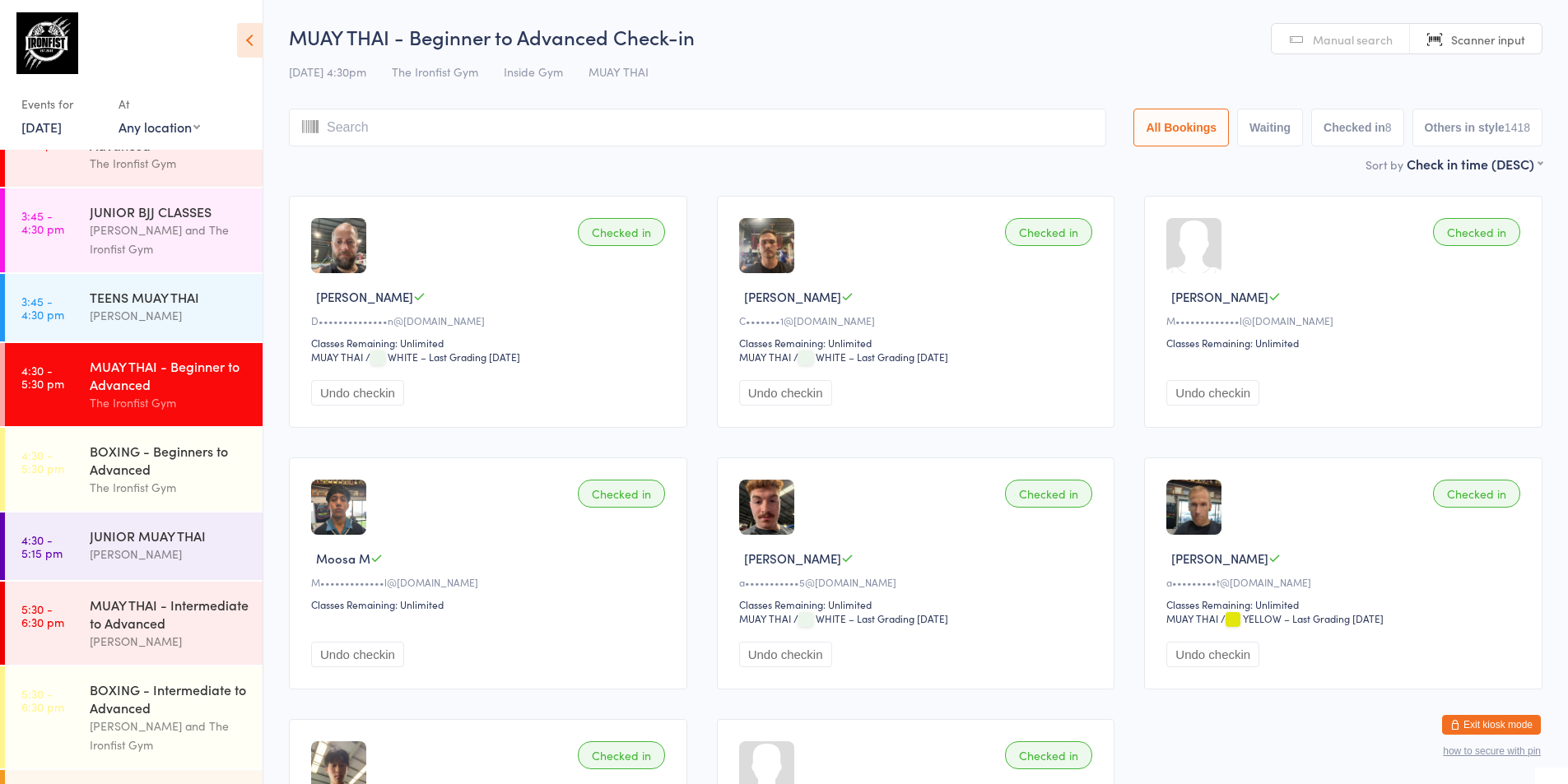
click at [108, 397] on div "The Ironfist Gym" at bounding box center [170, 402] width 159 height 19
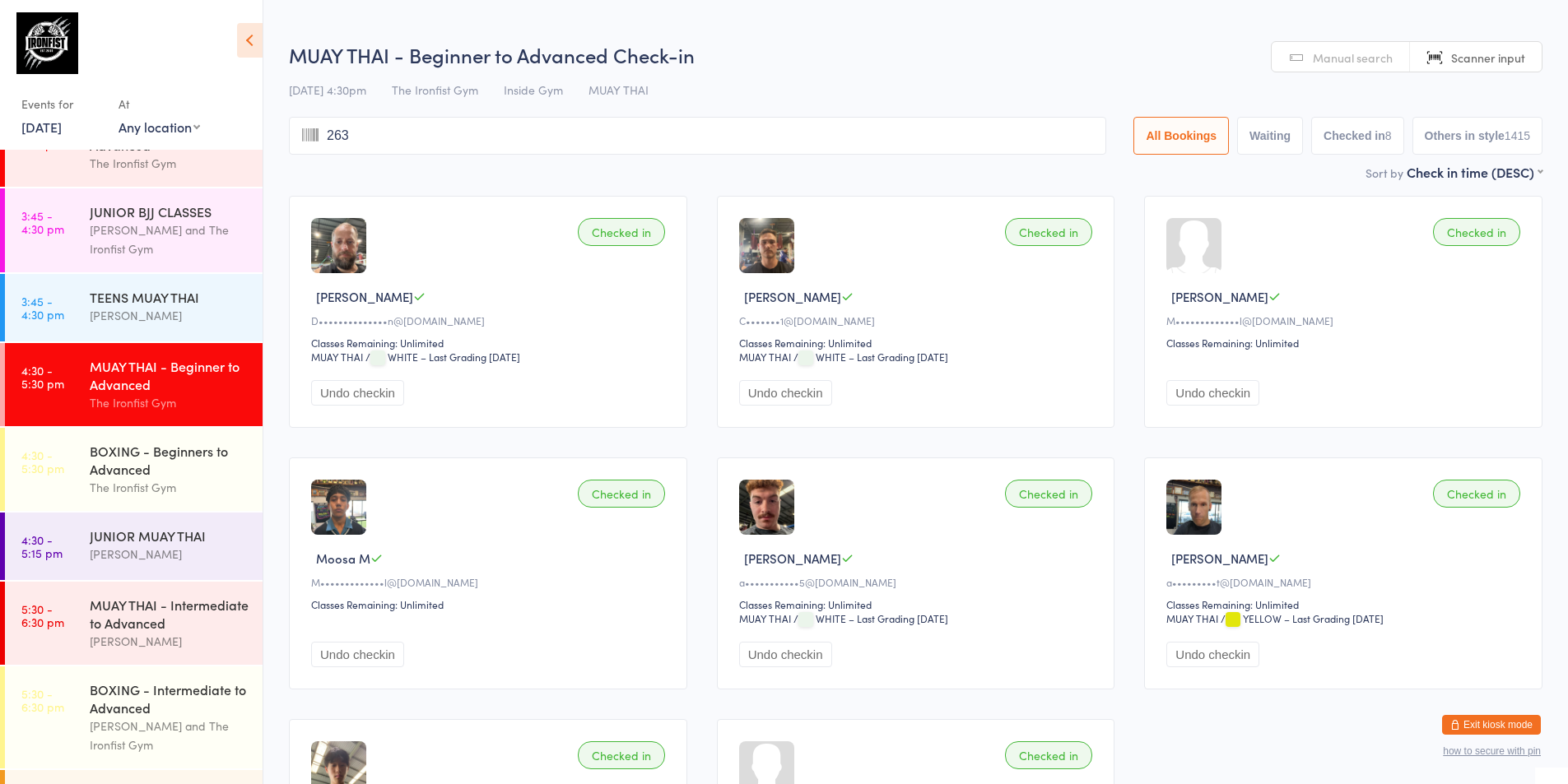
type input "2638"
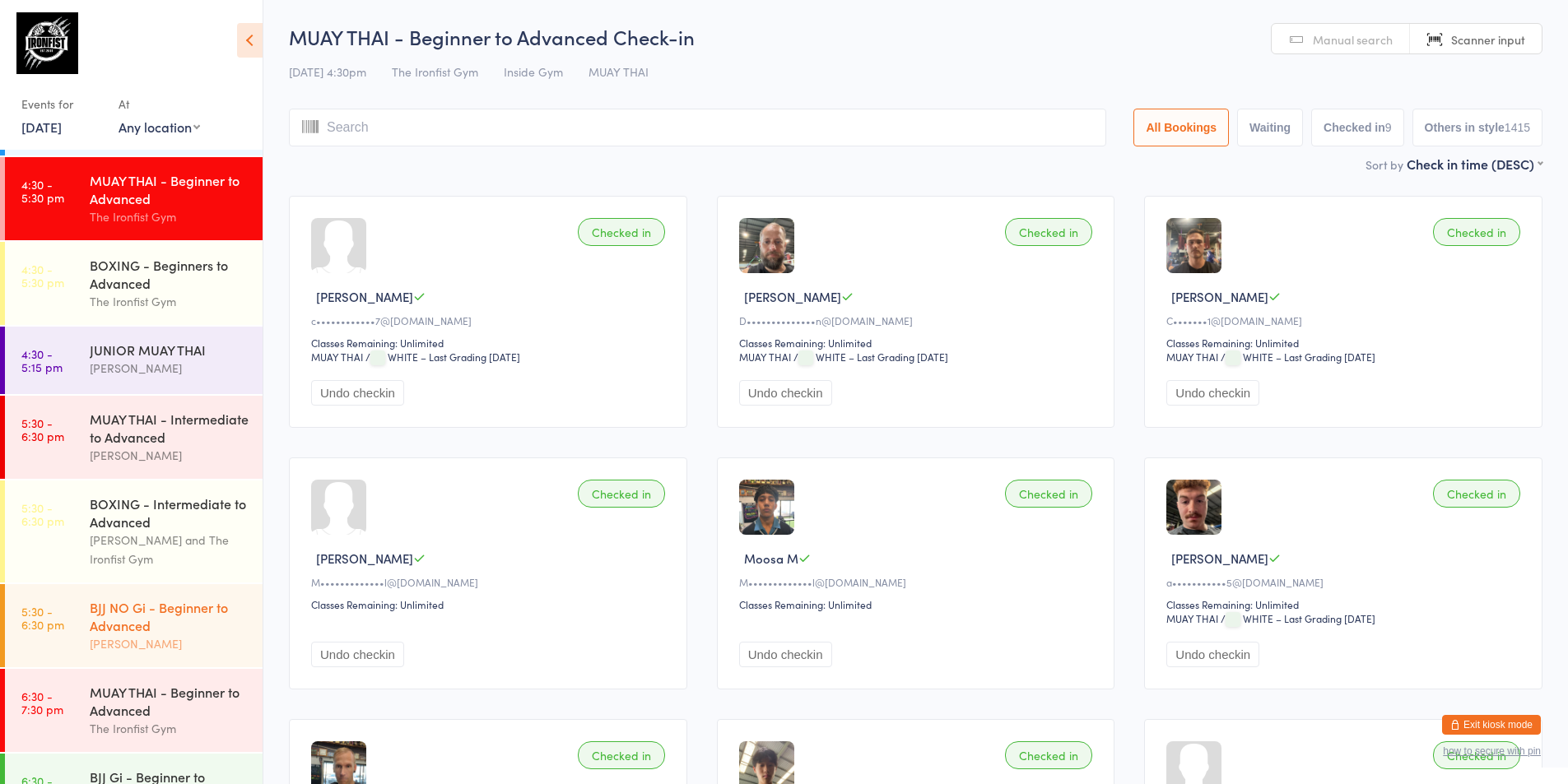
scroll to position [547, 0]
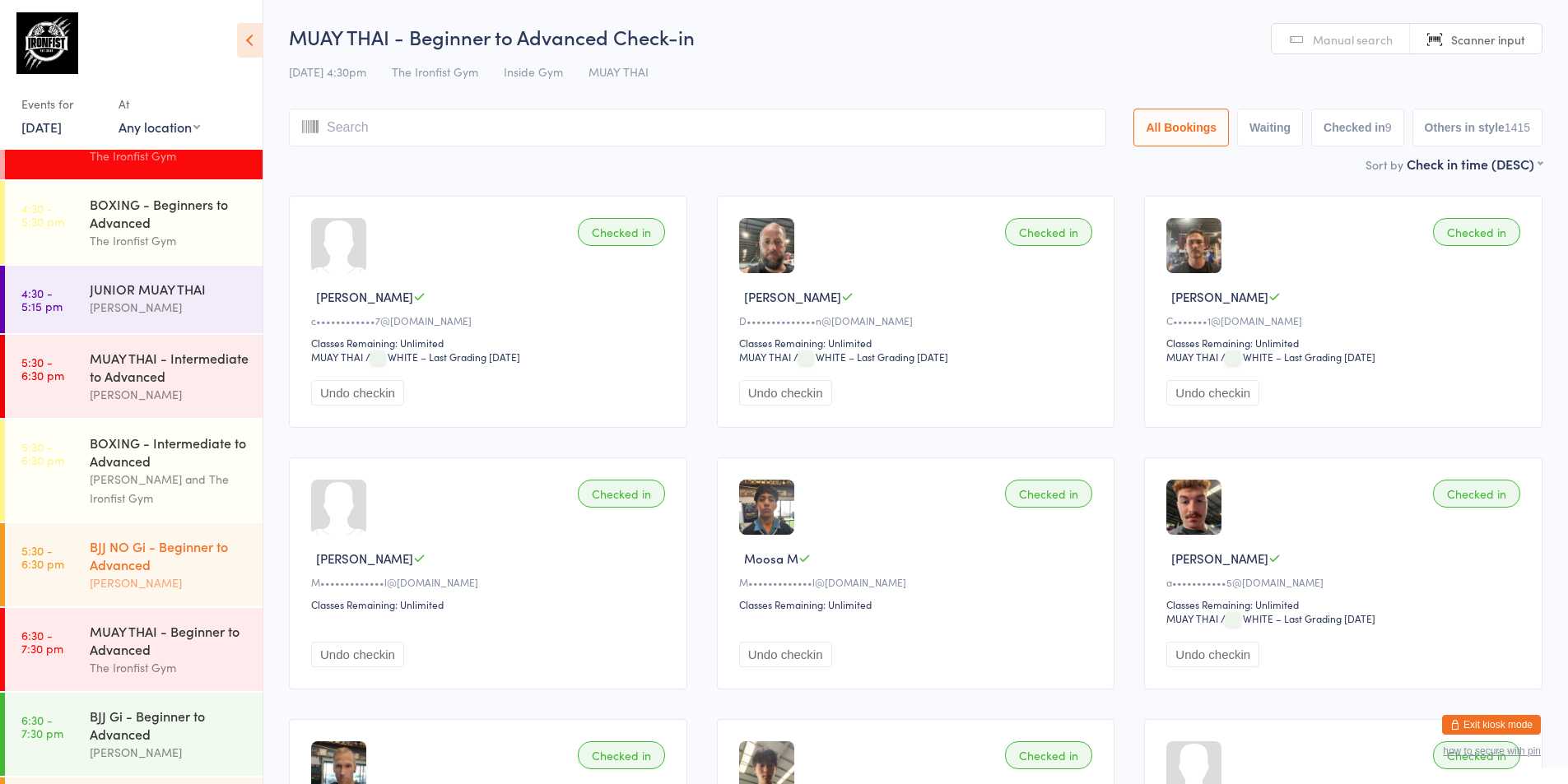
click at [51, 550] on time "5:30 - 6:30 pm" at bounding box center [43, 557] width 43 height 27
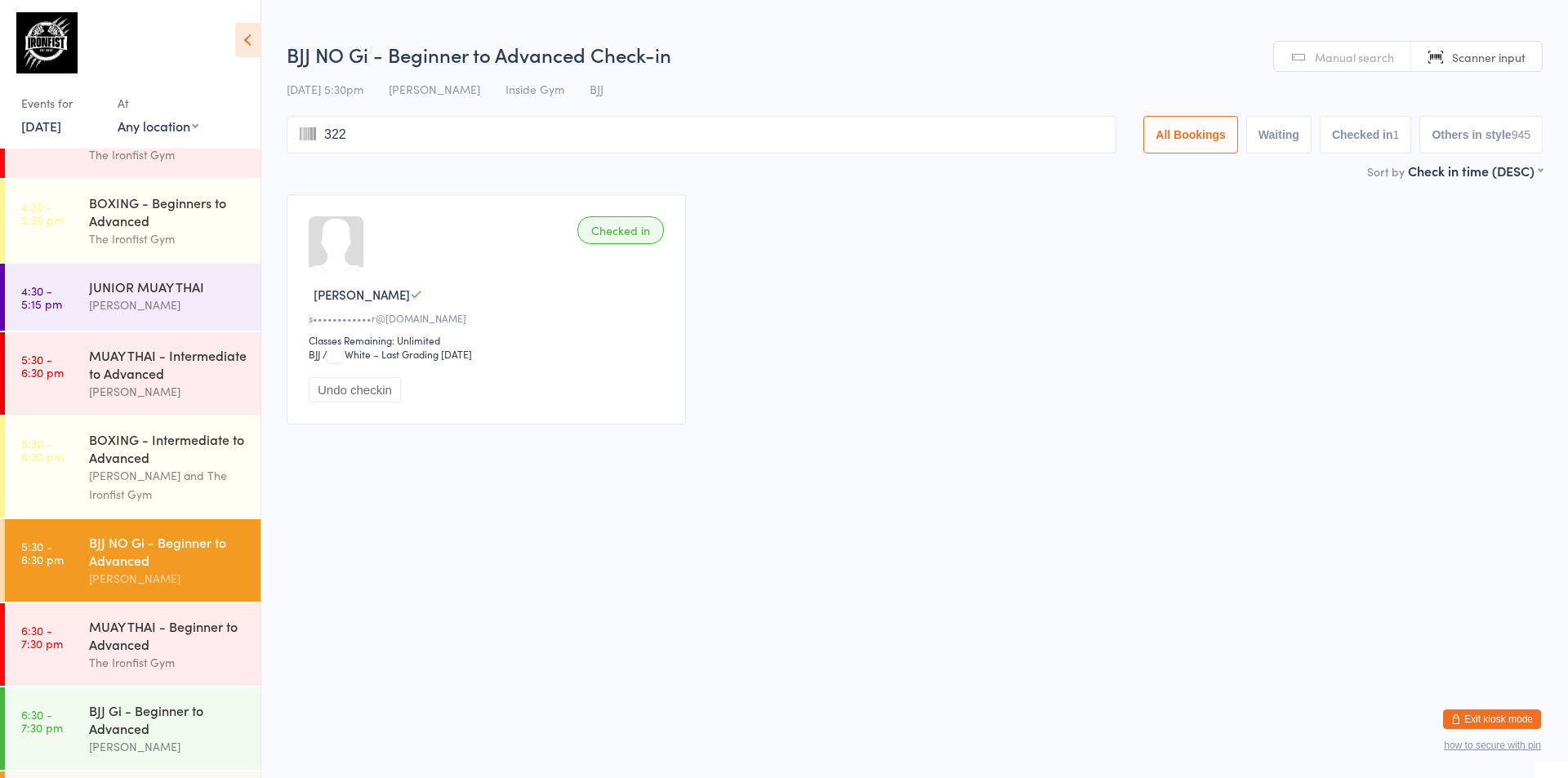
type input "3228"
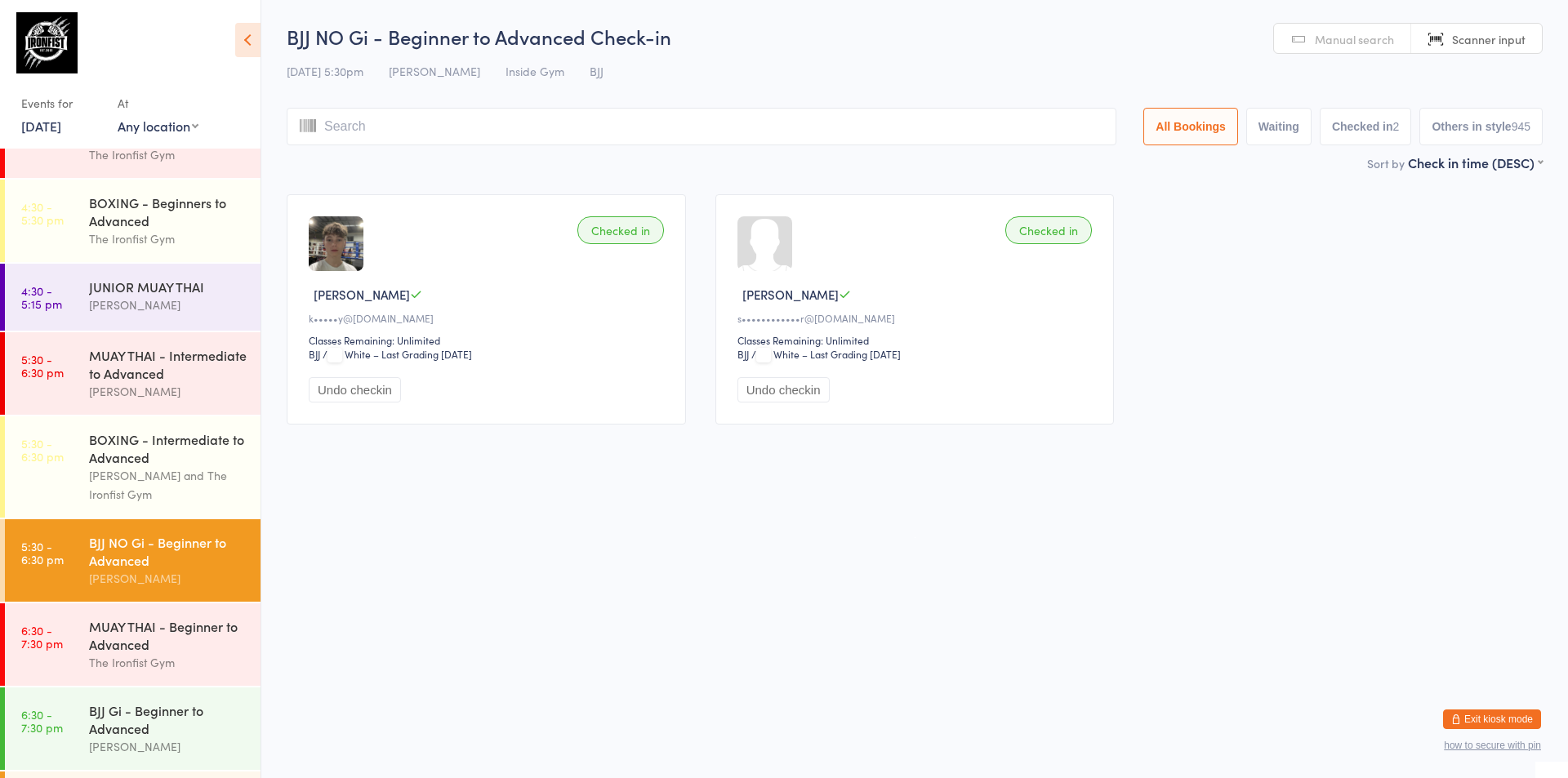
click at [87, 262] on li "4:30 - 5:30 pm BOXING - Beginners to Advanced The Ironfist Gym" at bounding box center [130, 221] width 260 height 84
click at [89, 234] on div "The Ironfist Gym" at bounding box center [168, 238] width 158 height 19
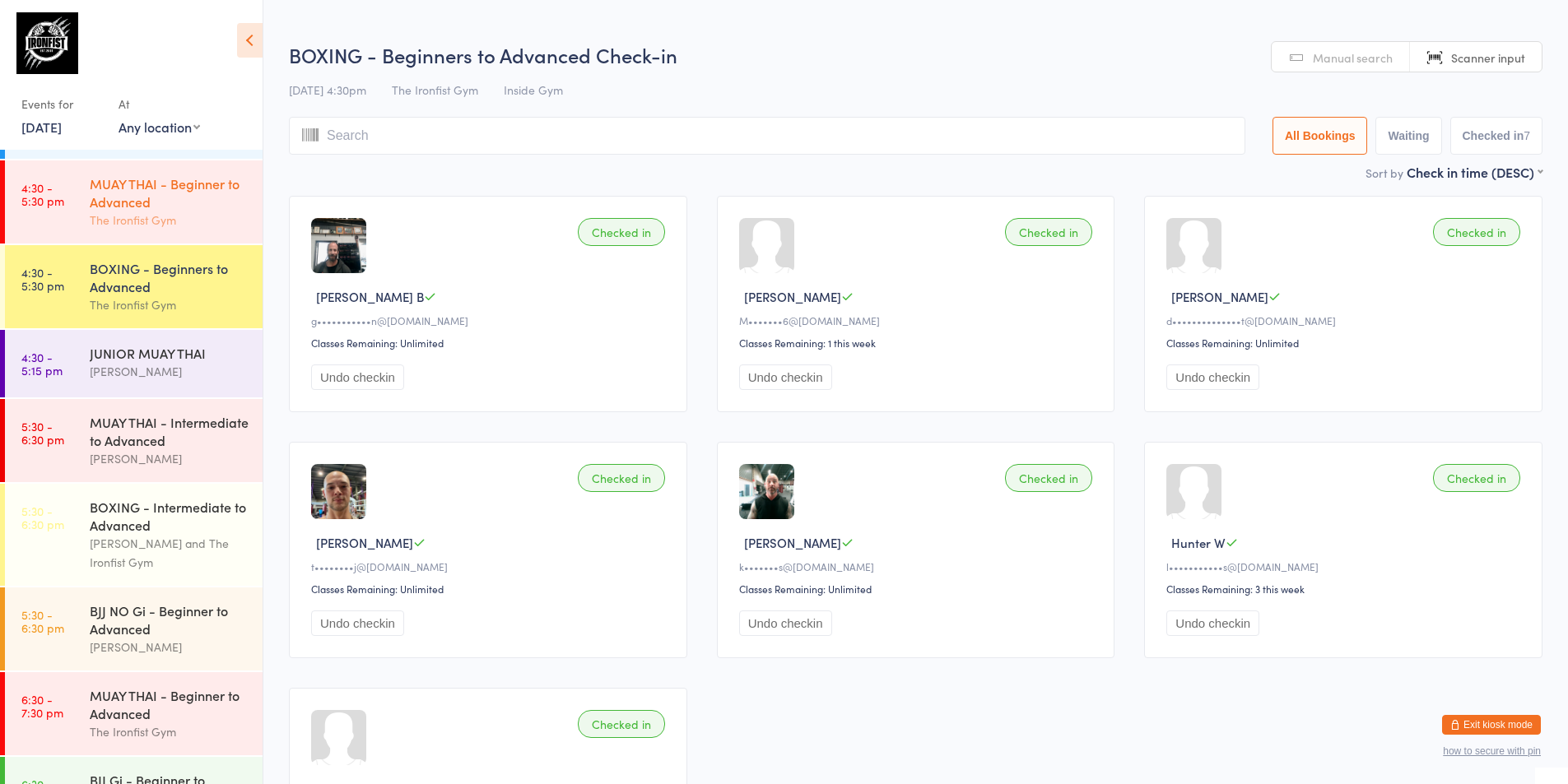
scroll to position [465, 0]
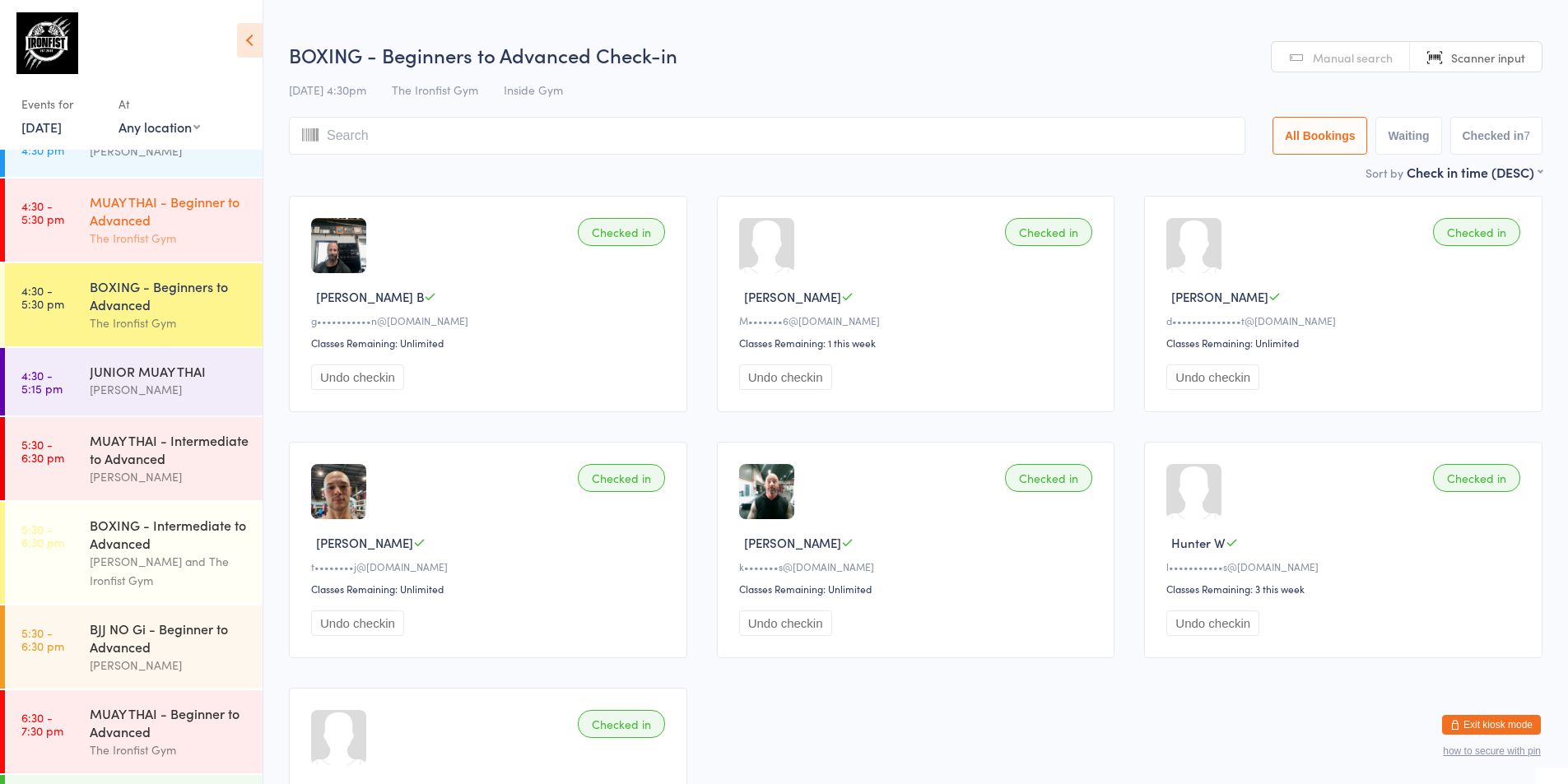
click at [91, 226] on div "MUAY THAI - Beginner to Advanced" at bounding box center [170, 210] width 159 height 37
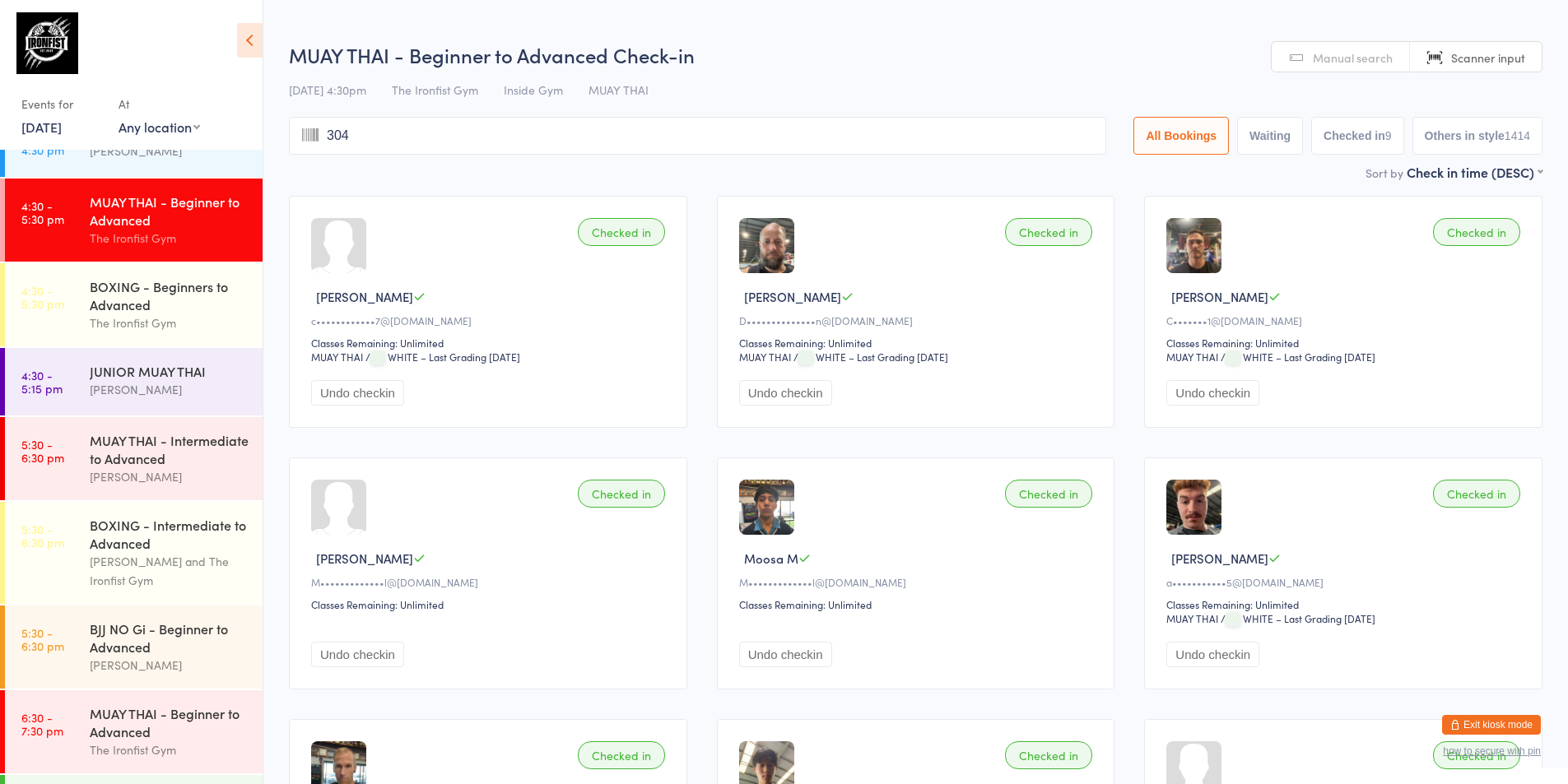
type input "3043"
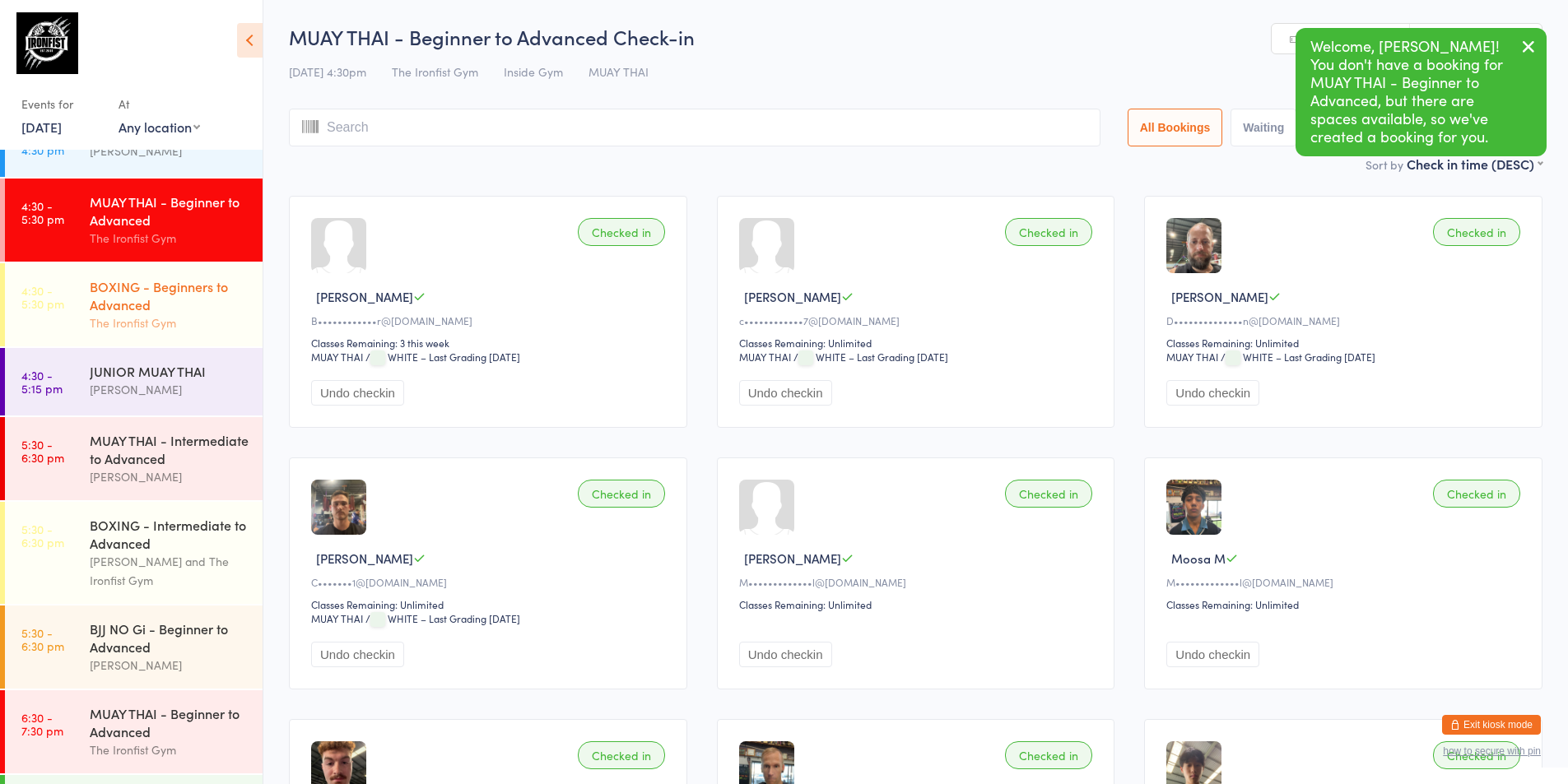
click at [105, 302] on div "BOXING - Beginners to Advanced" at bounding box center [170, 295] width 159 height 37
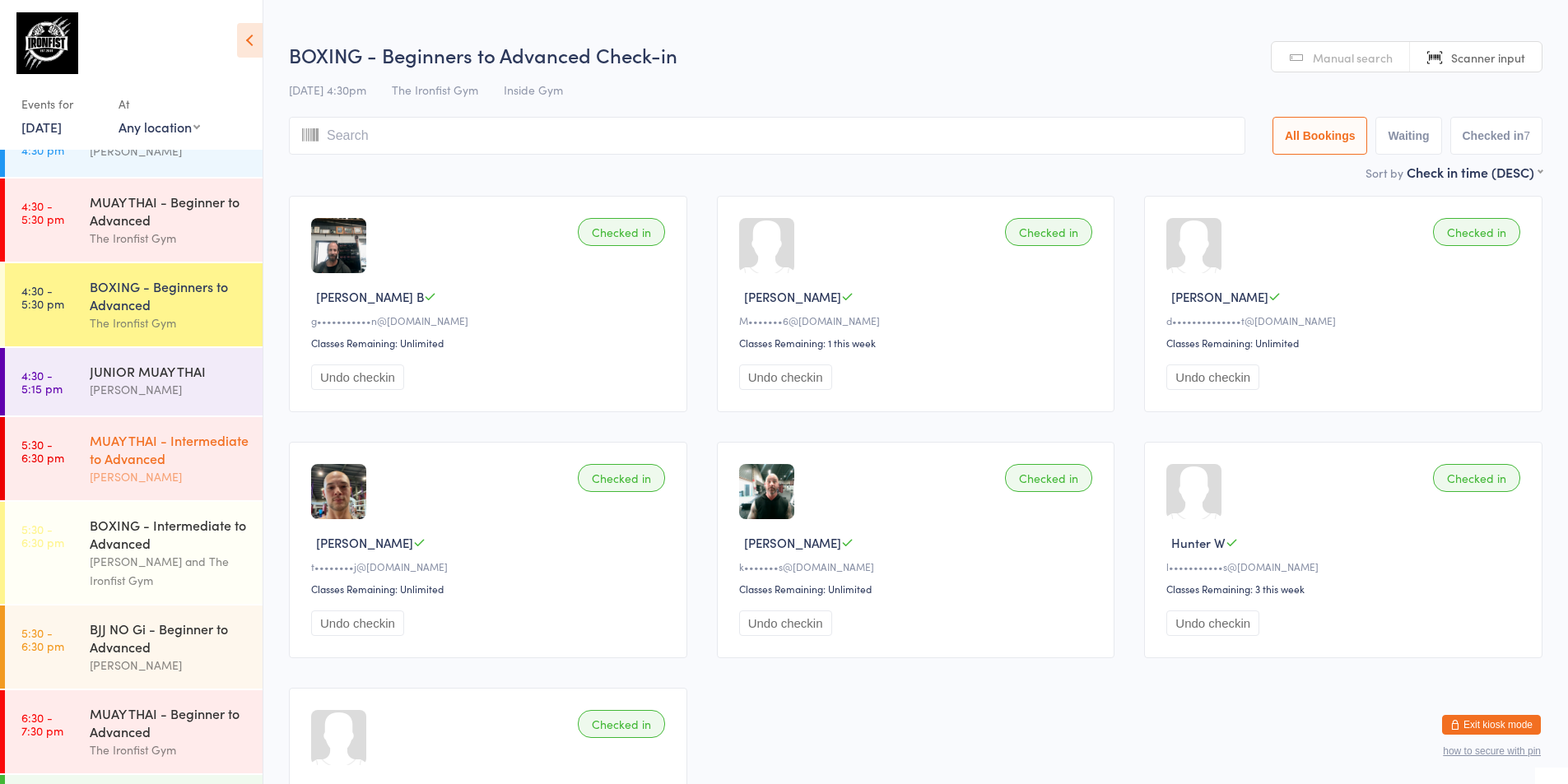
click at [120, 467] on div "MUAY THAI - Intermediate to Advanced" at bounding box center [170, 449] width 159 height 37
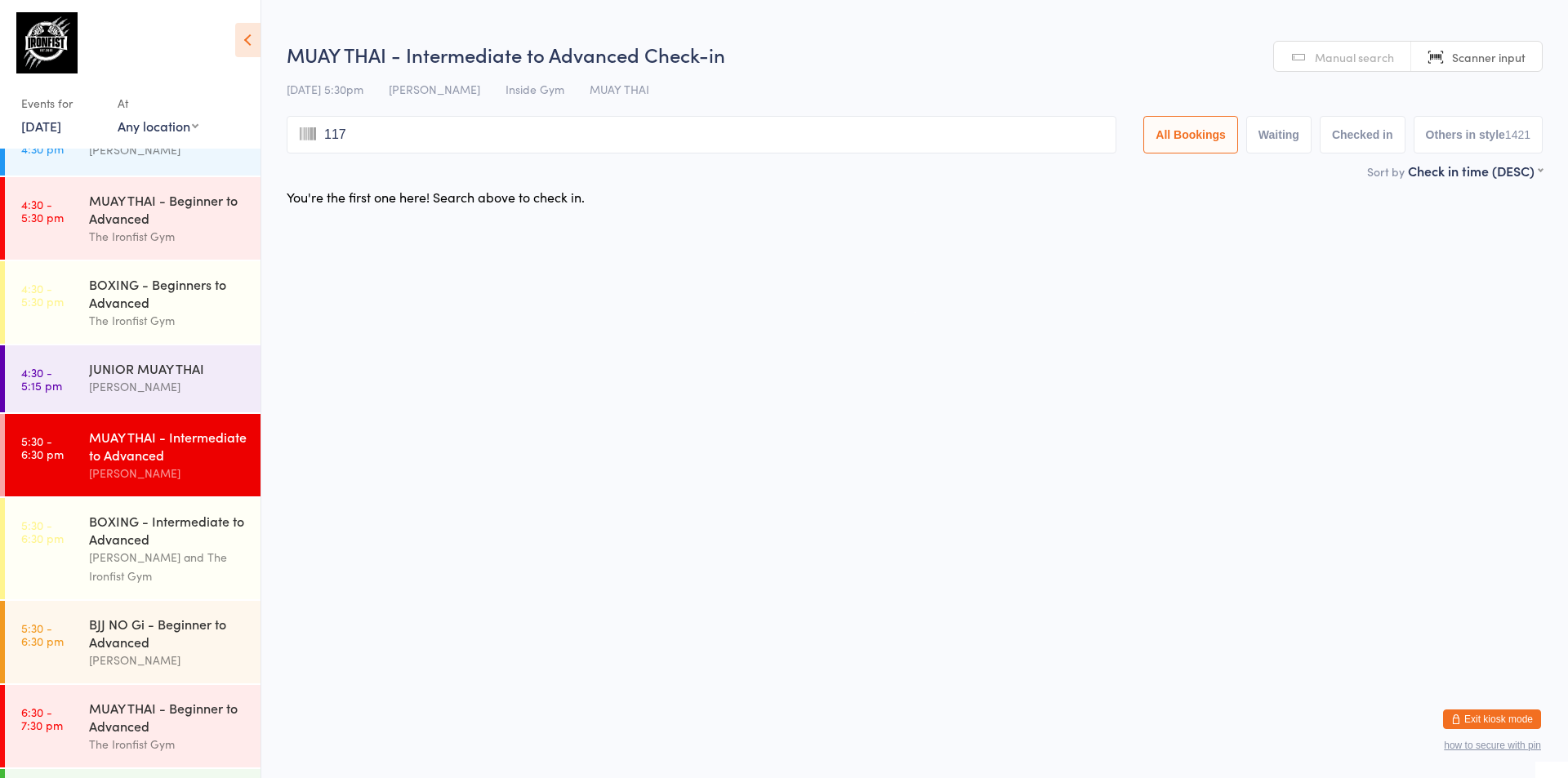
type input "1172"
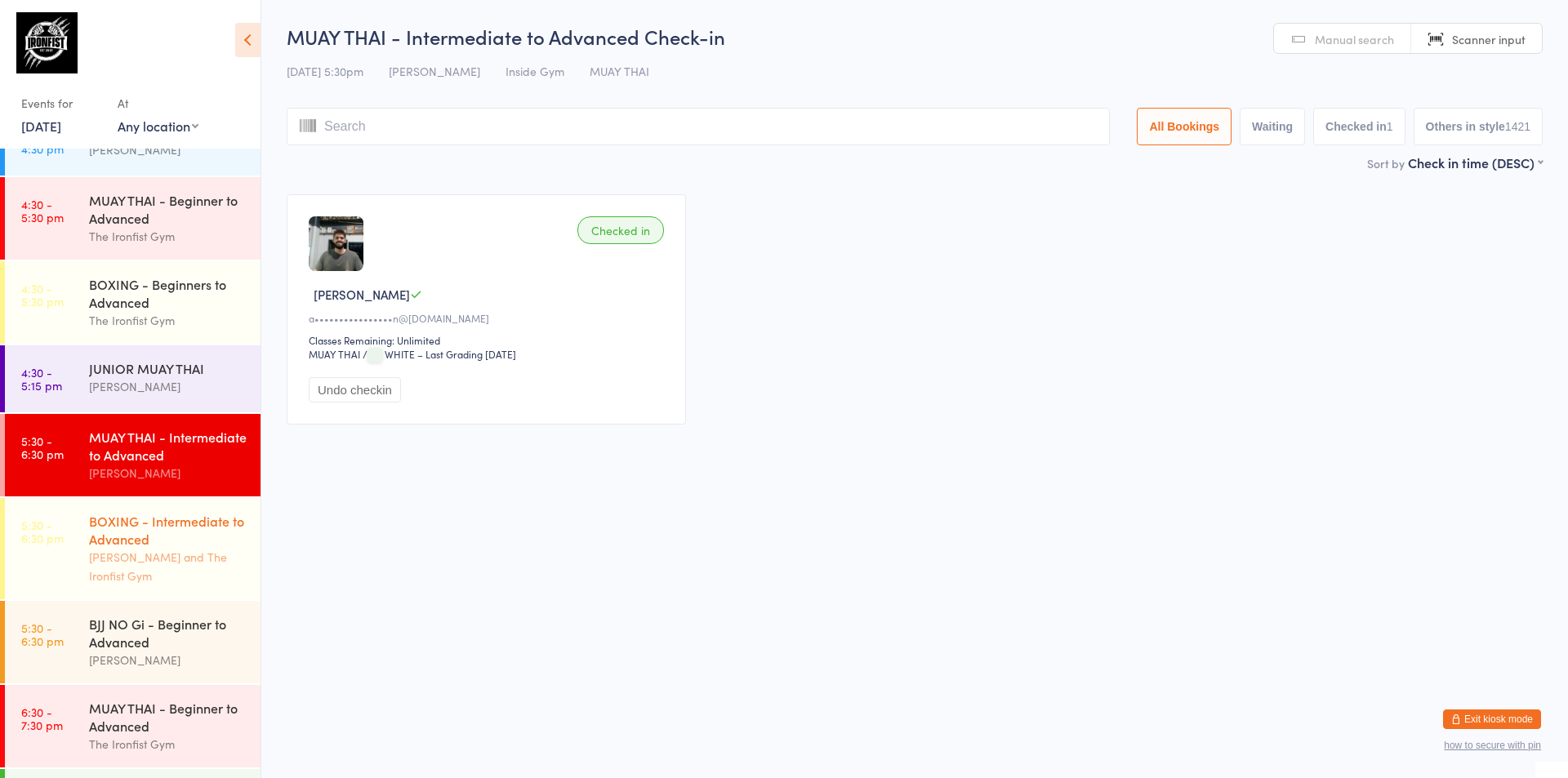
click at [97, 511] on div "BOXING - Intermediate to Advanced [PERSON_NAME] and The Ironfist Gym" at bounding box center [175, 549] width 172 height 101
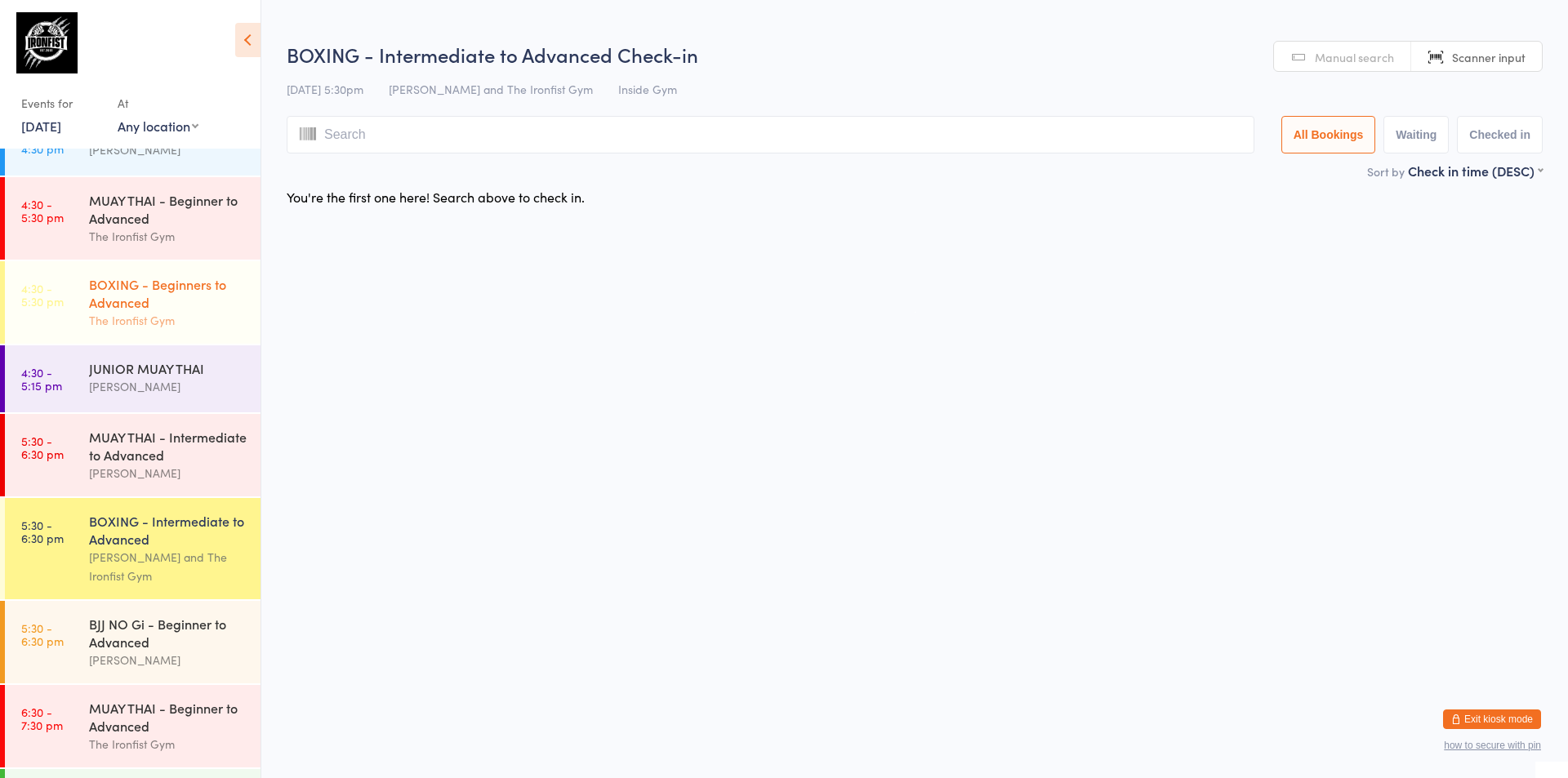
click at [129, 306] on div "BOXING - Beginners to Advanced" at bounding box center [168, 293] width 158 height 36
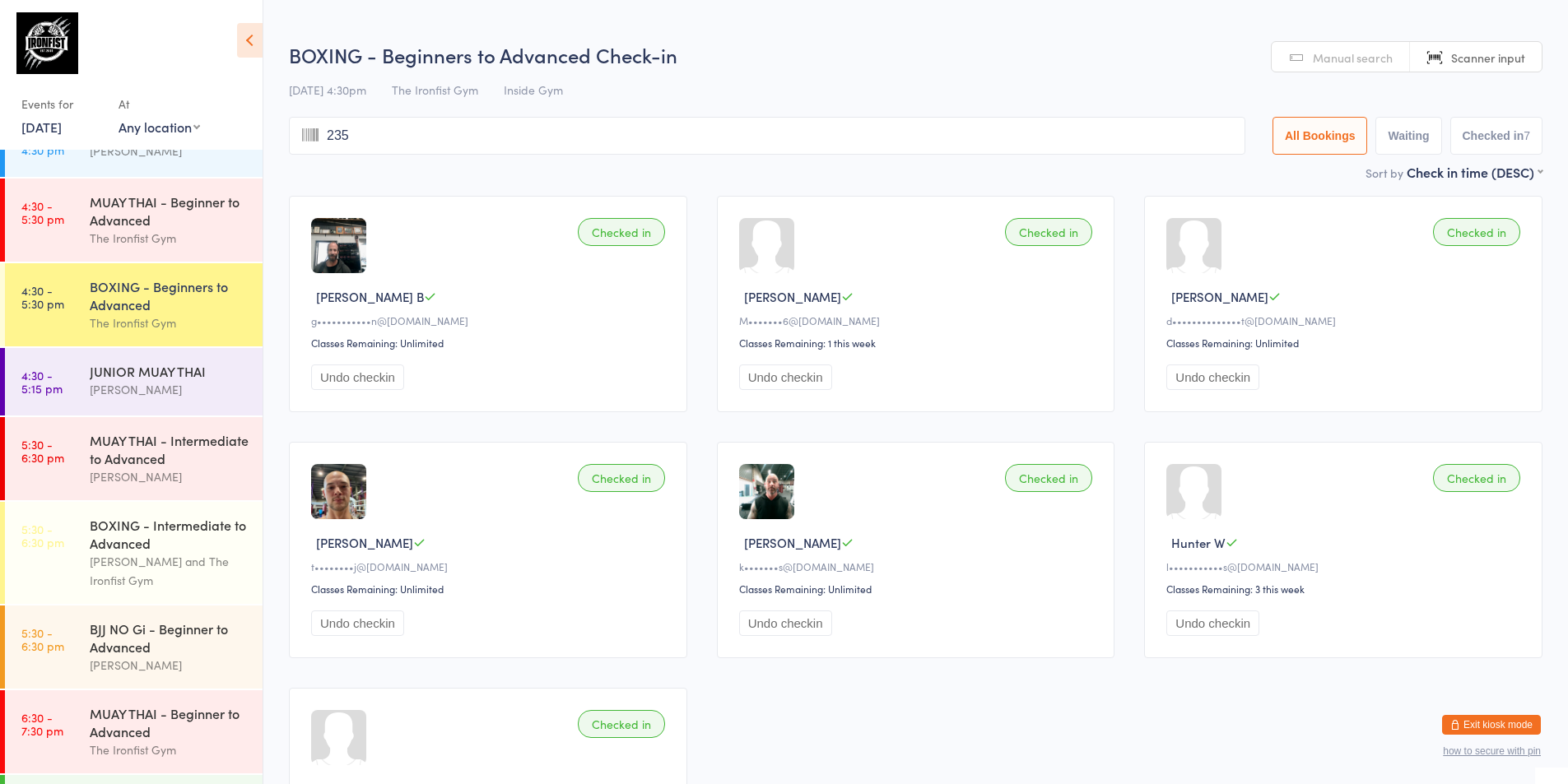
type input "2351"
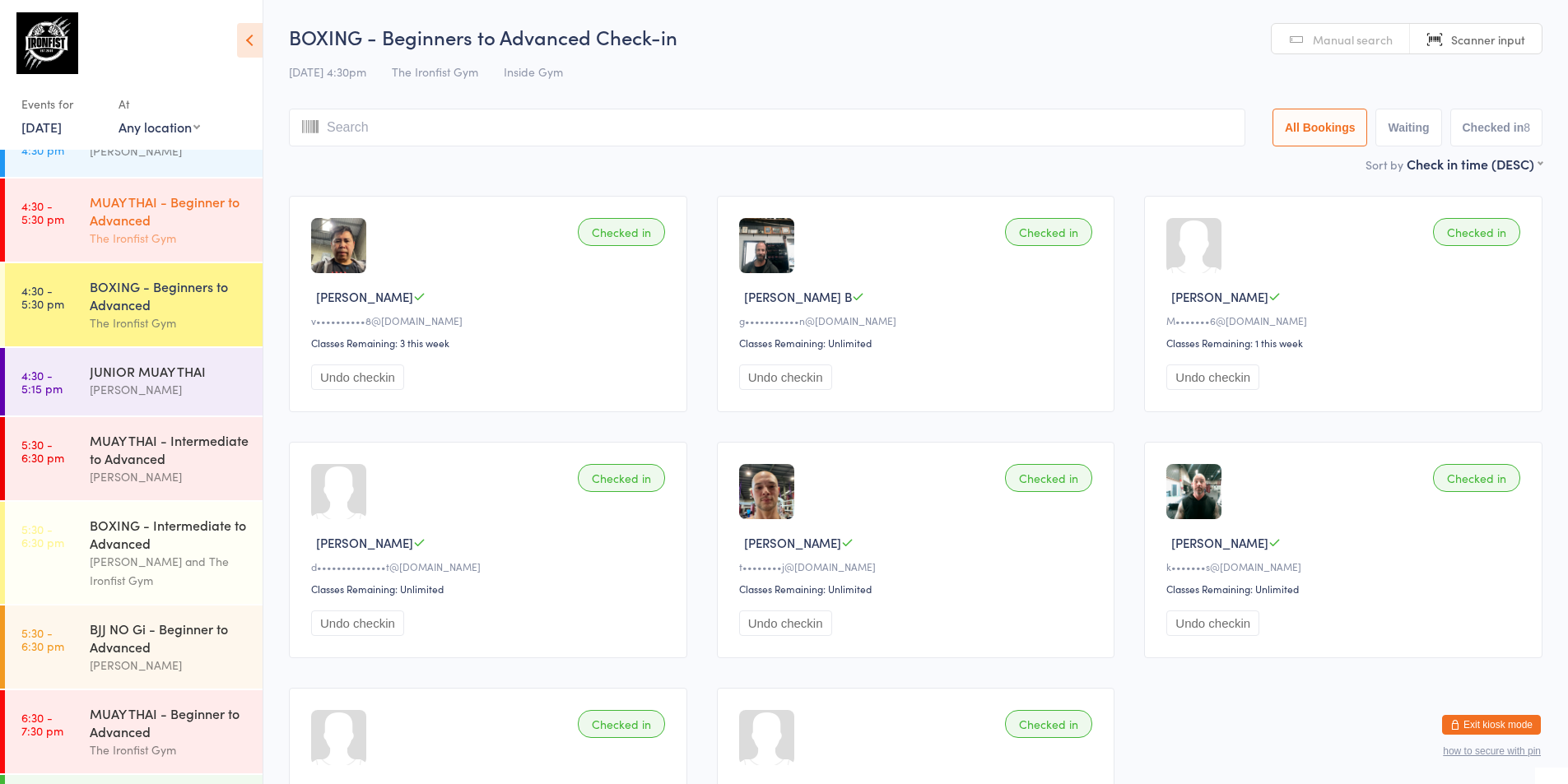
click at [29, 235] on link "4:30 - 5:30 pm MUAY THAI - Beginner to Advanced The Ironfist Gym" at bounding box center [134, 219] width 258 height 83
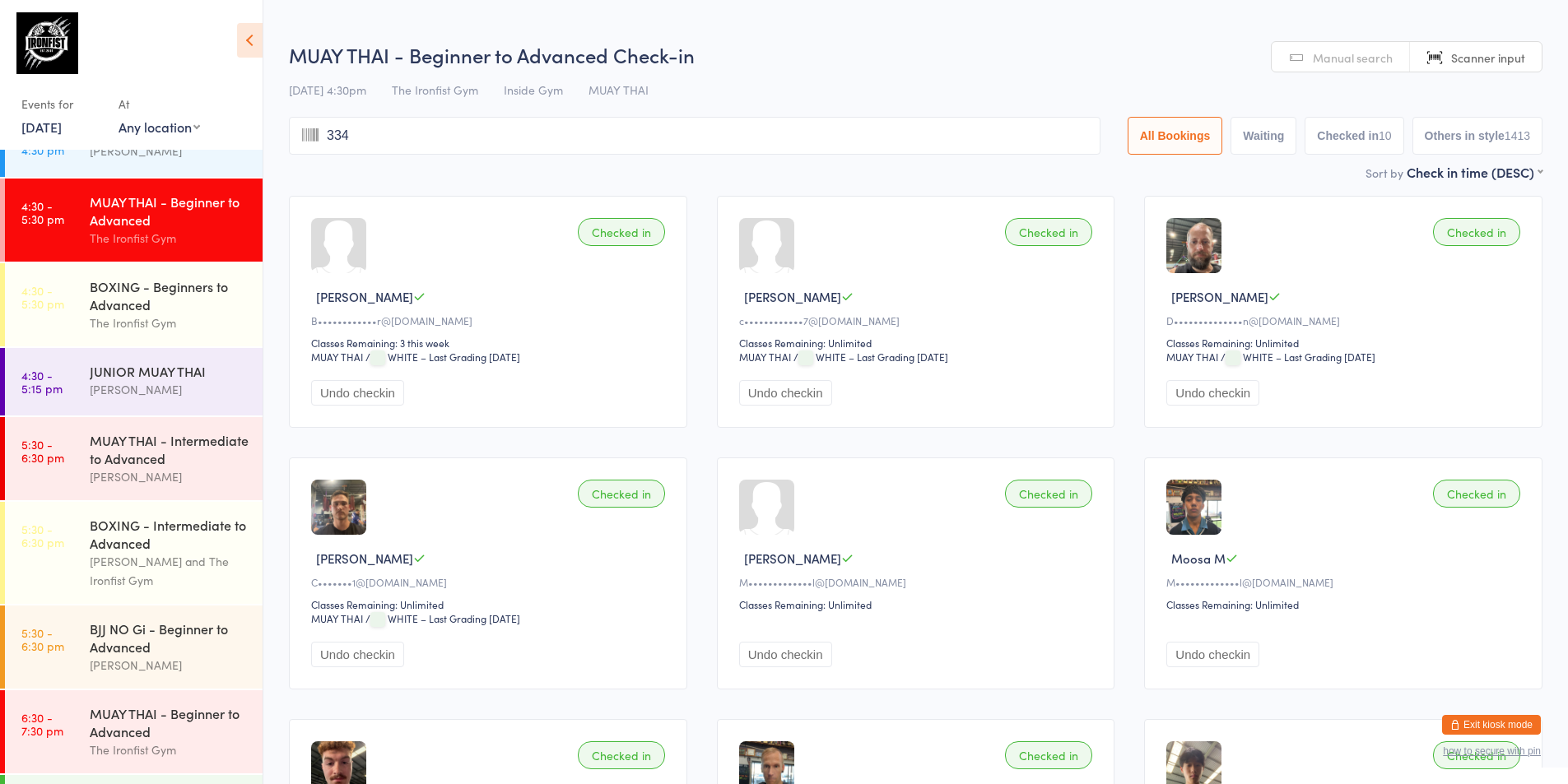
type input "3341"
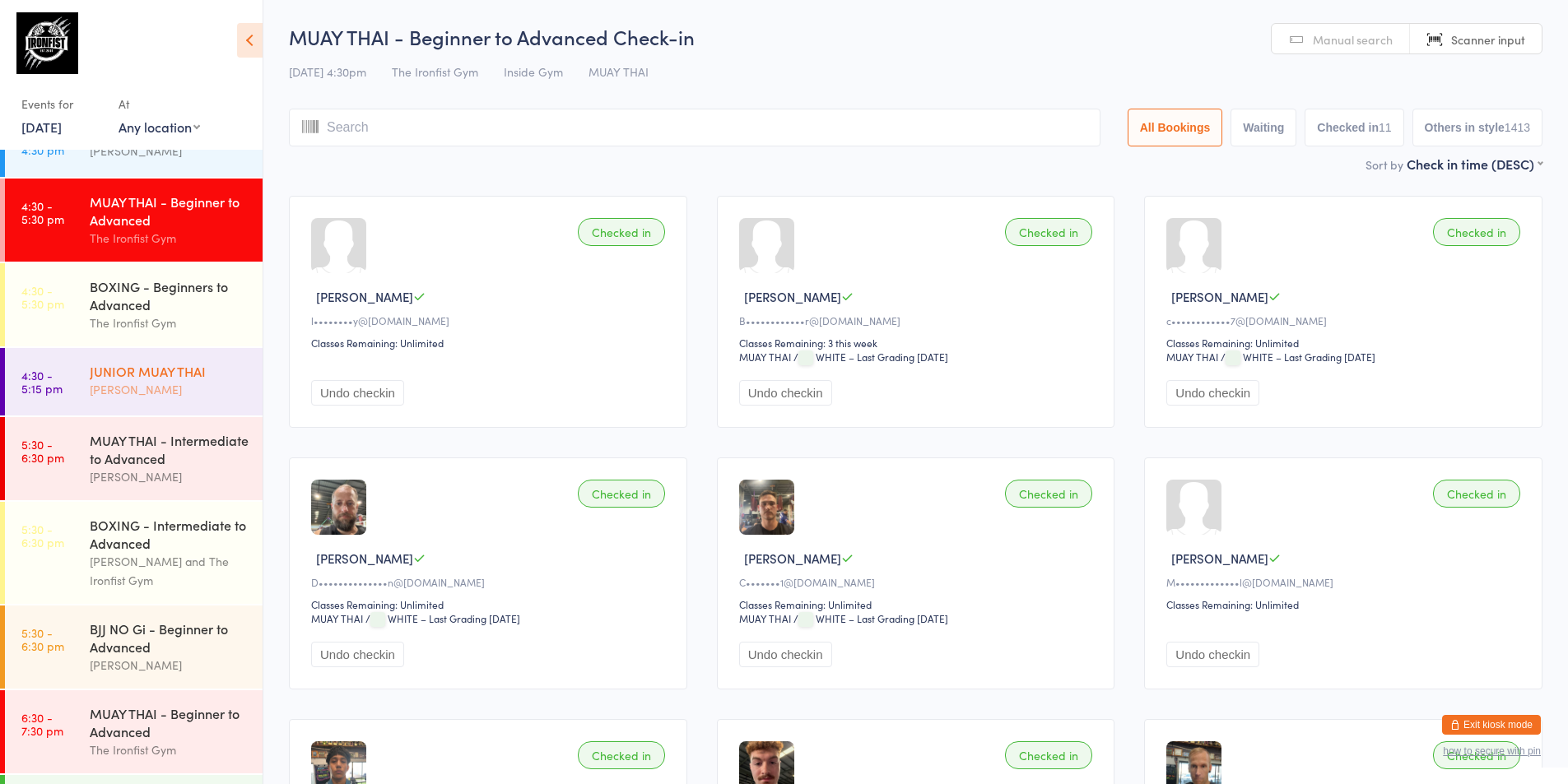
click at [200, 384] on div "[PERSON_NAME]" at bounding box center [170, 389] width 159 height 19
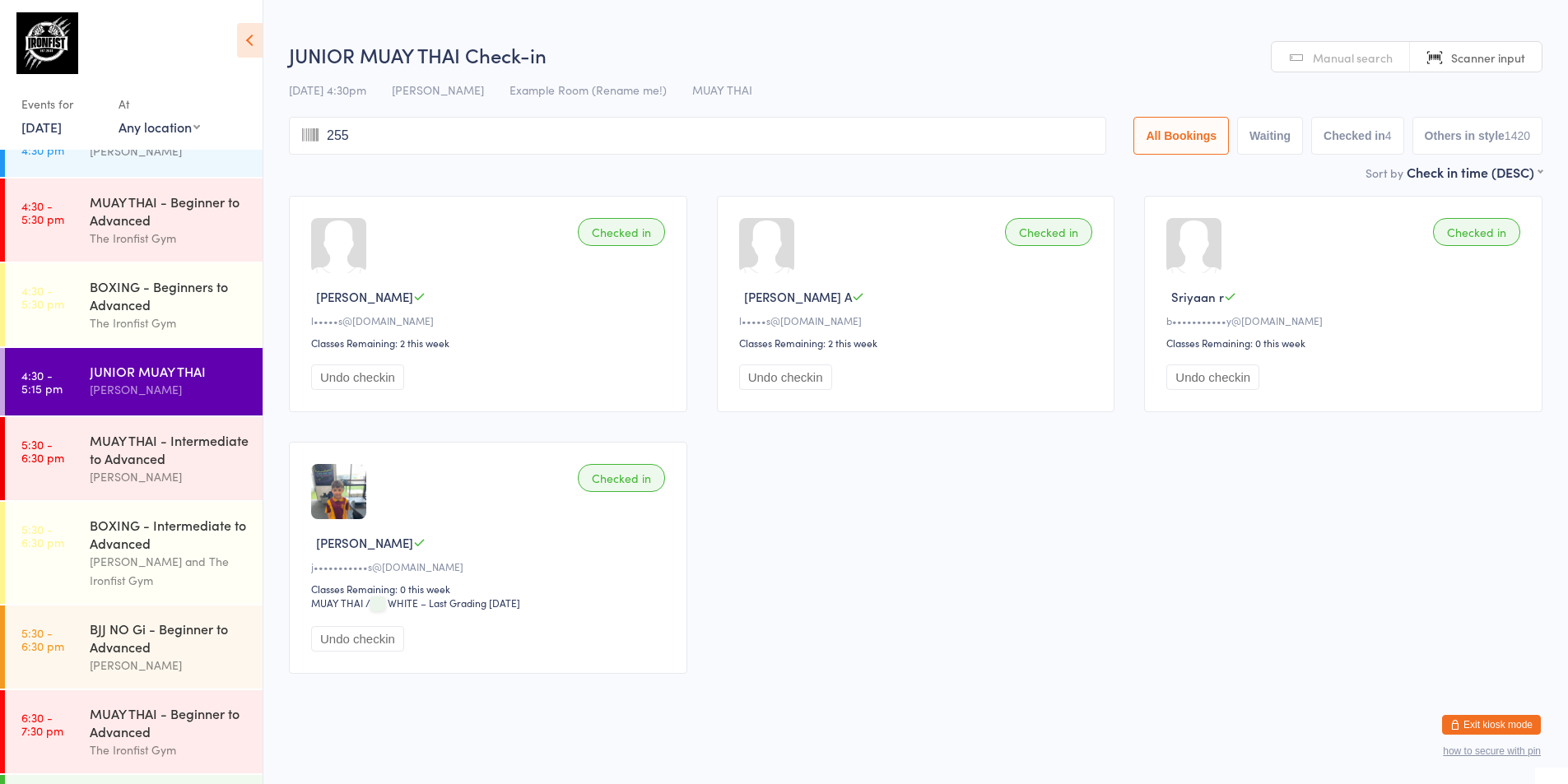
type input "2551"
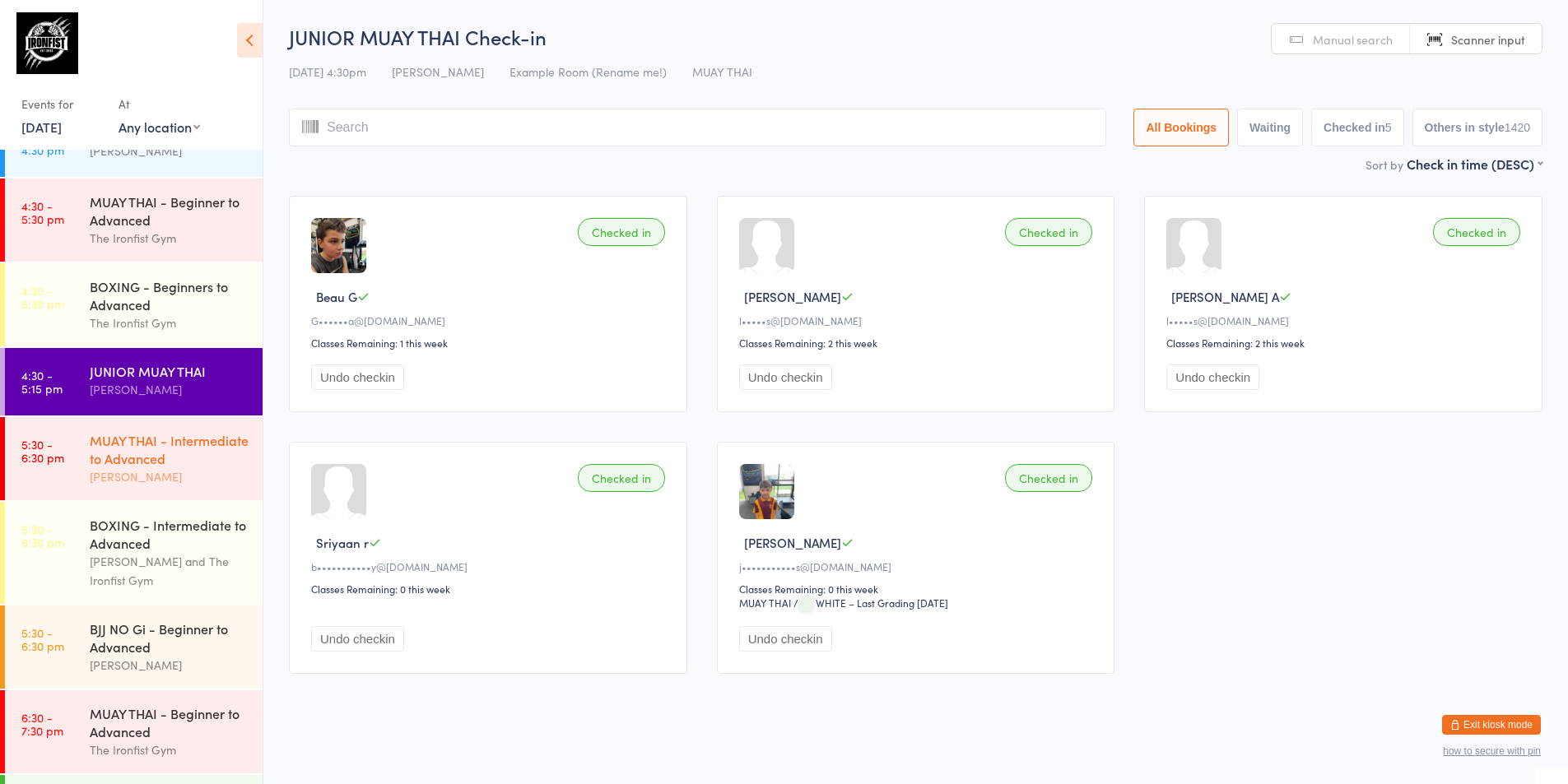
click at [116, 467] on div "MUAY THAI - Intermediate to Advanced" at bounding box center [170, 449] width 159 height 37
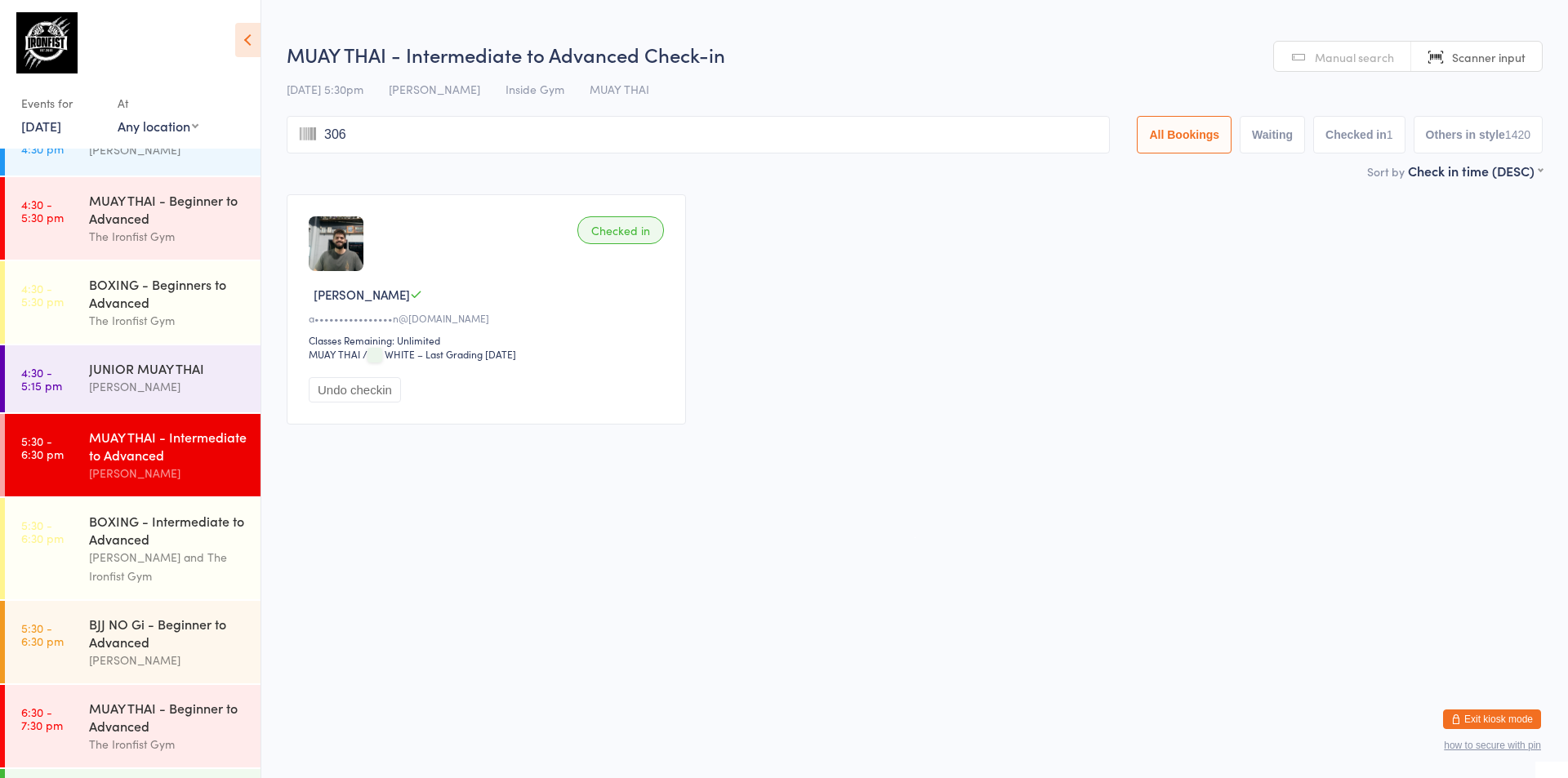
type input "3062"
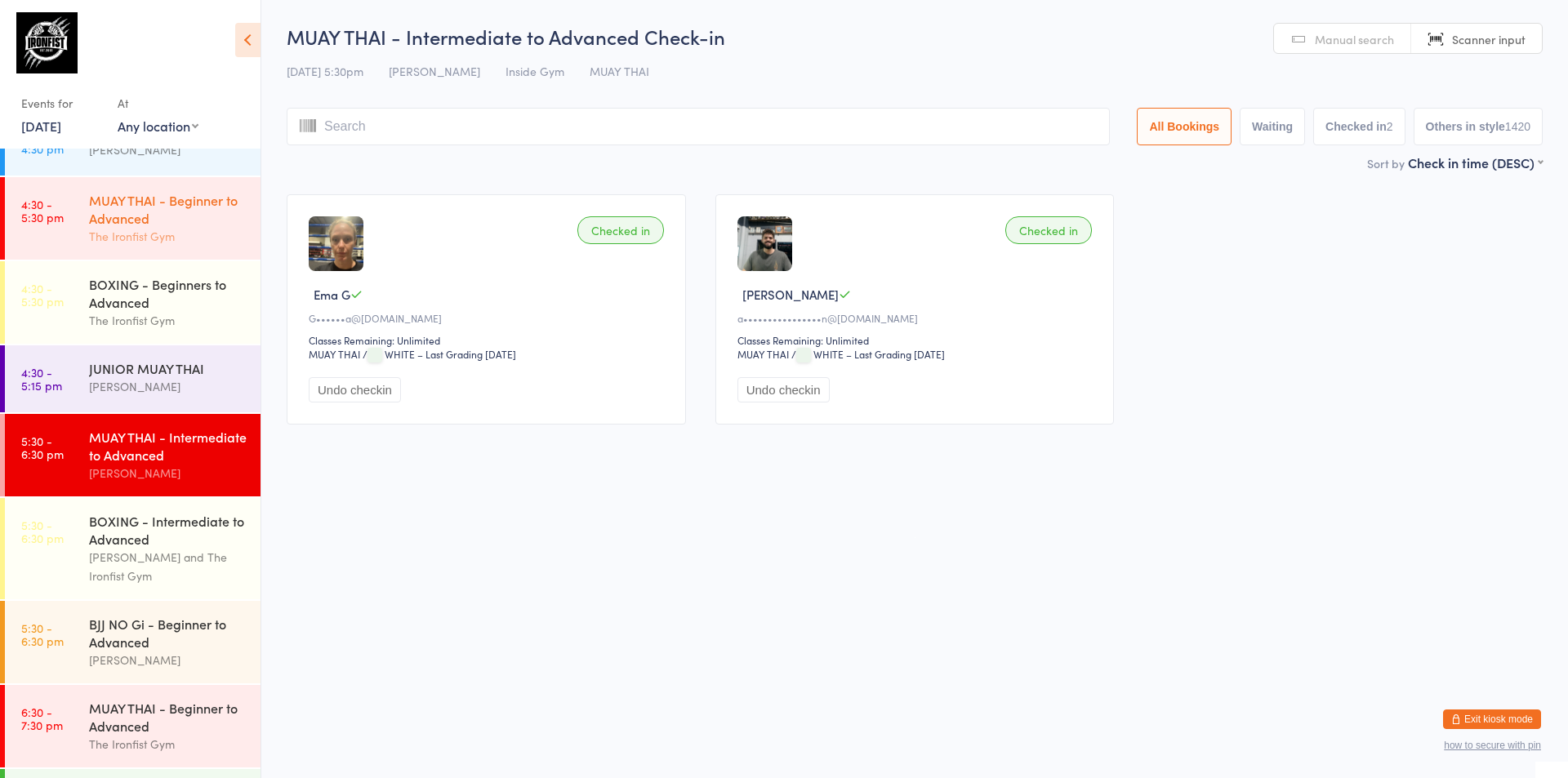
click at [124, 216] on div "MUAY THAI - Beginner to Advanced" at bounding box center [168, 209] width 158 height 36
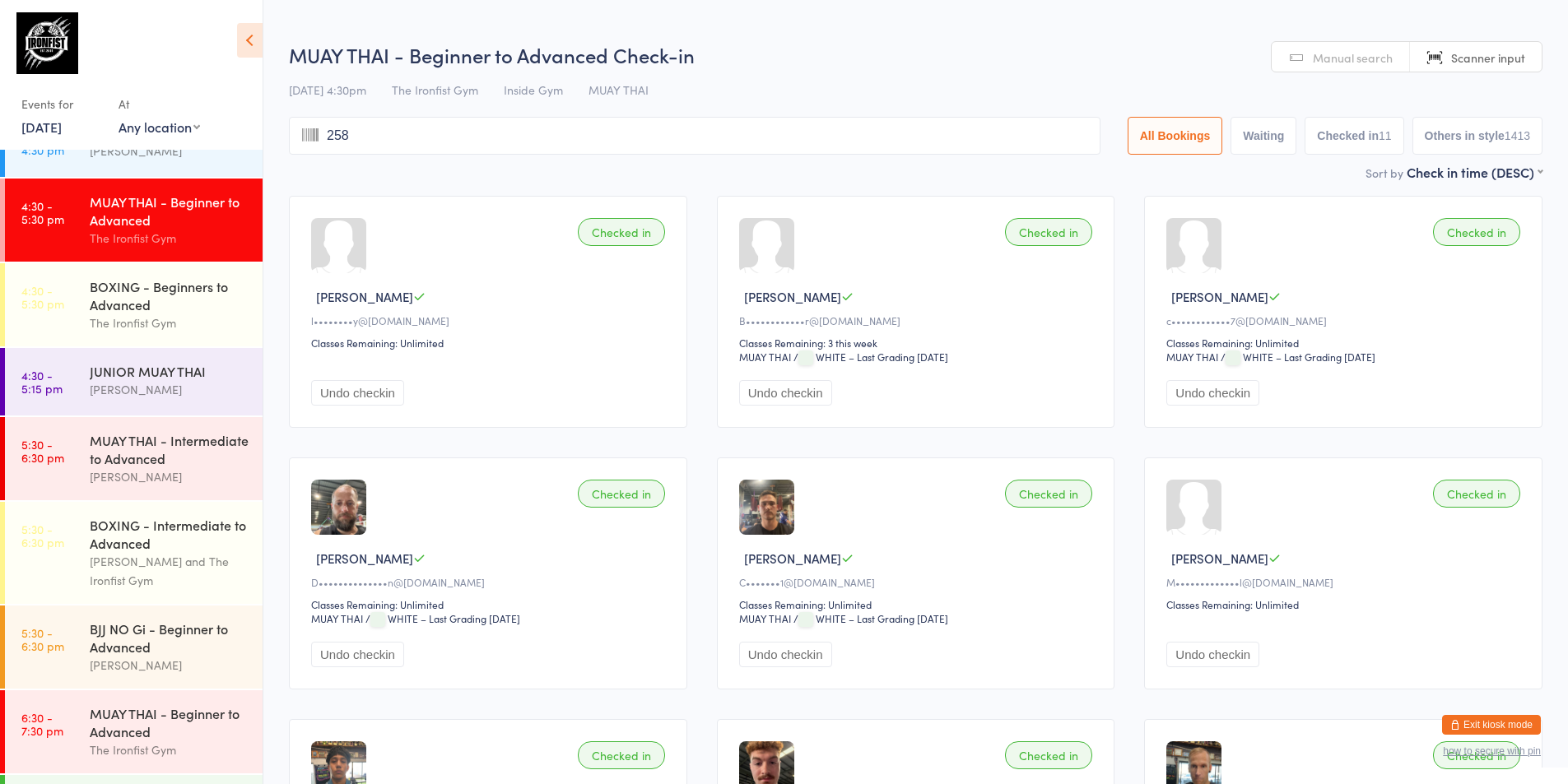
type input "2588"
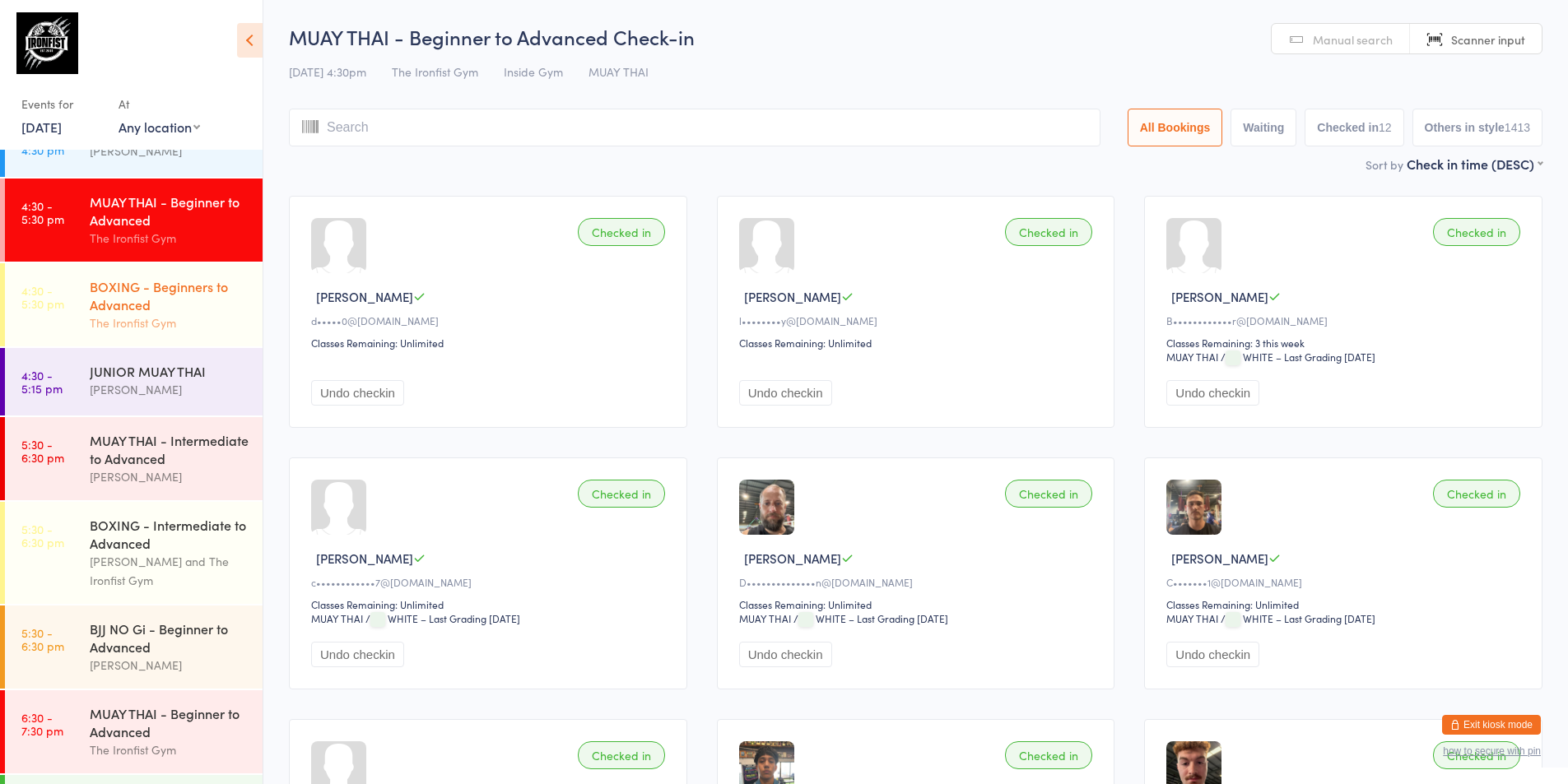
click at [90, 321] on div "The Ironfist Gym" at bounding box center [170, 322] width 159 height 19
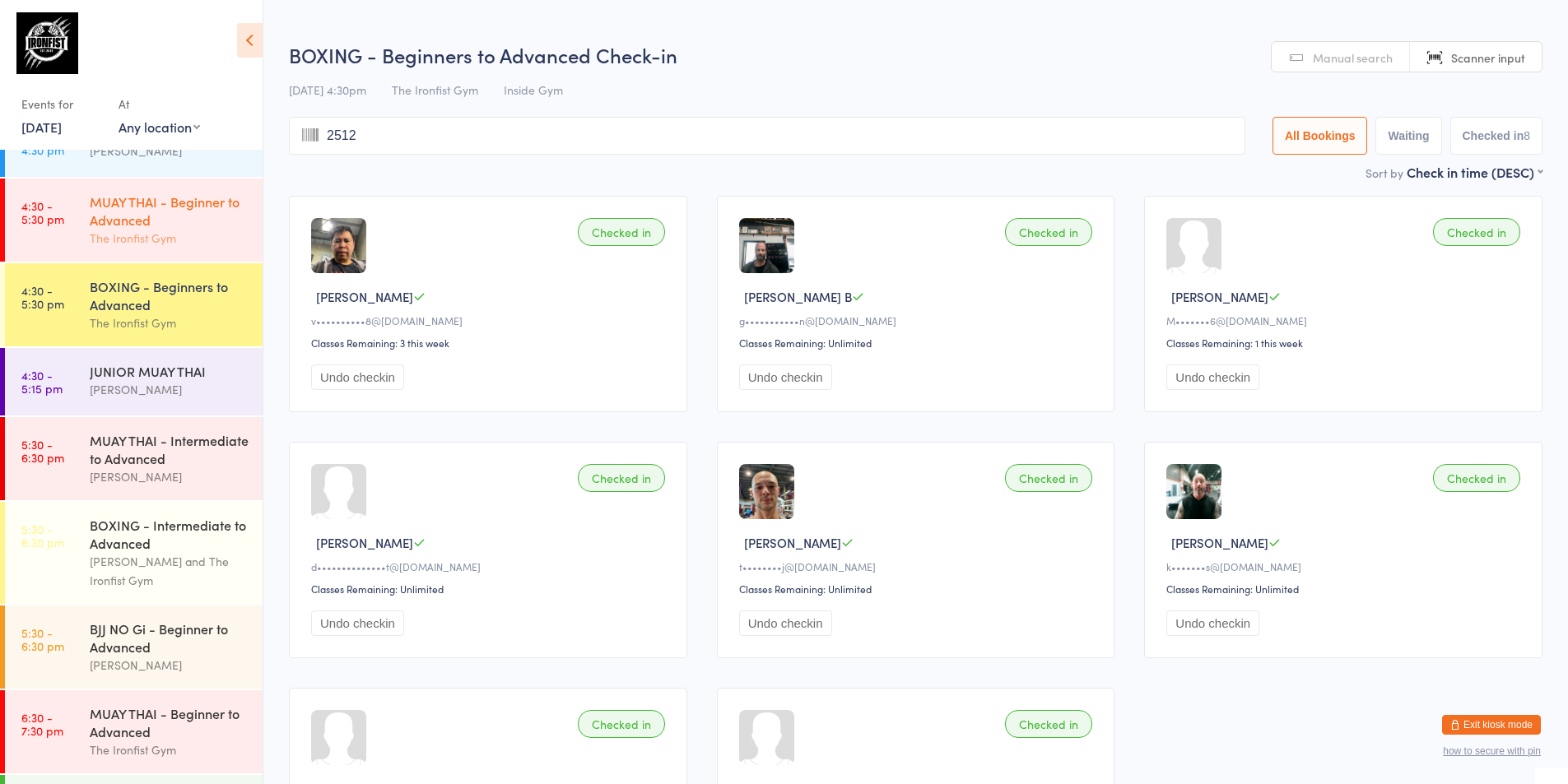
type input "2512"
click at [222, 203] on div "MUAY THAI - Beginner to Advanced" at bounding box center [170, 210] width 159 height 37
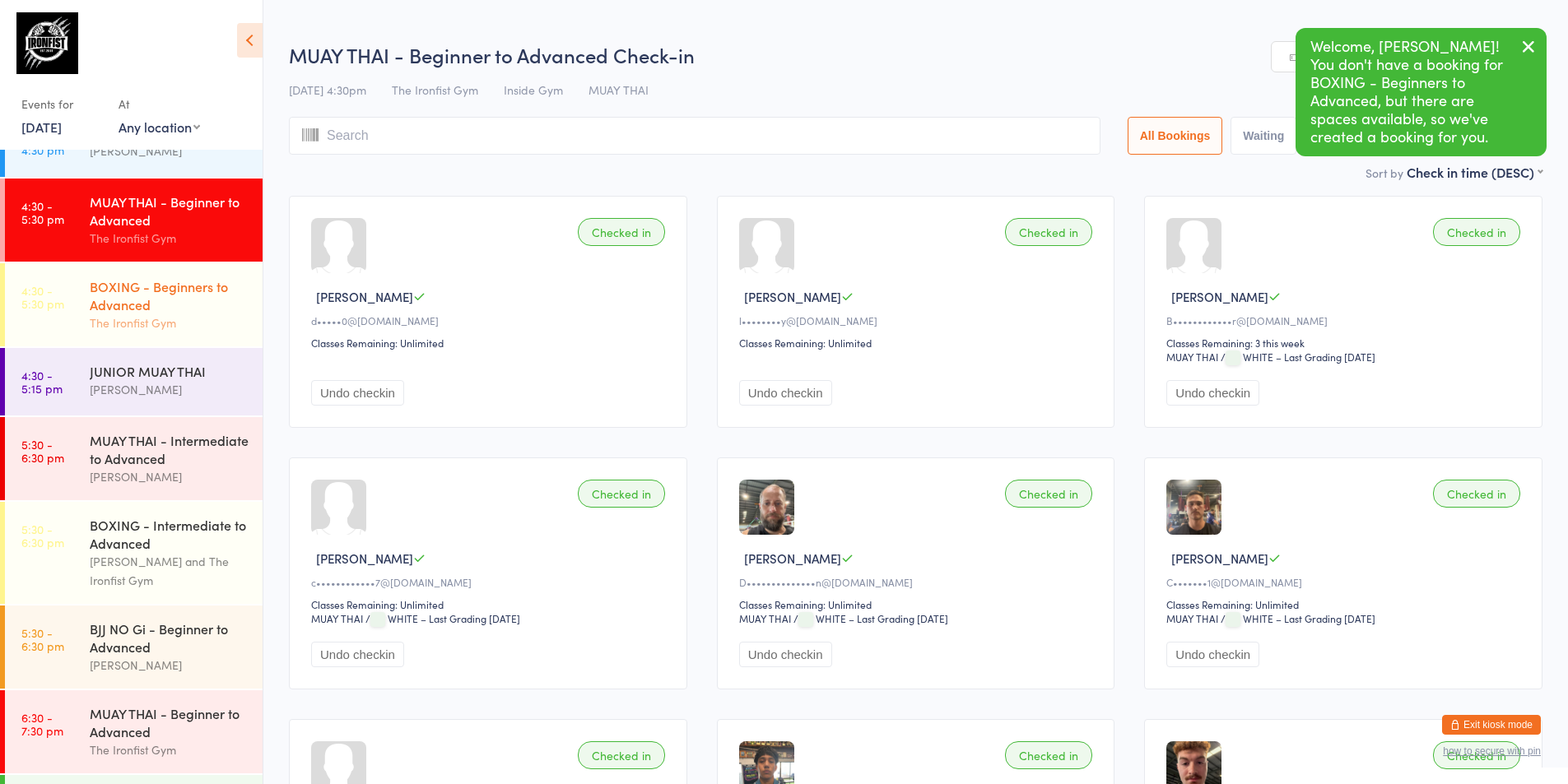
click at [170, 321] on div "The Ironfist Gym" at bounding box center [170, 322] width 159 height 19
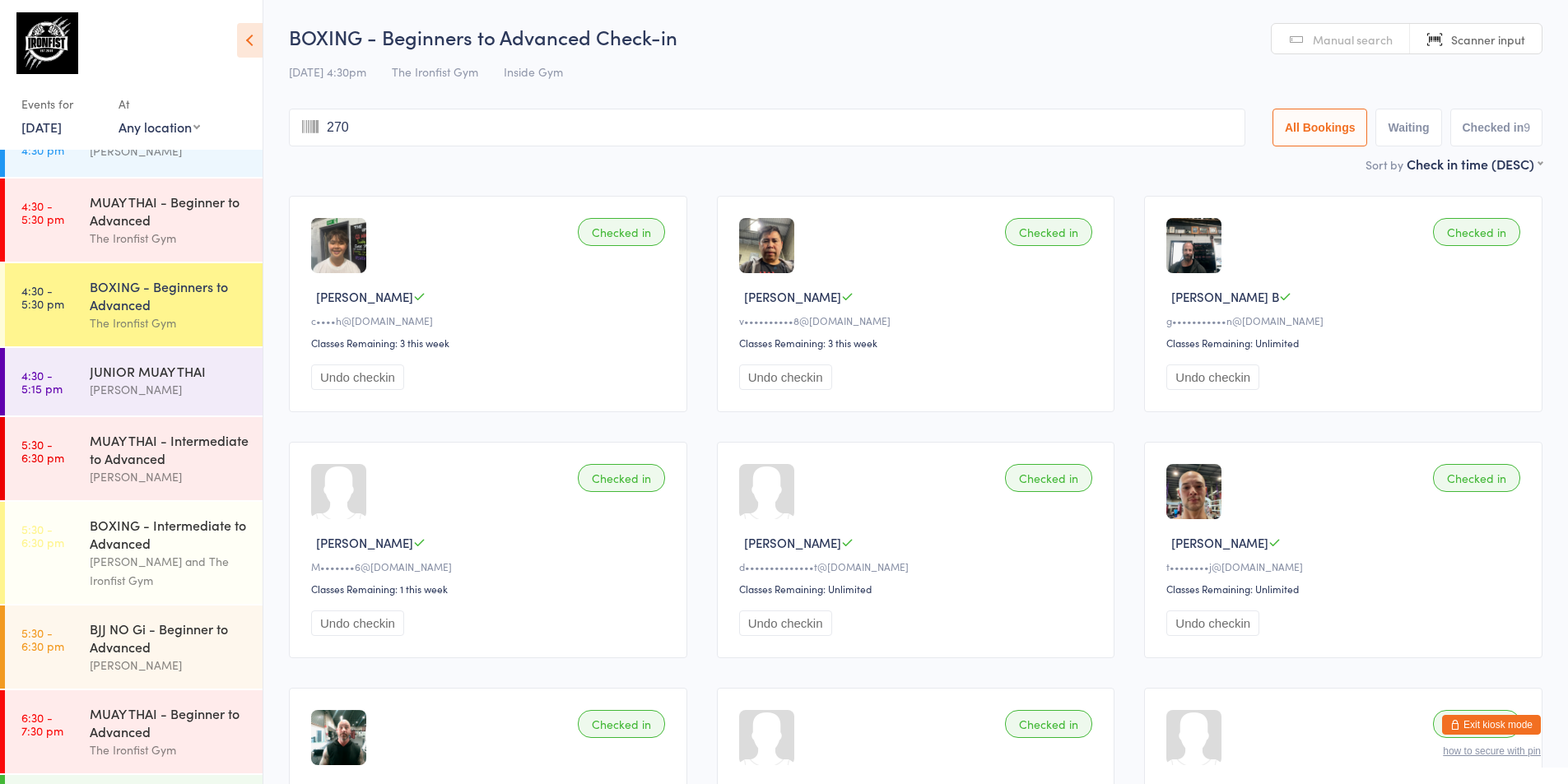
type input "2700"
